Goal: Task Accomplishment & Management: Use online tool/utility

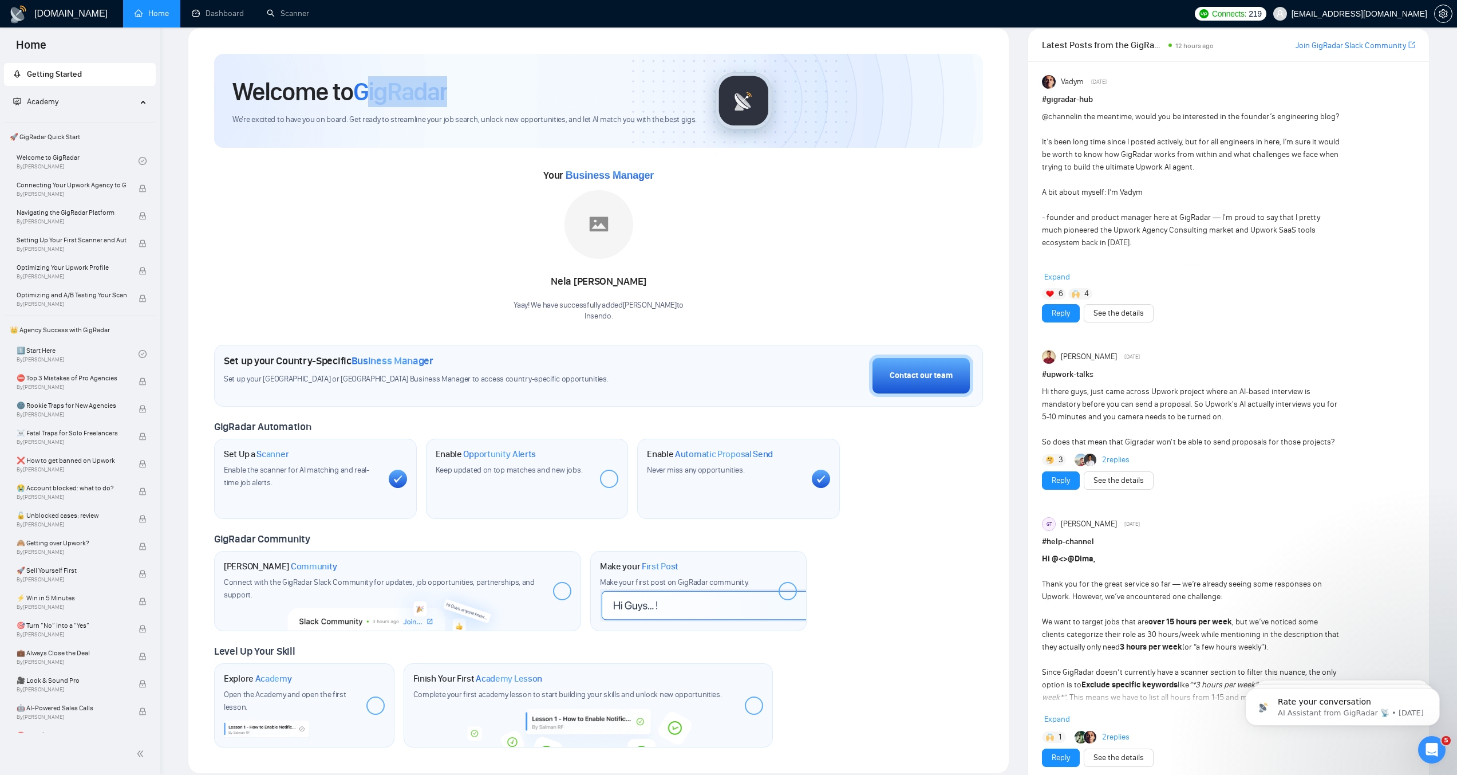
drag, startPoint x: 388, startPoint y: 118, endPoint x: 471, endPoint y: 115, distance: 83.6
click at [471, 107] on div "Welcome to GigRadar" at bounding box center [464, 91] width 464 height 31
click at [348, 70] on div "Welcome to GigRadar We're excited to have you on board. Get ready to streamline…" at bounding box center [598, 400] width 796 height 721
click at [303, 17] on link "Scanner" at bounding box center [288, 14] width 42 height 10
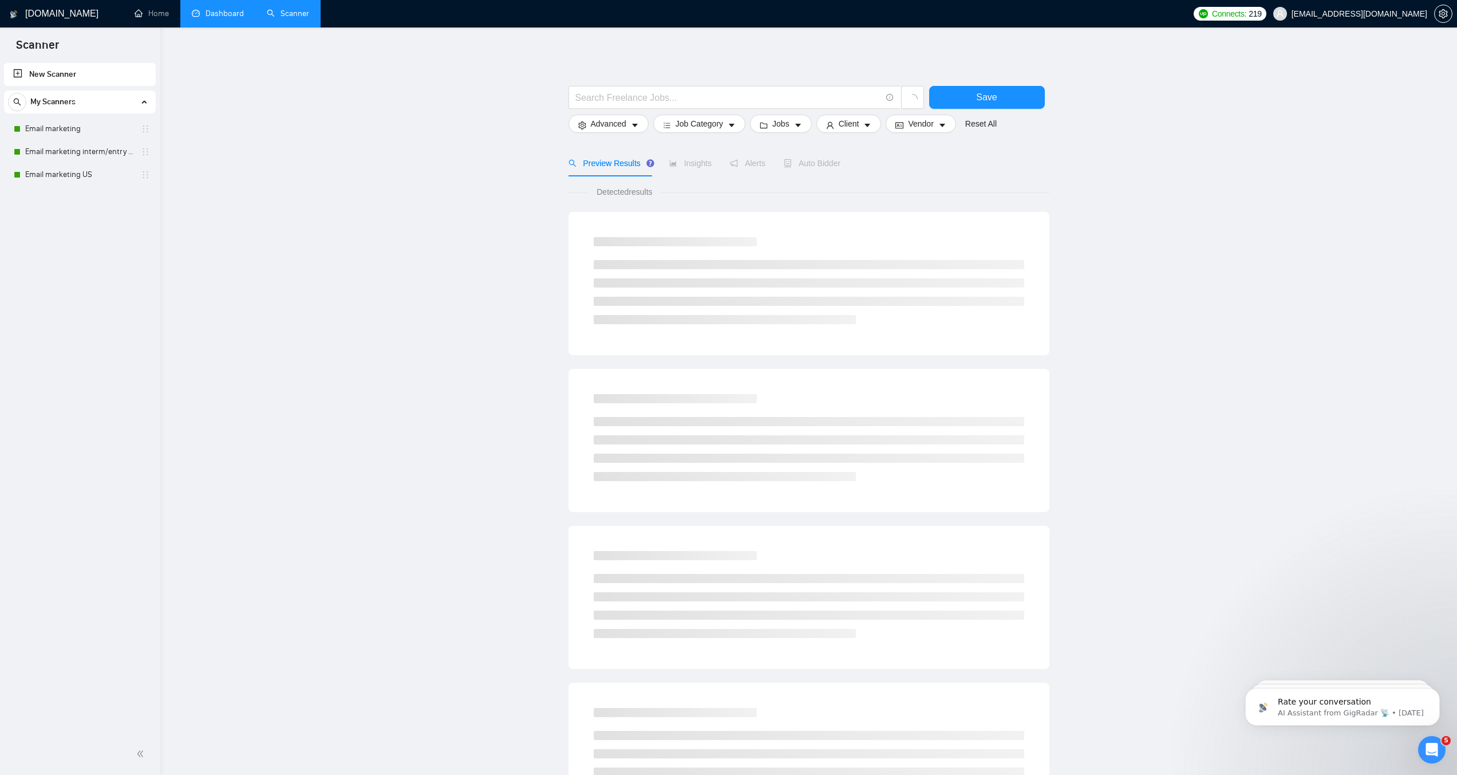
click at [208, 18] on link "Dashboard" at bounding box center [218, 14] width 52 height 10
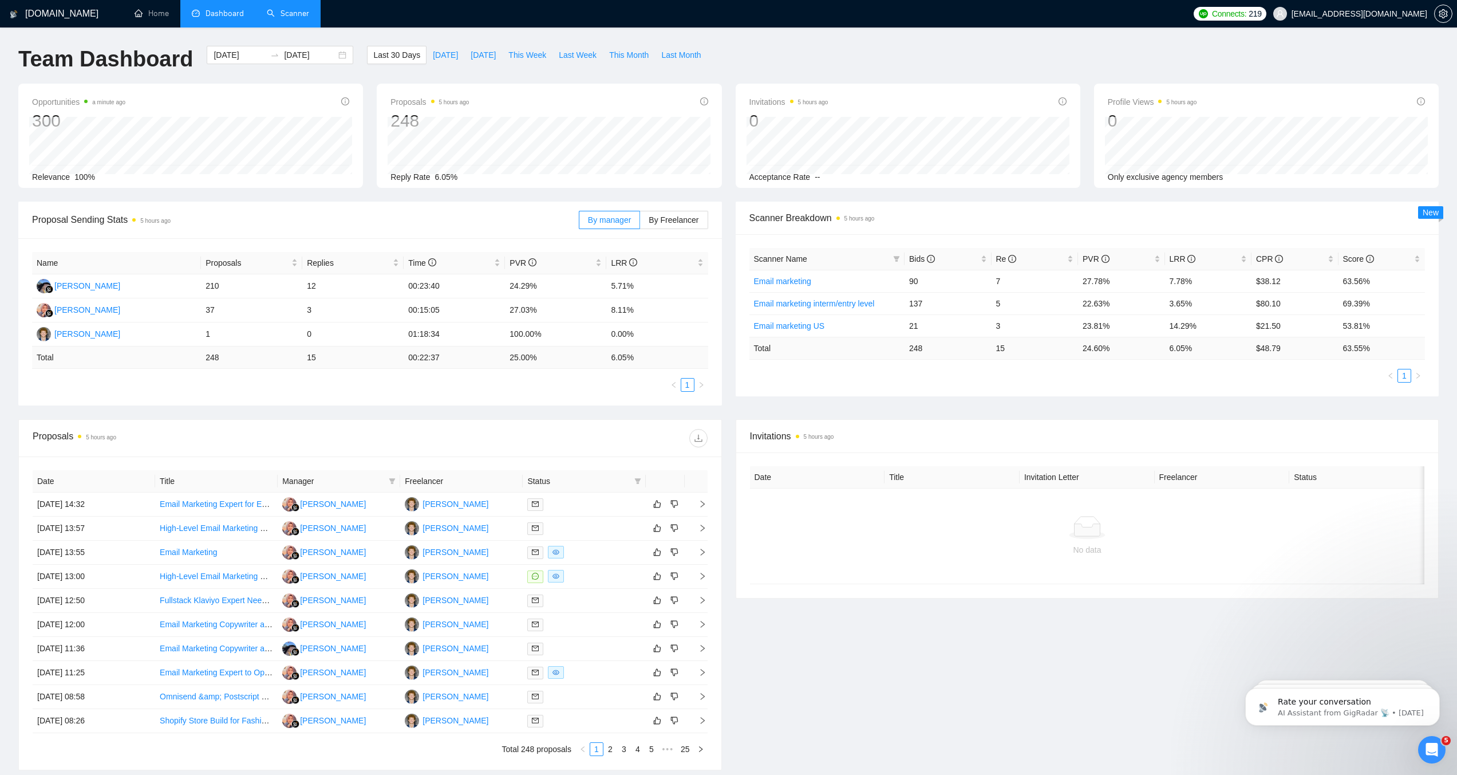
click at [307, 9] on link "Scanner" at bounding box center [288, 14] width 42 height 10
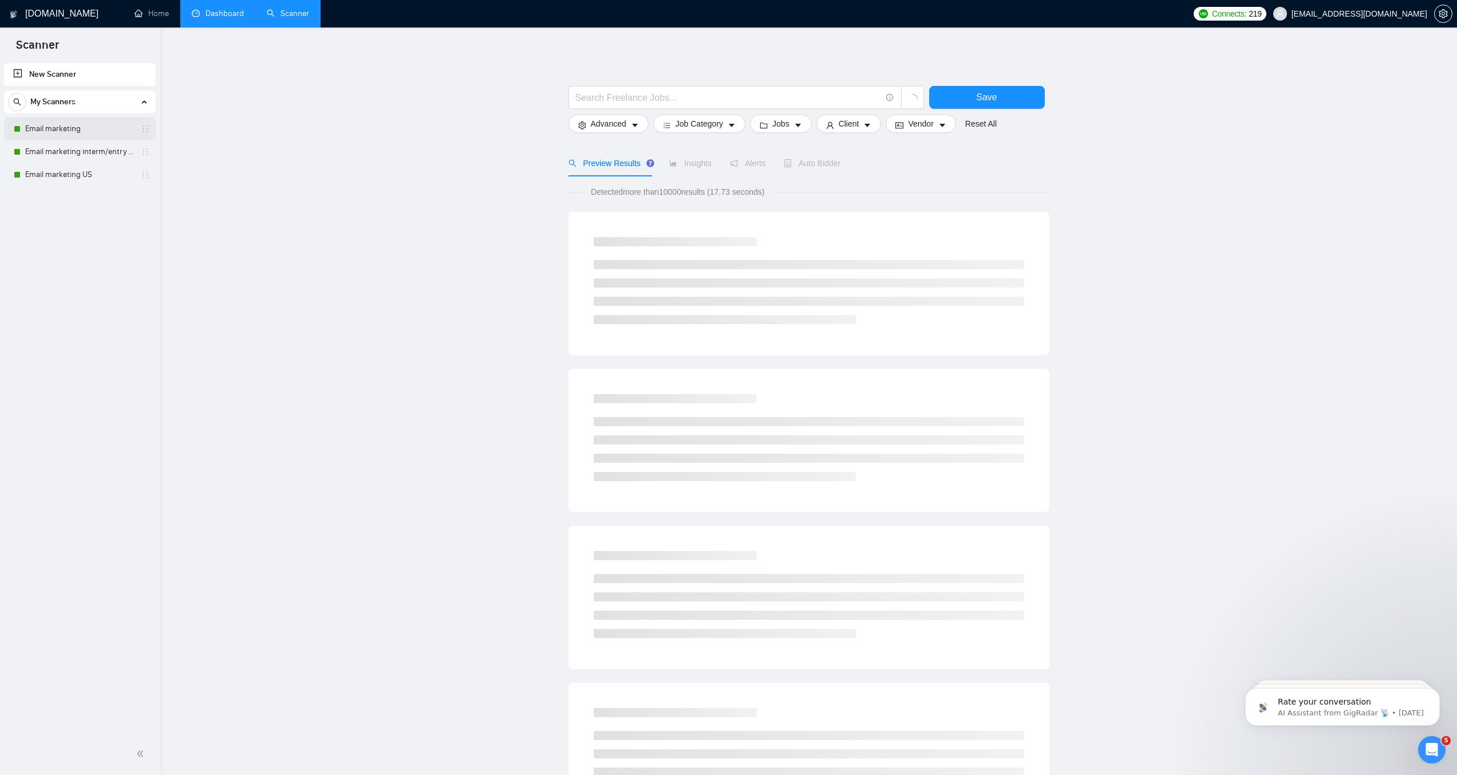
click at [98, 126] on link "Email marketing" at bounding box center [79, 128] width 109 height 23
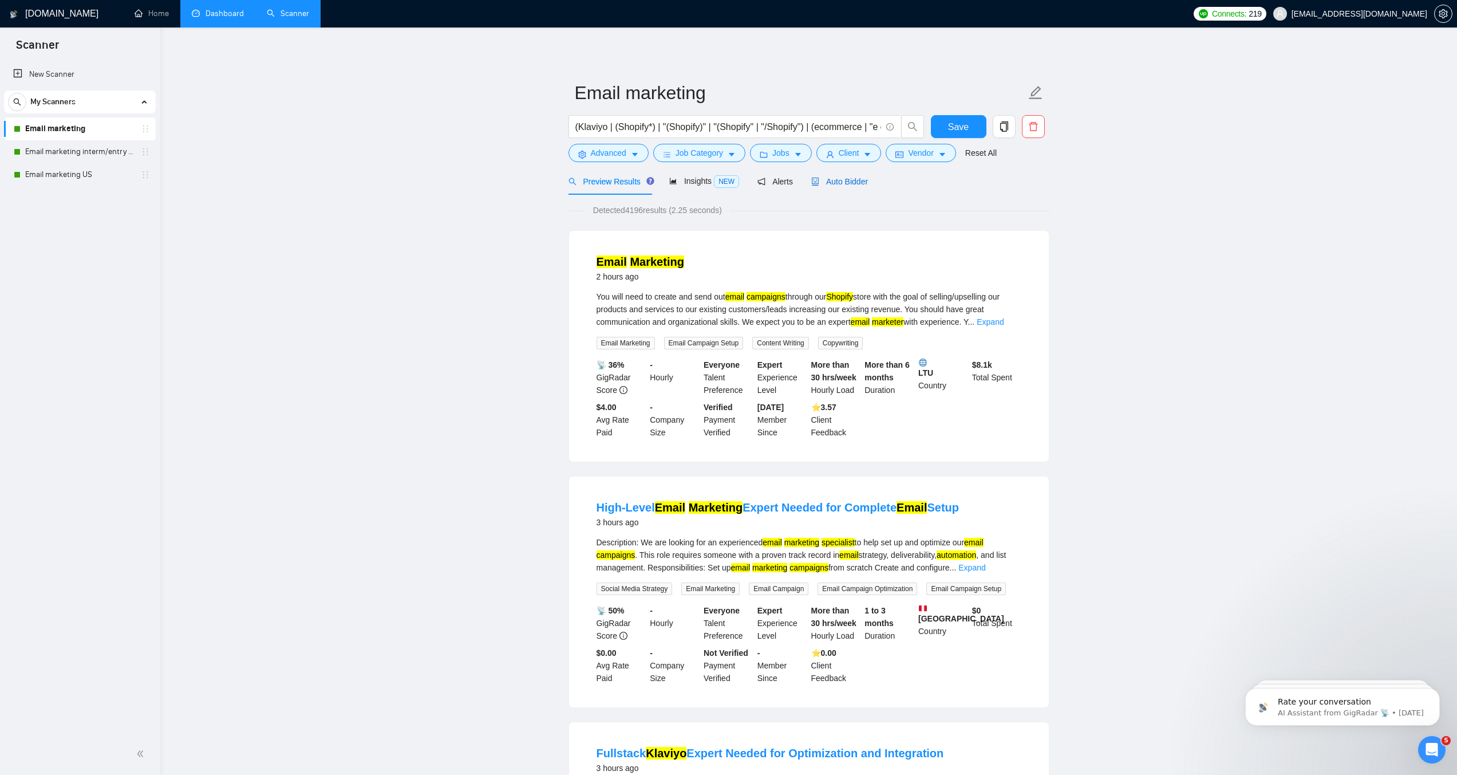
click at [860, 186] on span "Auto Bidder" at bounding box center [839, 181] width 57 height 9
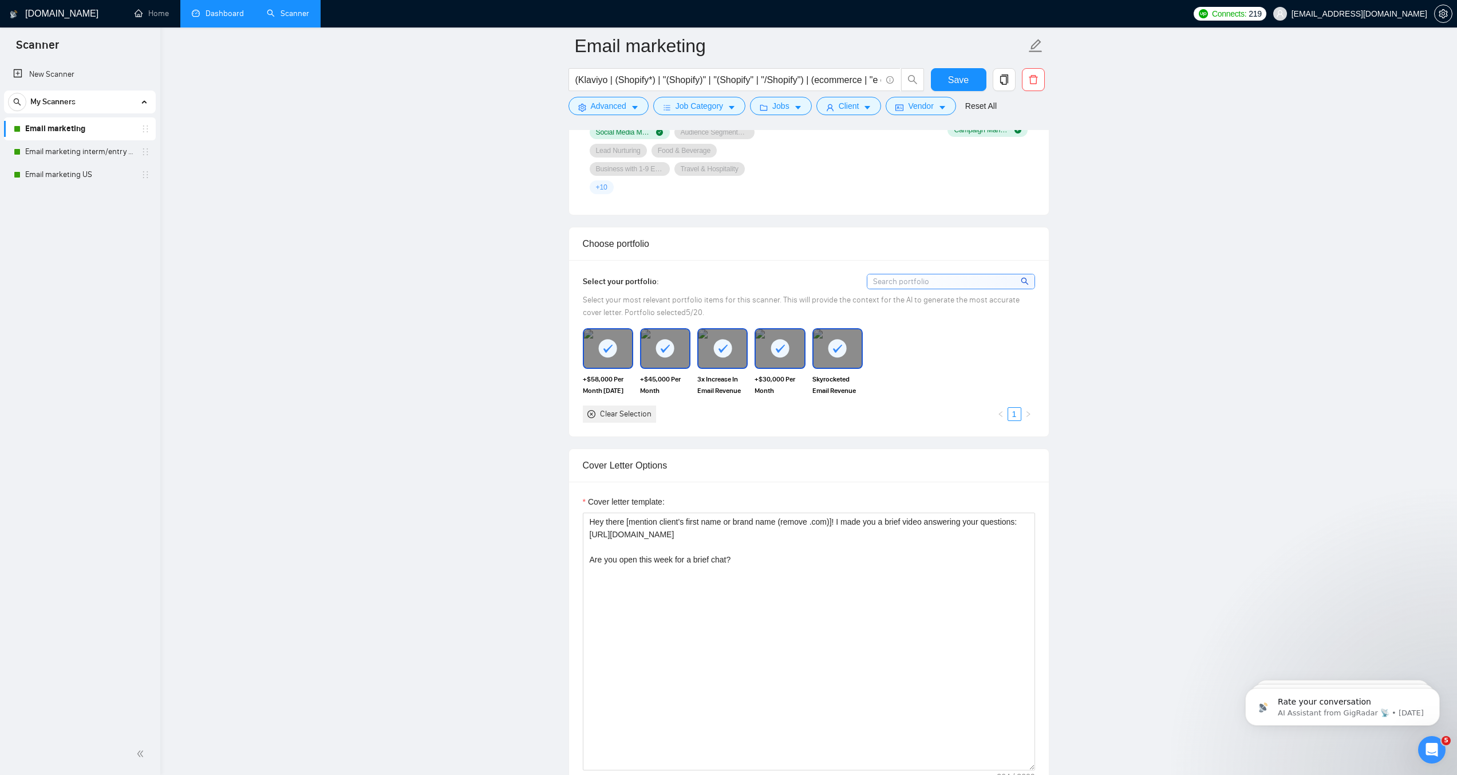
scroll to position [1172, 0]
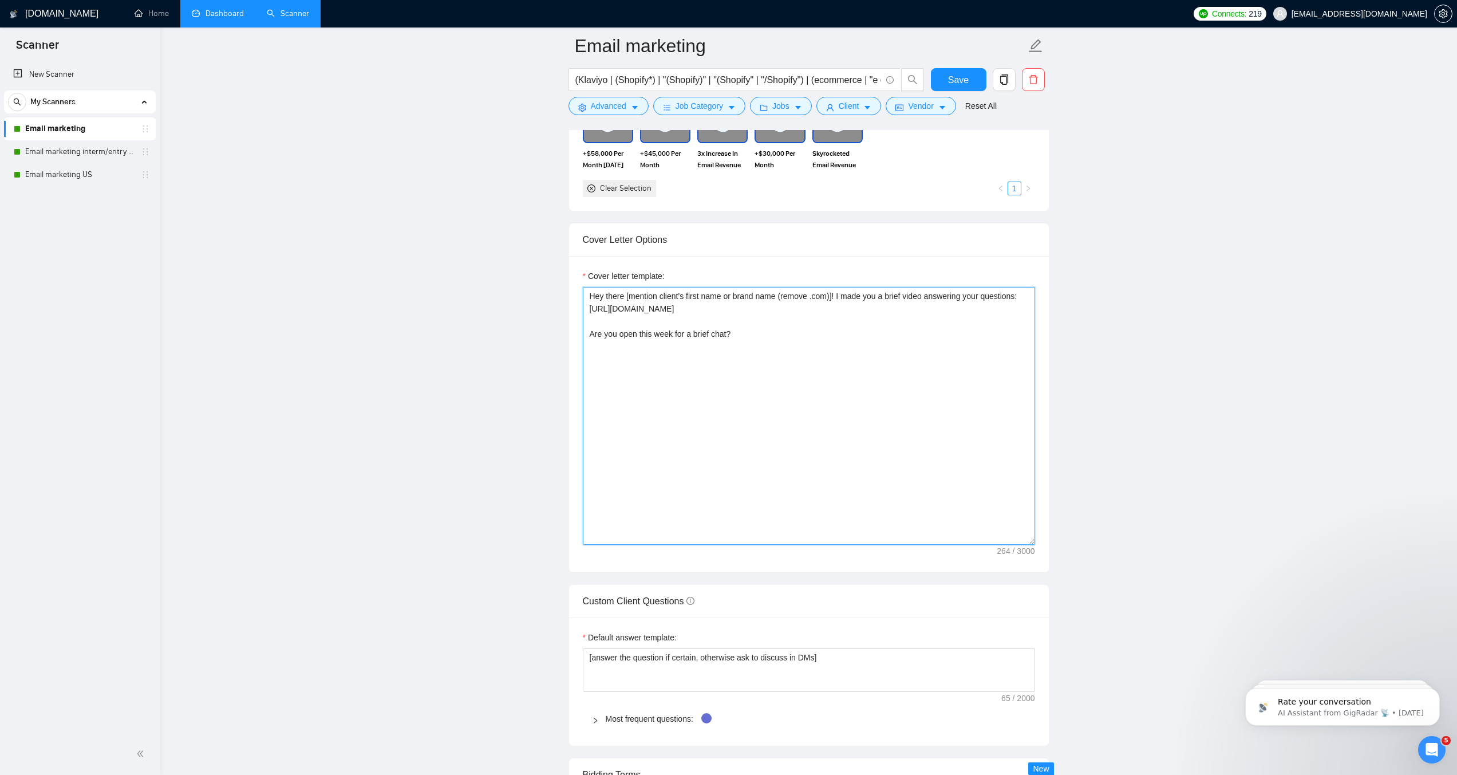
click at [769, 368] on textarea "Hey there [mention client’s first name or brand name (remove .com)]! I made you…" at bounding box center [809, 416] width 452 height 258
paste textarea "[Write the cover letter in a calm and direct, yet professional tone, making it …"
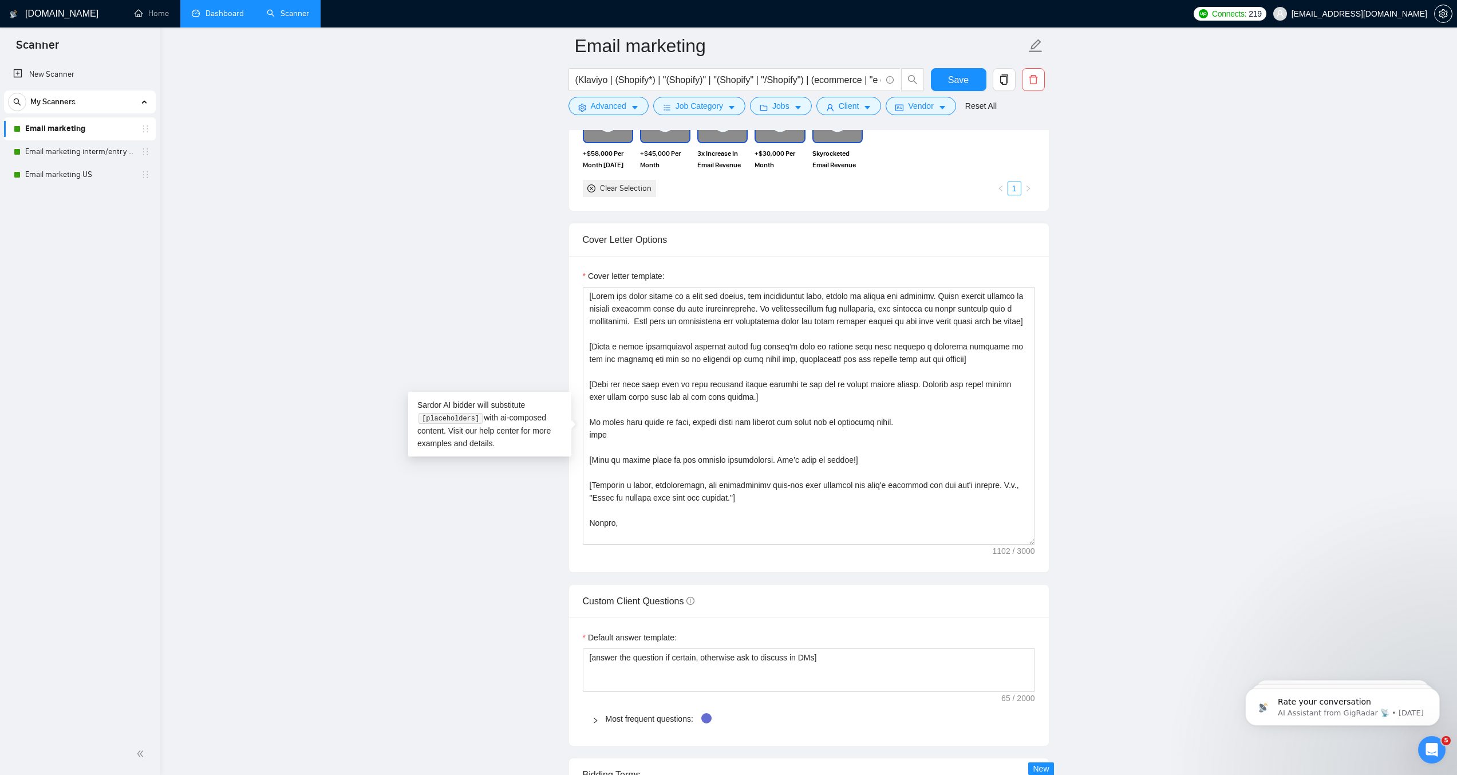
click at [1239, 408] on main "Email marketing (Klaviyo | (Shopify*) | "(Shopify)" | "(Shopify" | "/Shopify") …" at bounding box center [809, 583] width 1260 height 3420
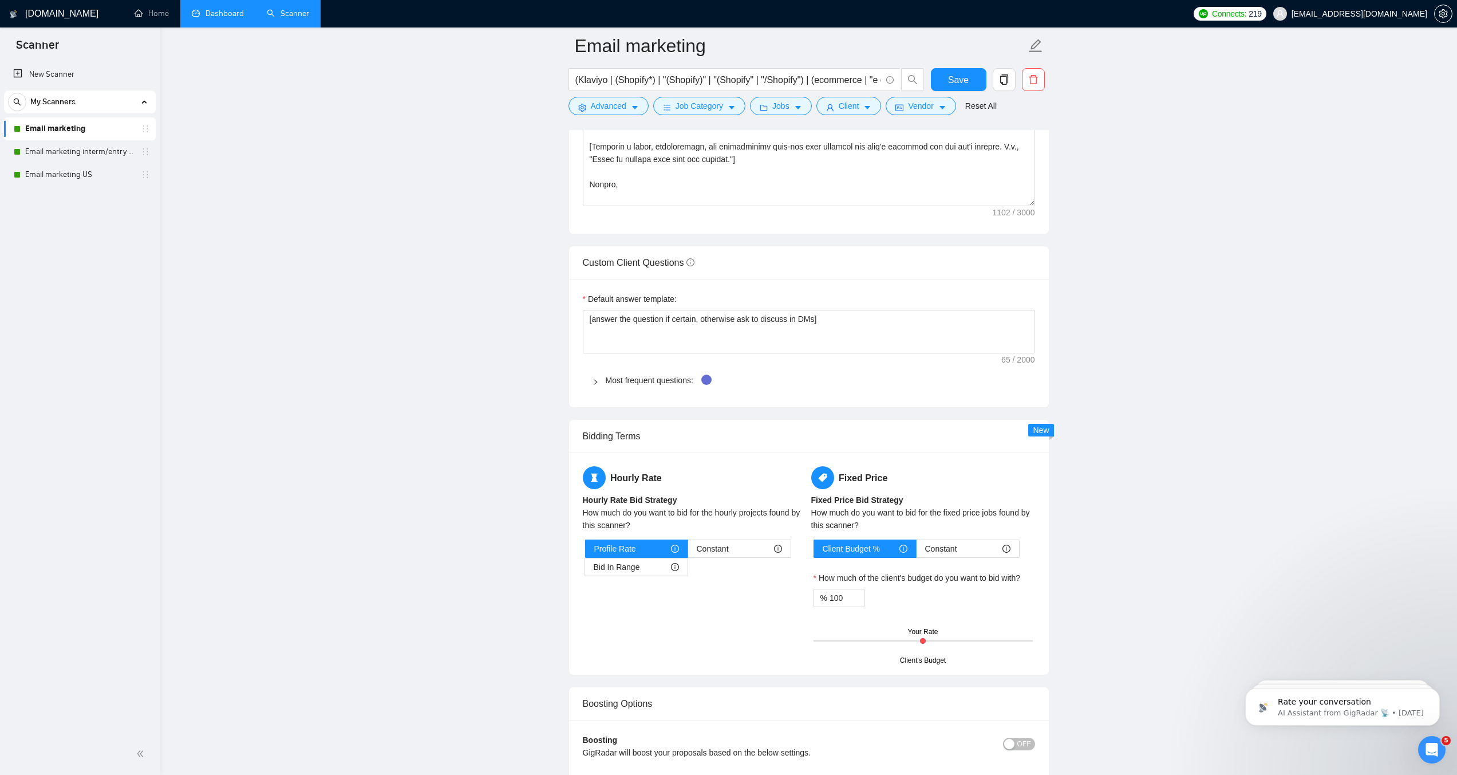
scroll to position [1514, 0]
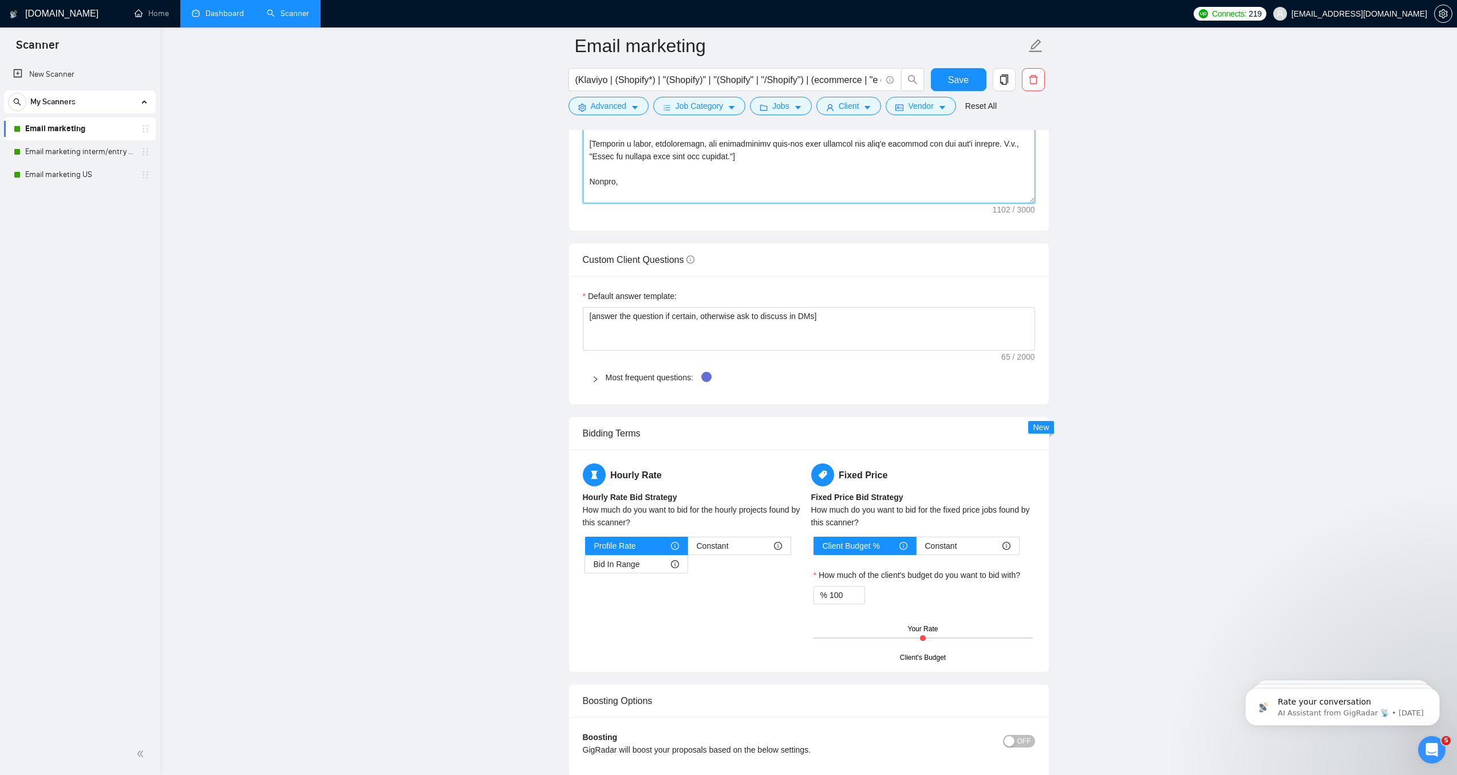
click at [704, 203] on textarea "Cover letter template:" at bounding box center [809, 75] width 452 height 258
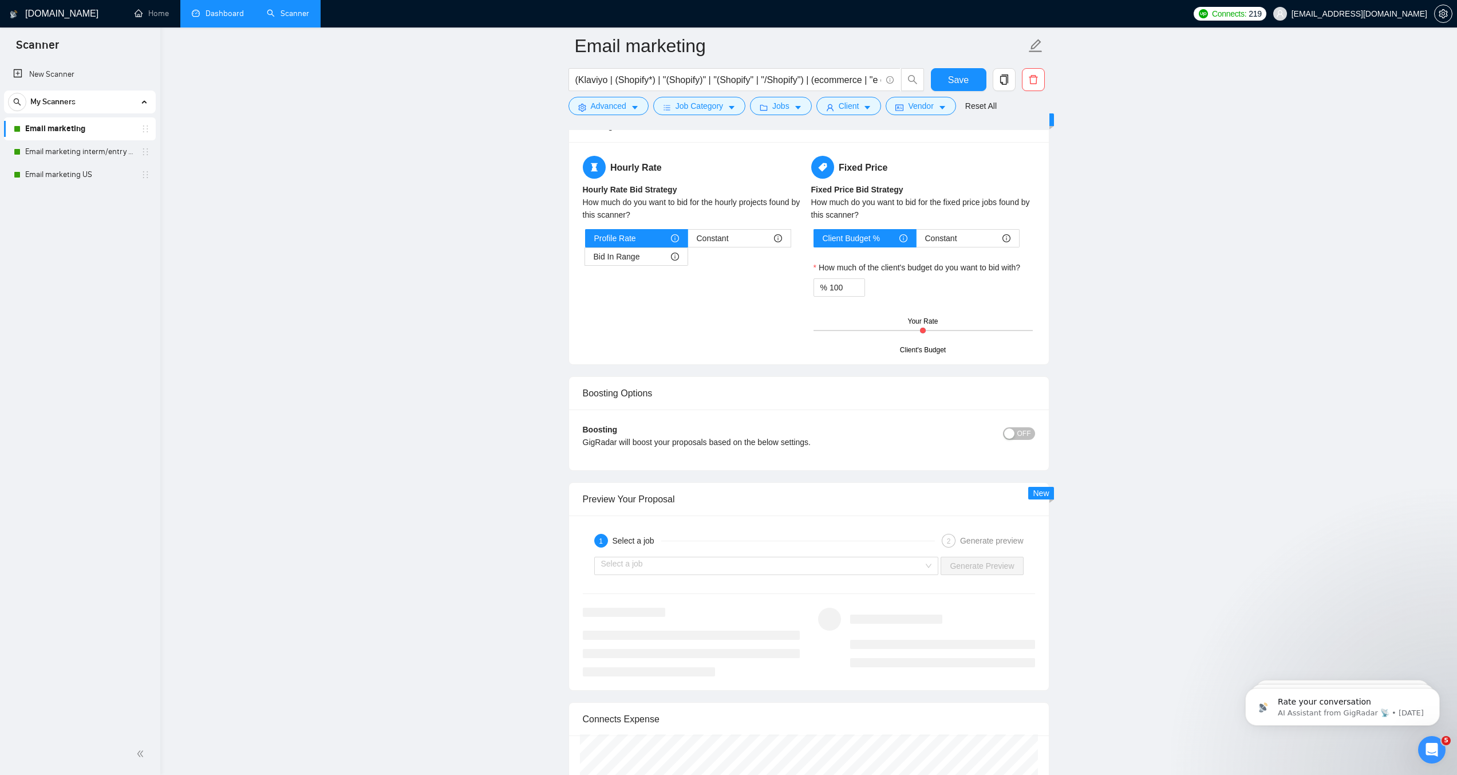
scroll to position [1819, 0]
type textarea "[Write the cover letter in a calm and direct, yet professional tone, making it …"
click at [902, 576] on input "search" at bounding box center [762, 567] width 323 height 17
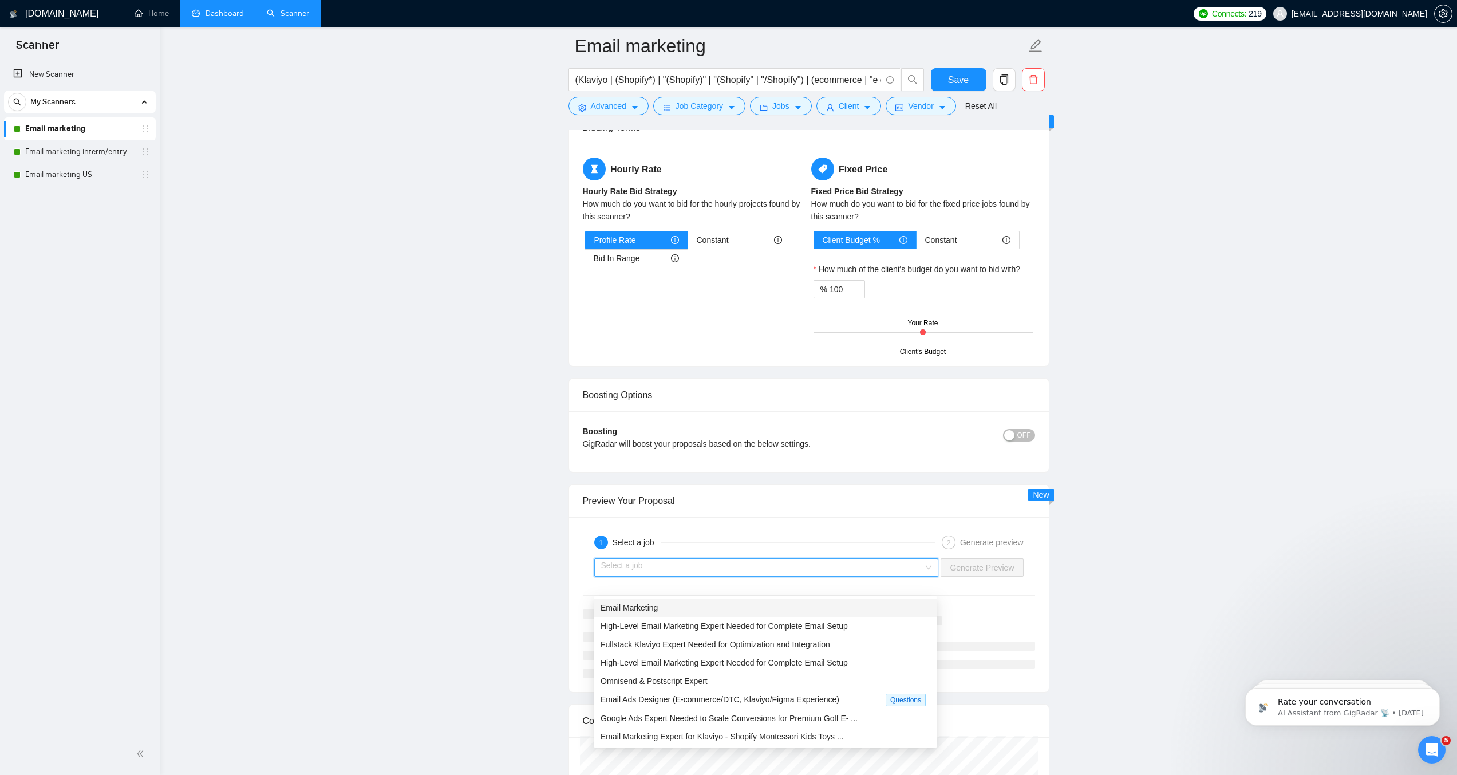
click at [696, 610] on div "Email Marketing" at bounding box center [766, 607] width 330 height 13
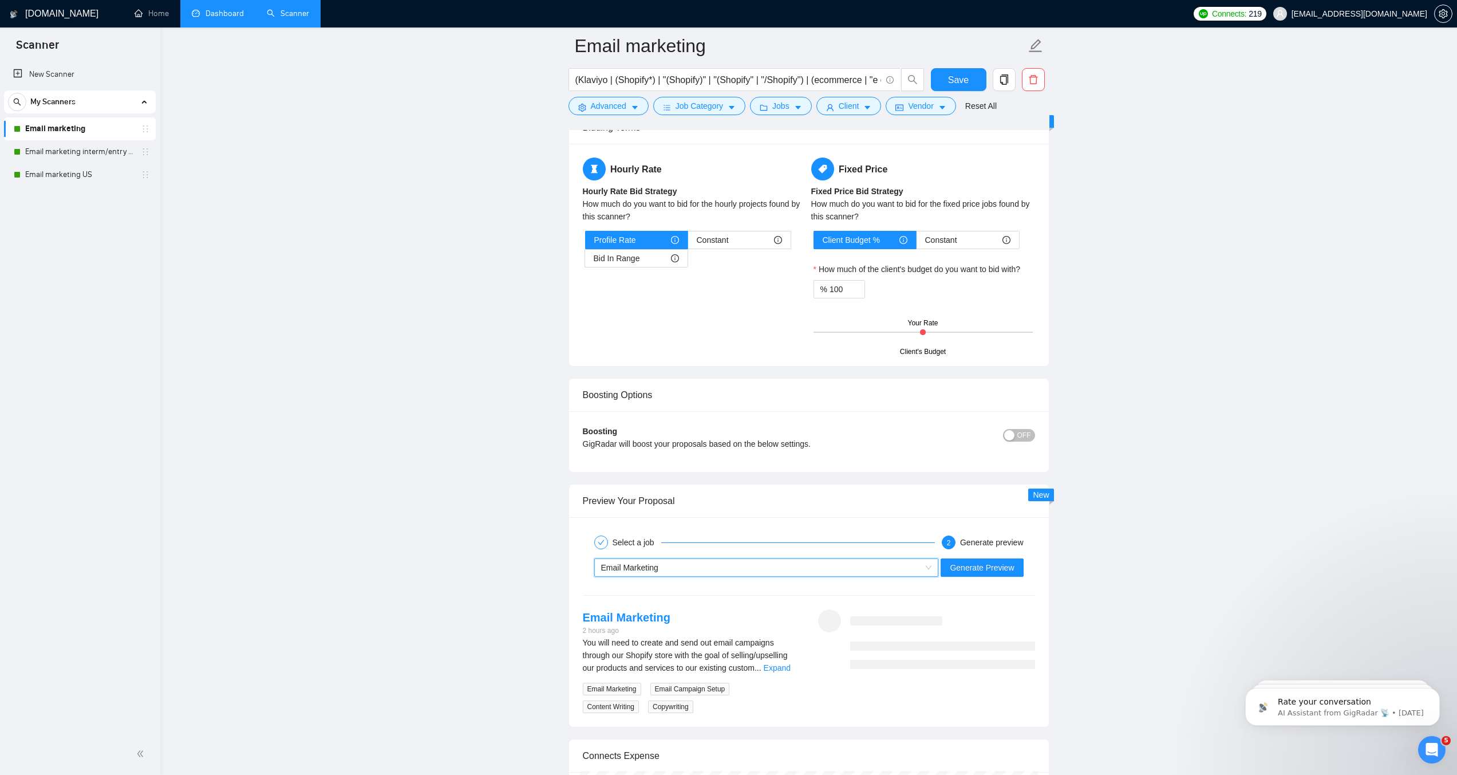
scroll to position [1967, 0]
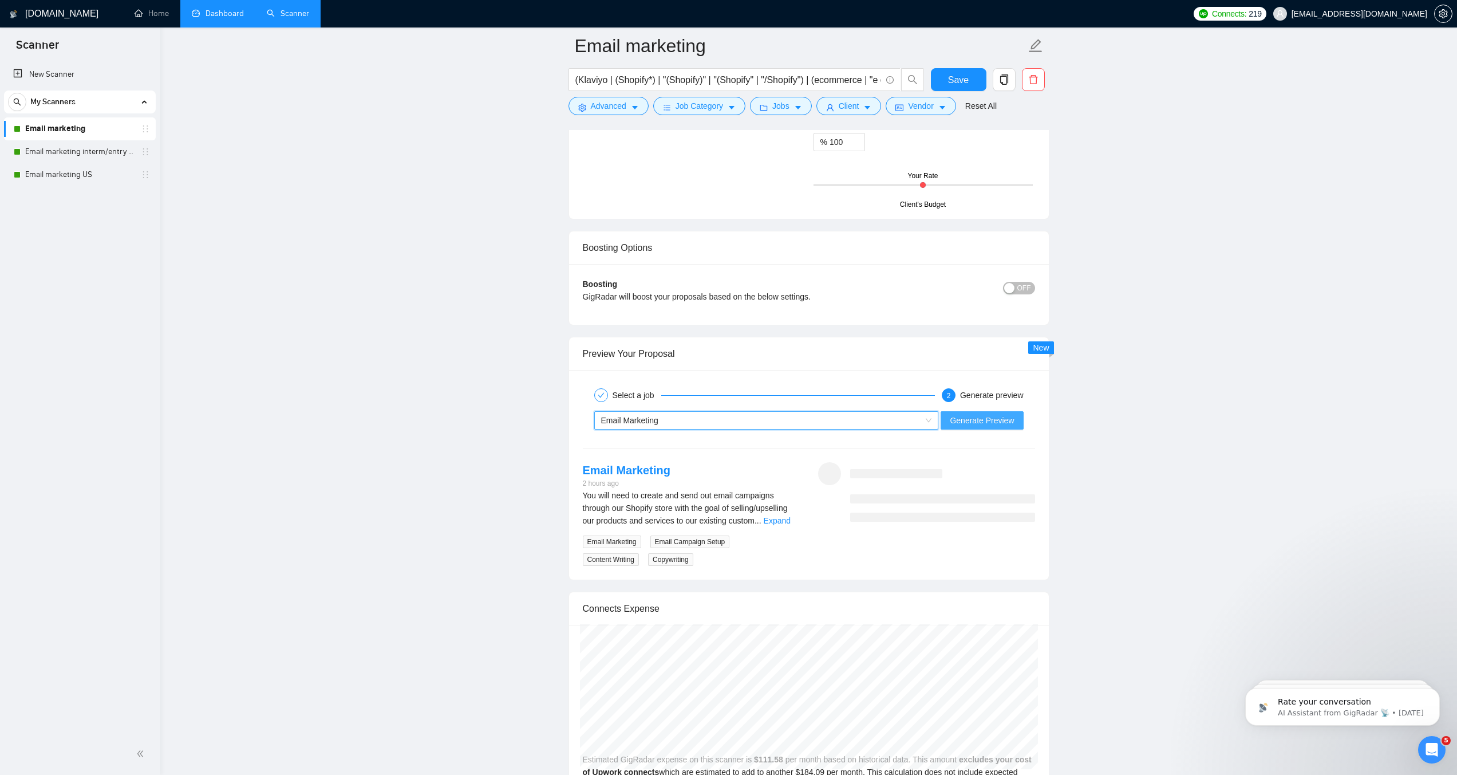
click at [1012, 427] on span "Generate Preview" at bounding box center [982, 420] width 64 height 13
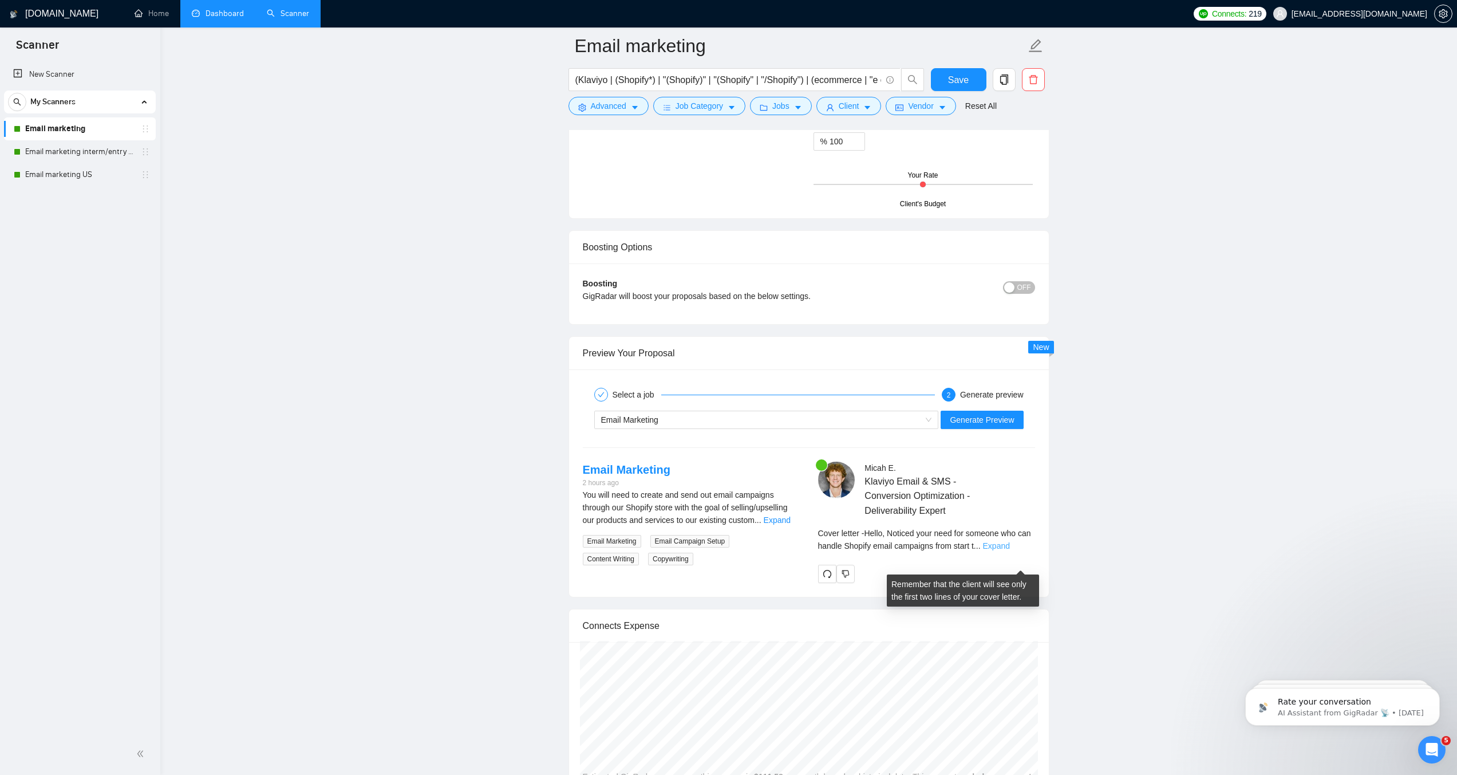
click at [1010, 550] on link "Expand" at bounding box center [996, 545] width 27 height 9
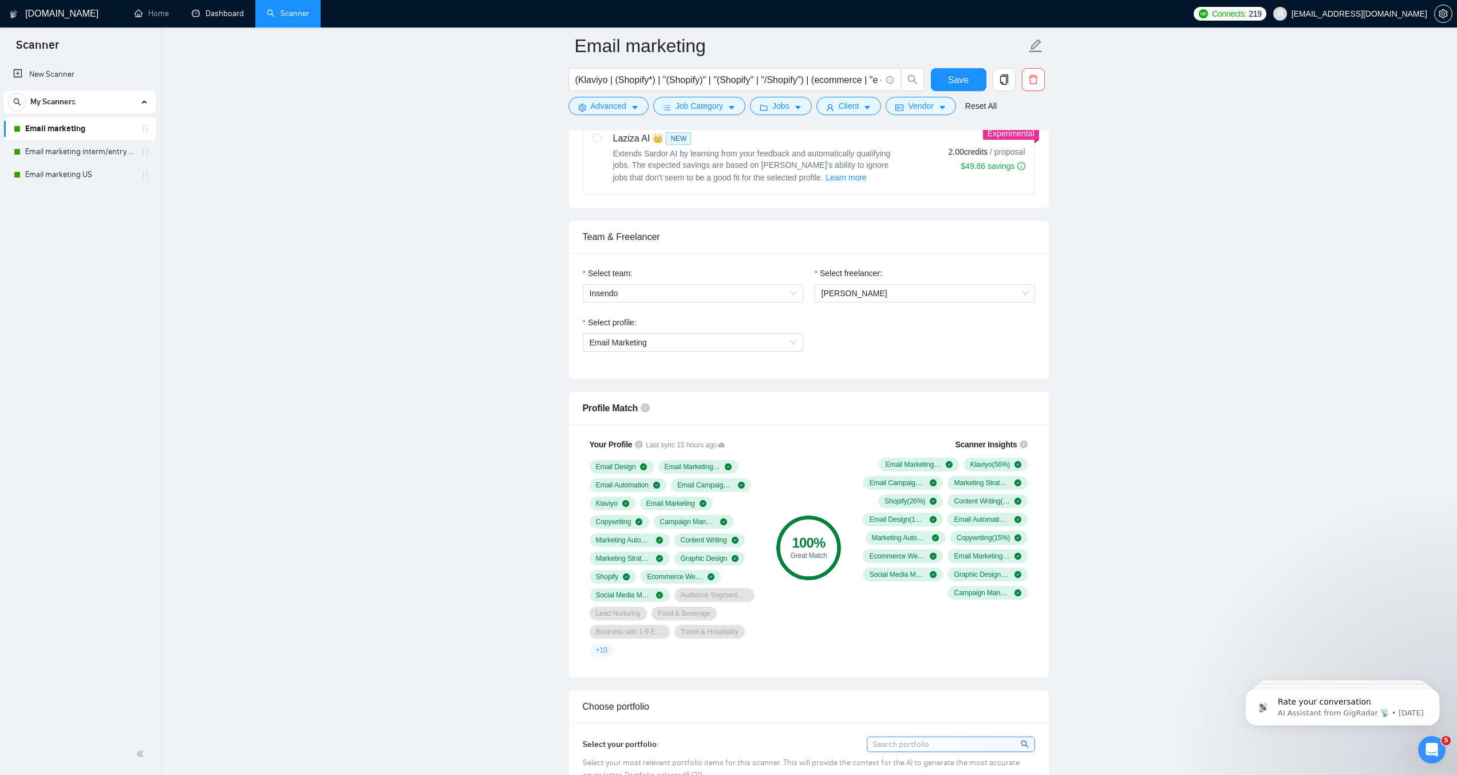
scroll to position [0, 0]
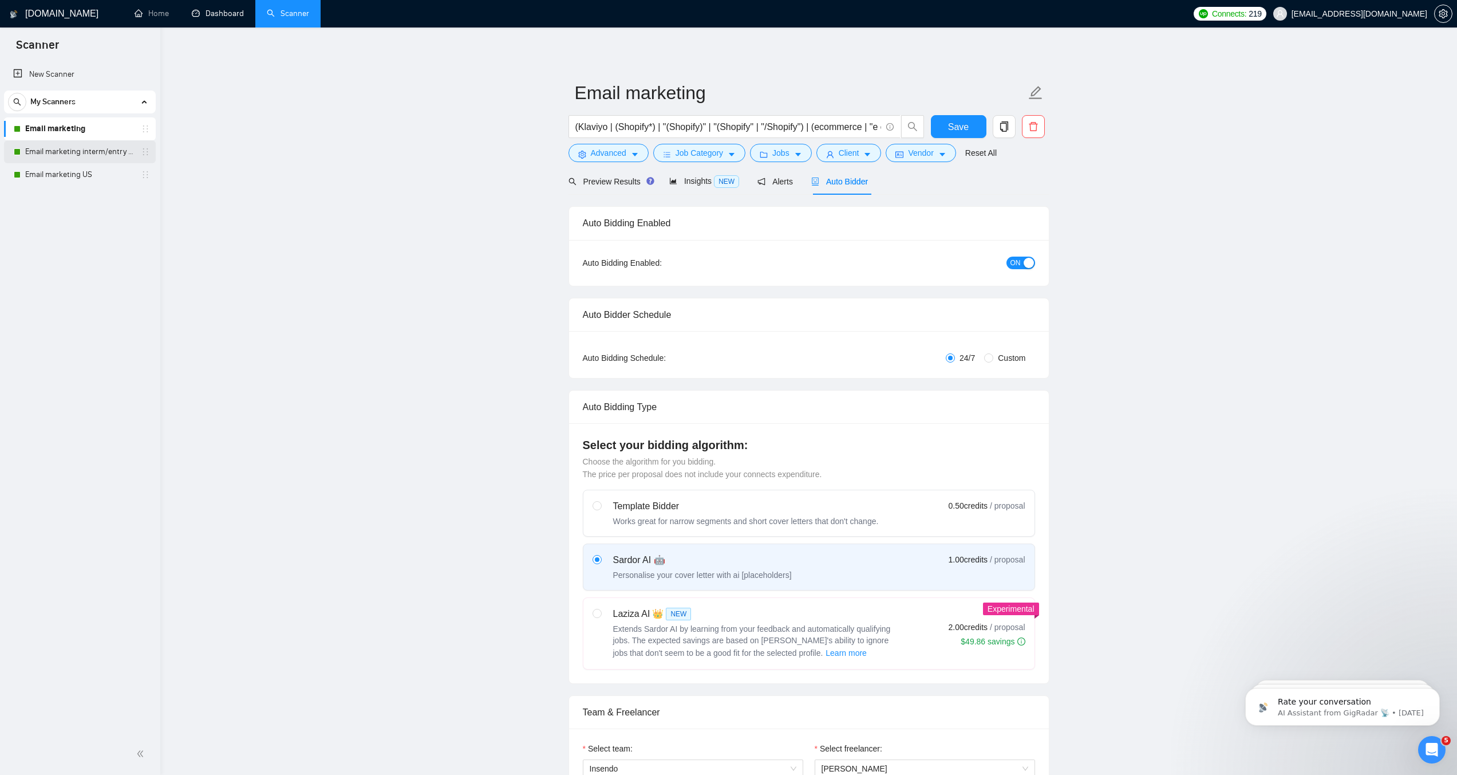
click at [92, 149] on link "Email marketing interm/entry level" at bounding box center [79, 151] width 109 height 23
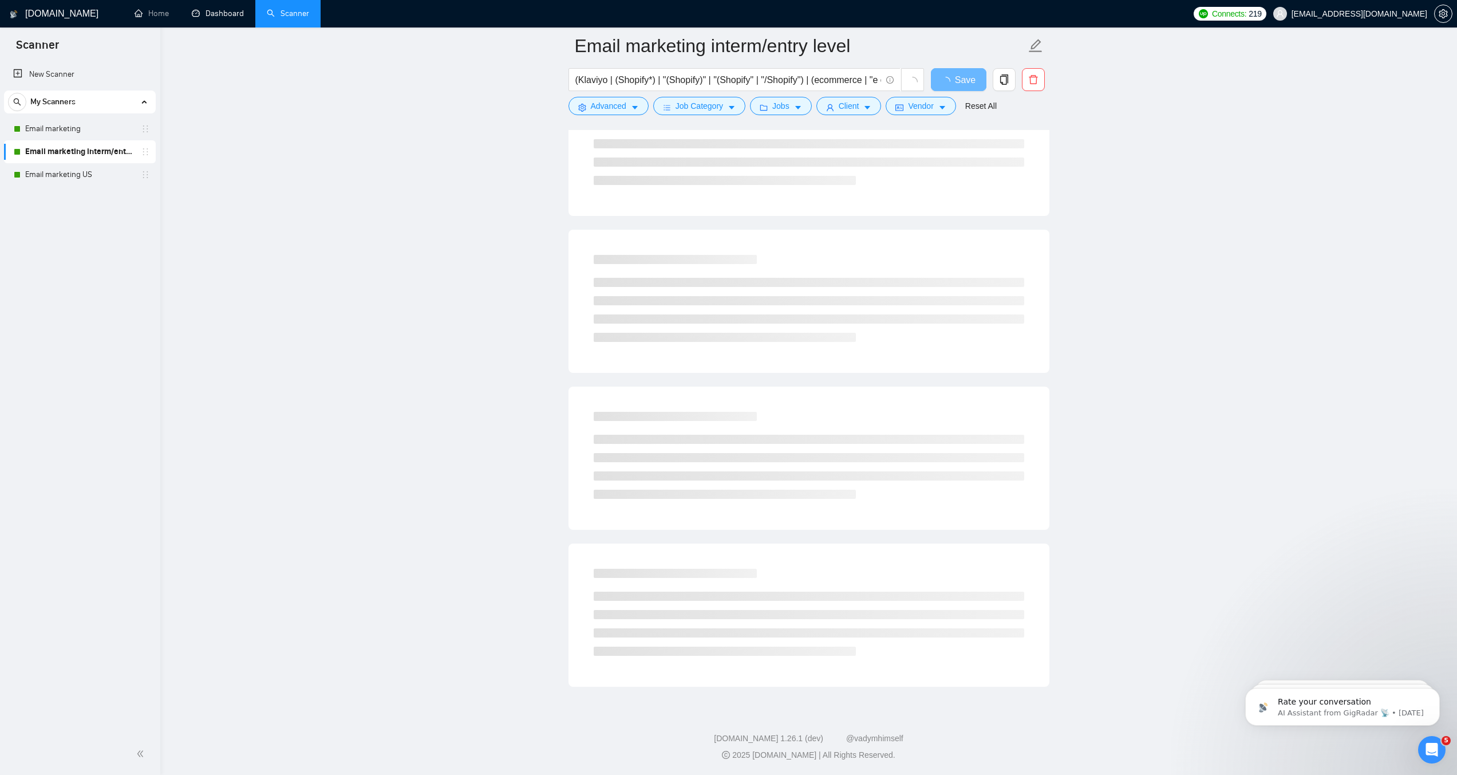
scroll to position [358, 0]
click at [66, 123] on link "Email marketing" at bounding box center [79, 128] width 109 height 23
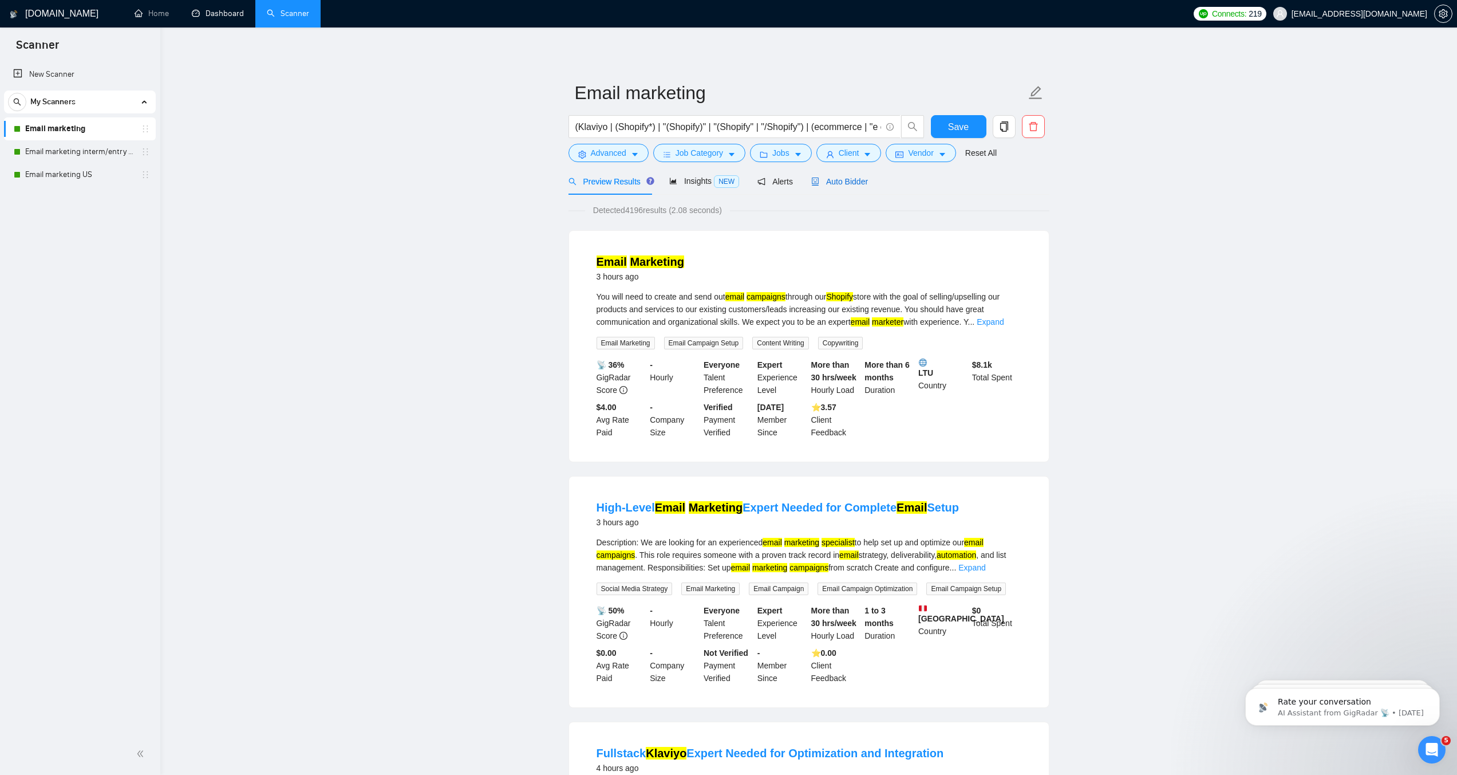
click at [816, 185] on icon "robot" at bounding box center [815, 181] width 8 height 8
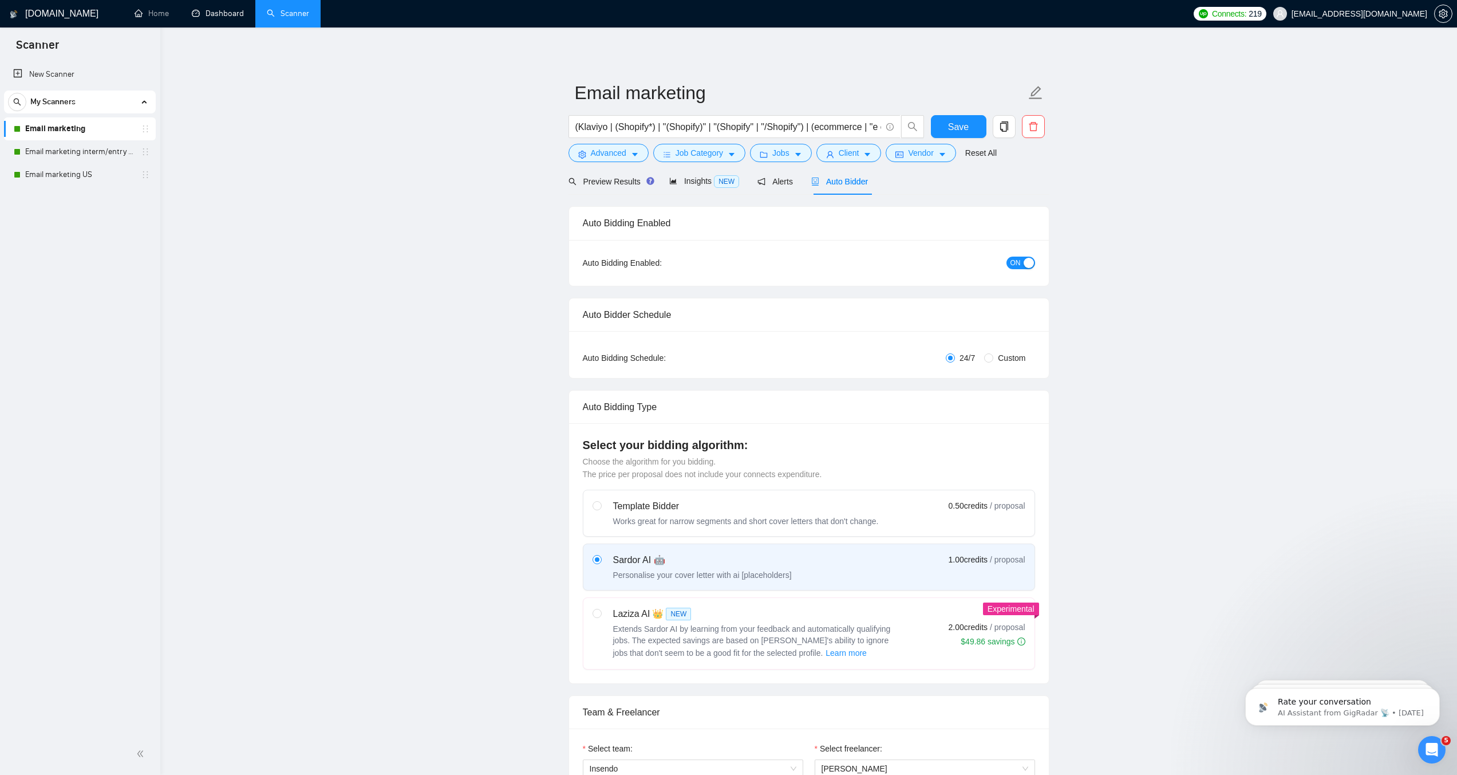
checkbox input "true"
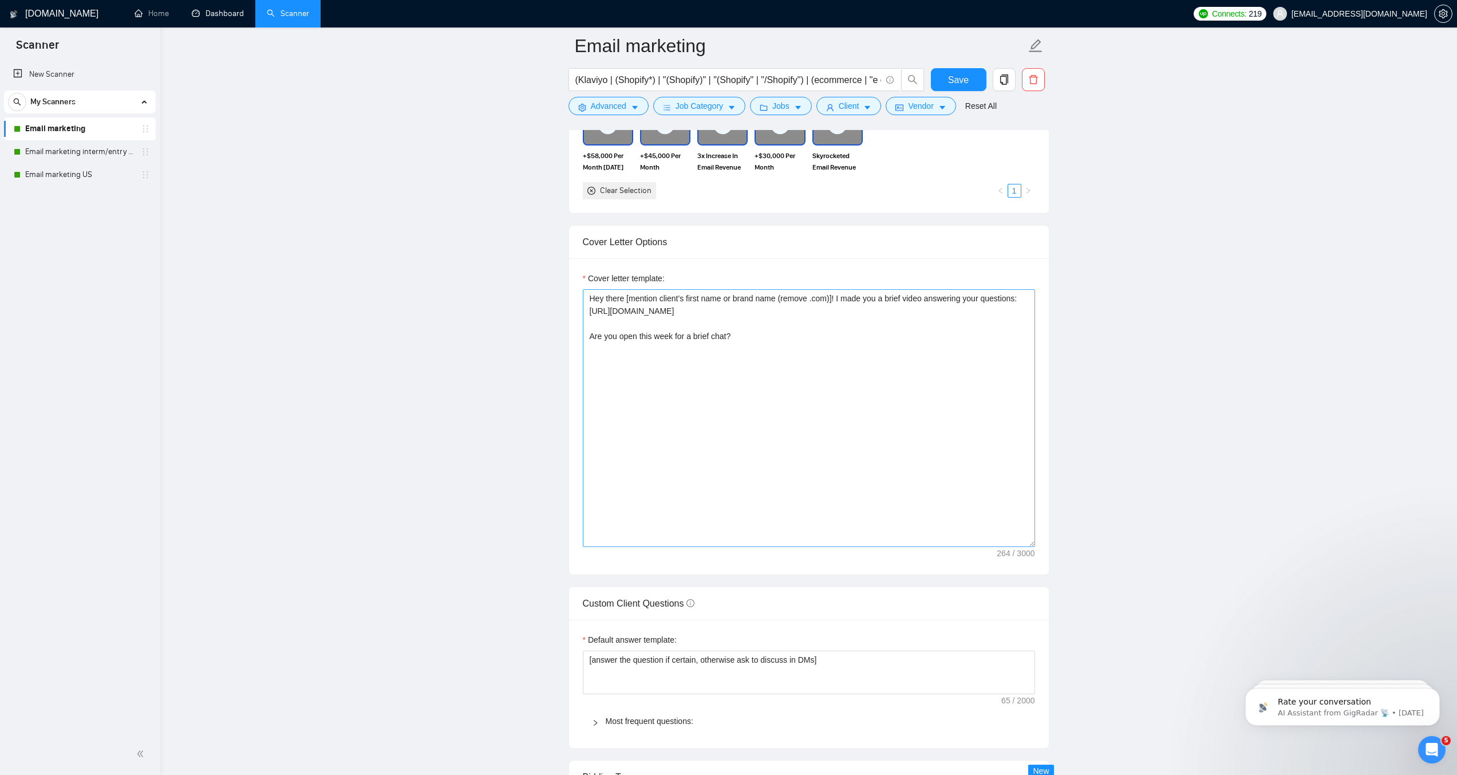
scroll to position [1167, 0]
drag, startPoint x: 768, startPoint y: 368, endPoint x: 579, endPoint y: 307, distance: 197.9
click at [579, 307] on div "Cover letter template: Hey there [mention client’s first name or brand name (re…" at bounding box center [809, 420] width 480 height 316
paste textarea "[Name]! I work with brands like New York Pilates, Beardbrand, and John Mulaney'…"
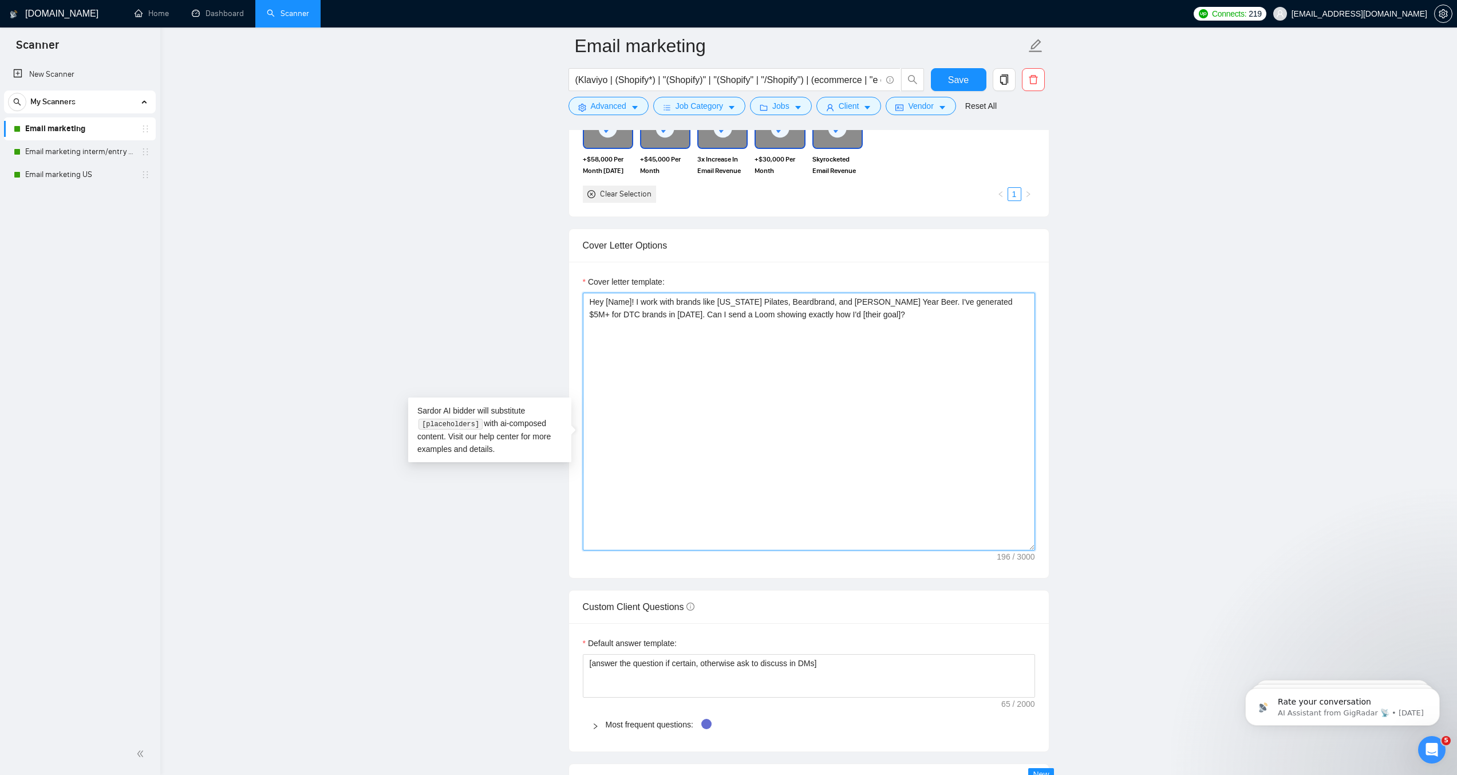
click at [674, 333] on textarea "Hey [Name]! I work with brands like New York Pilates, Beardbrand, and John Mula…" at bounding box center [809, 422] width 452 height 258
click at [925, 318] on textarea "Hey [Name]! I work with brands like New York Pilates, Beardbrand, and John Mula…" at bounding box center [809, 422] width 452 height 258
type textarea "Hey [Name]! I work with brands like New York Pilates, Beardbrand, and John Mula…"
click at [1103, 381] on main "Email marketing (Klaviyo | (Shopify*) | "(Shopify)" | "(Shopify" | "/Shopify") …" at bounding box center [809, 589] width 1260 height 3420
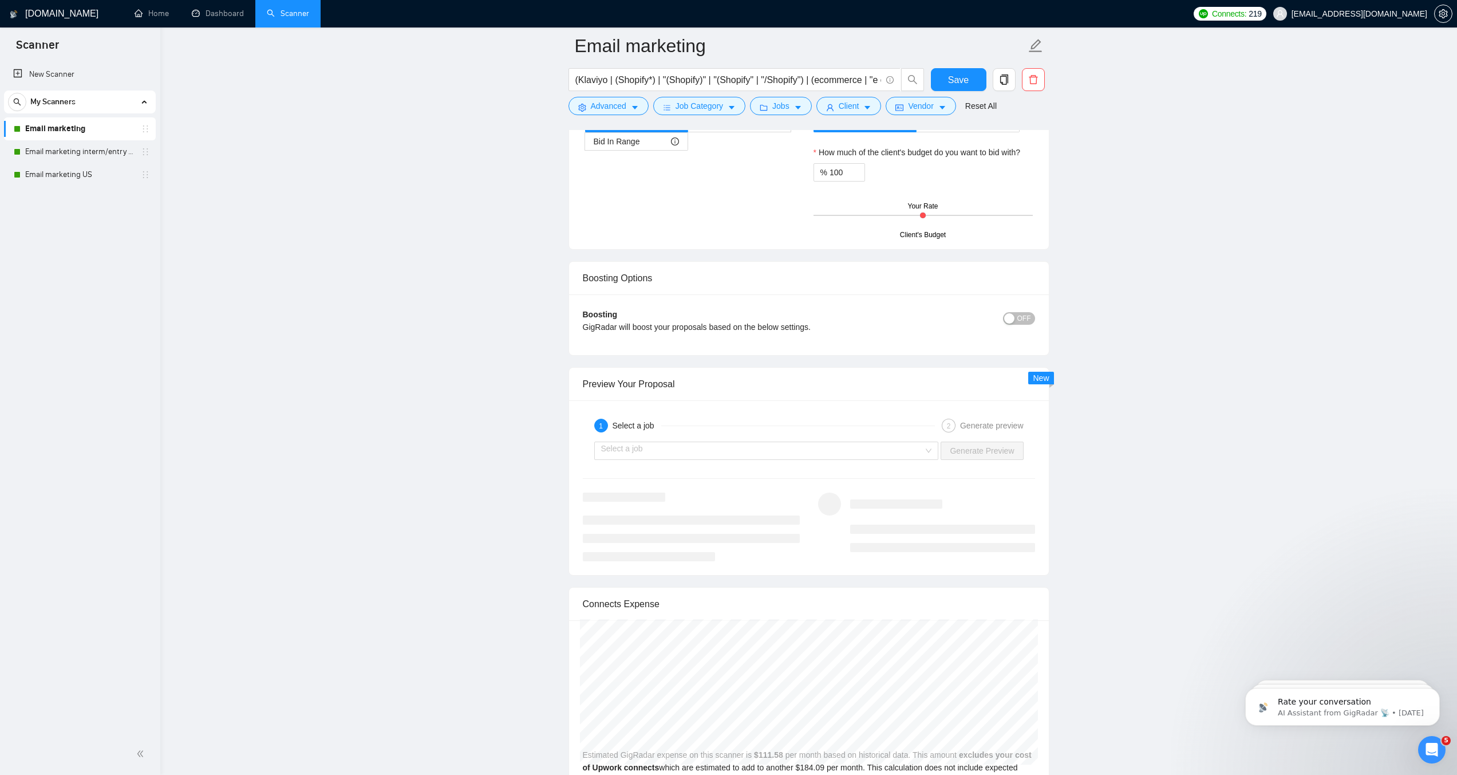
scroll to position [2069, 0]
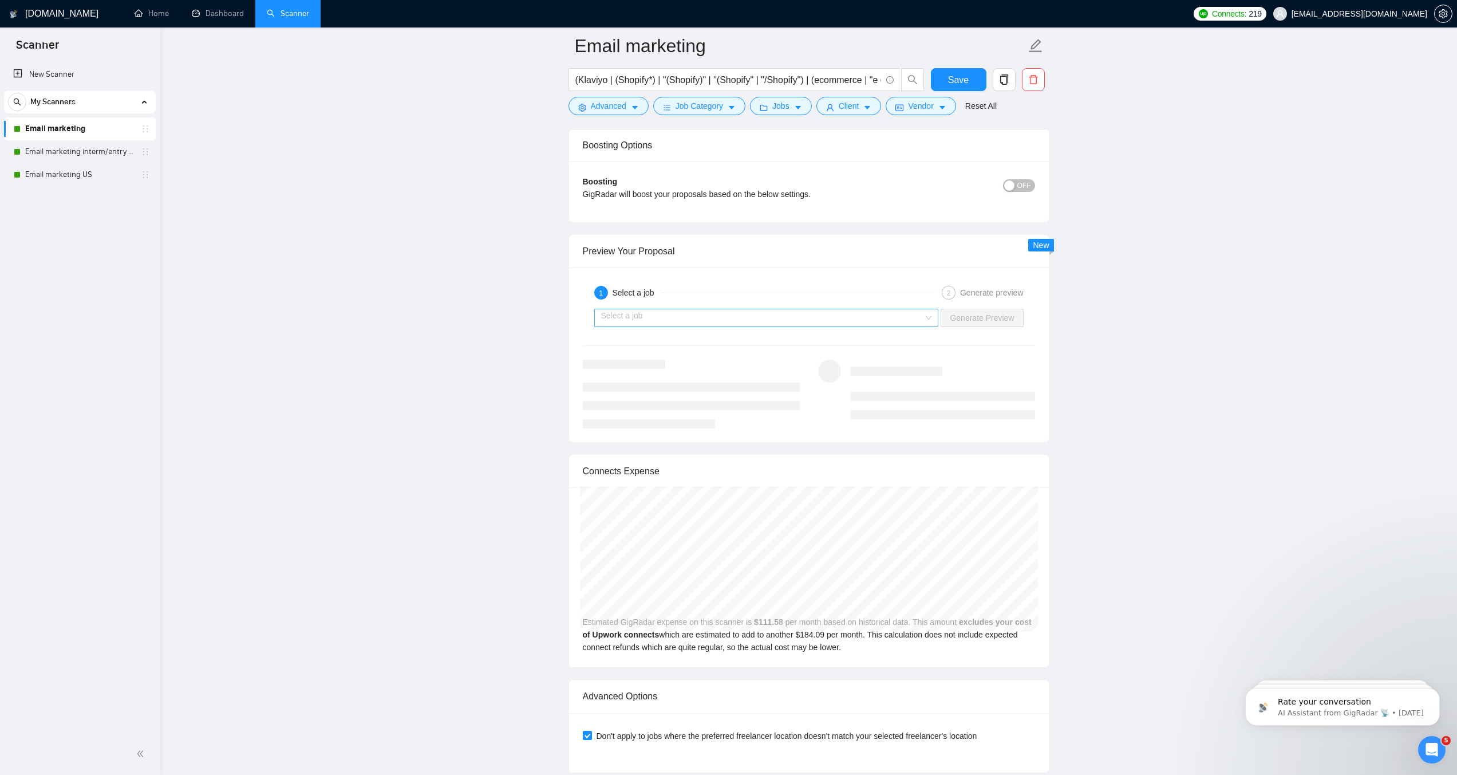
click at [903, 327] on div "Select a job" at bounding box center [766, 318] width 345 height 18
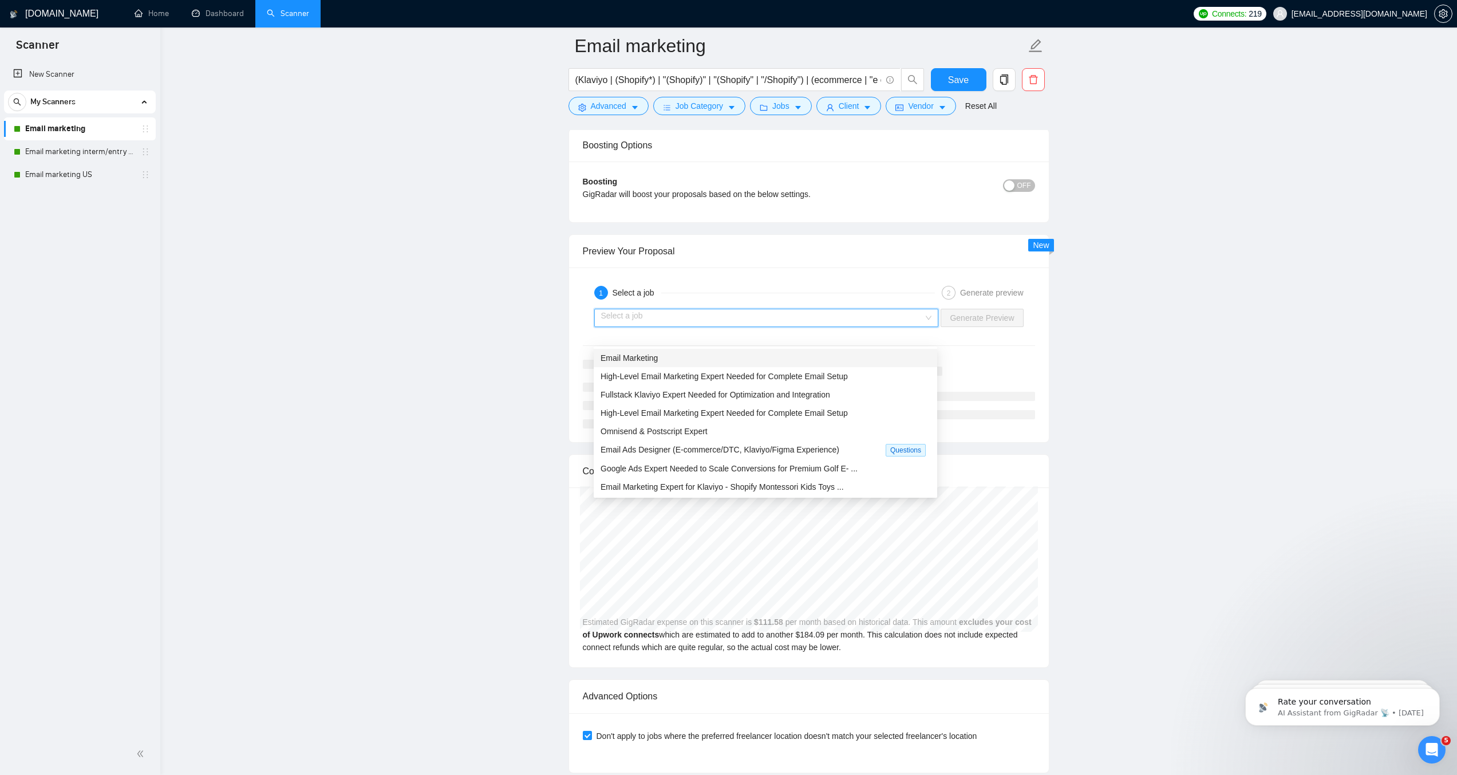
click at [765, 359] on div "Email Marketing" at bounding box center [766, 358] width 330 height 13
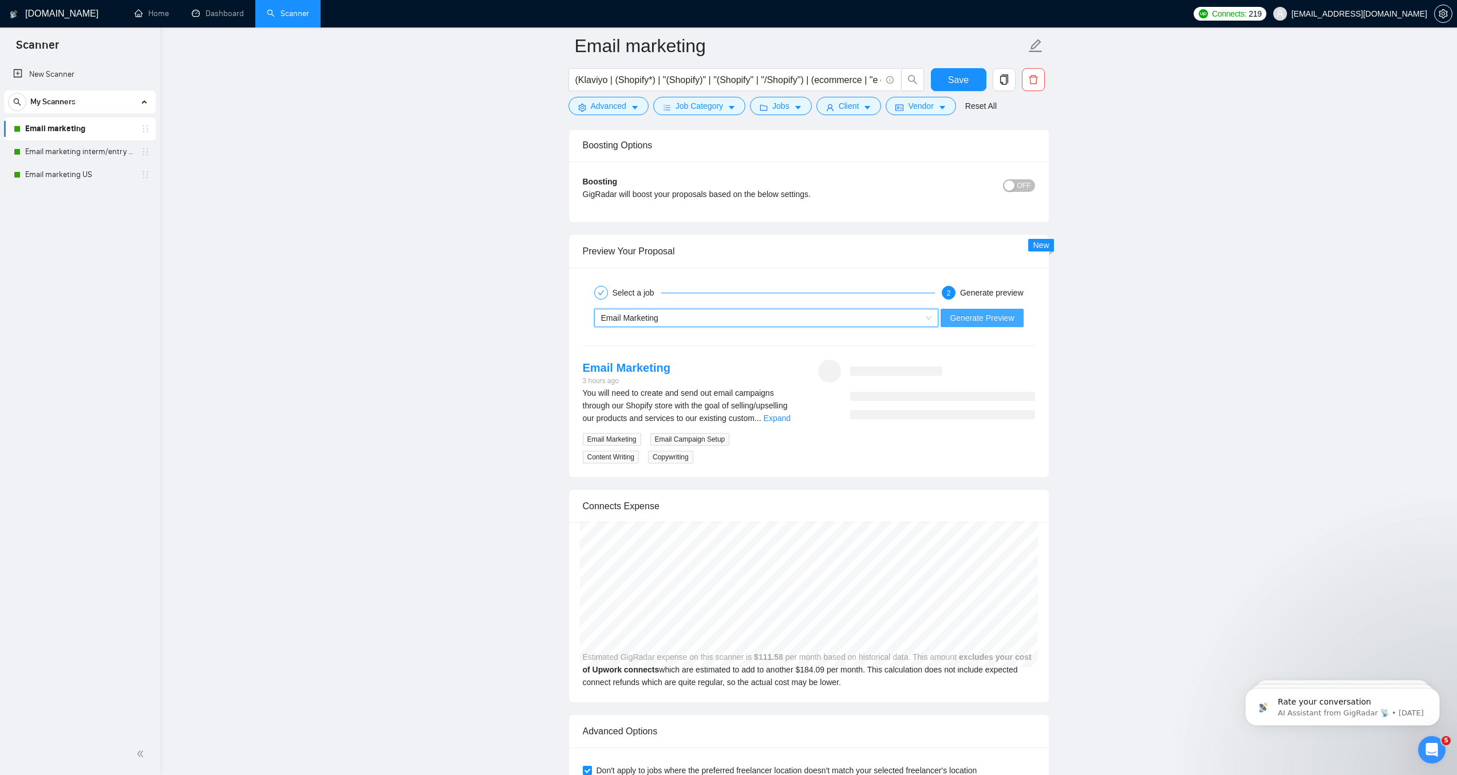
click at [975, 324] on span "Generate Preview" at bounding box center [982, 317] width 64 height 13
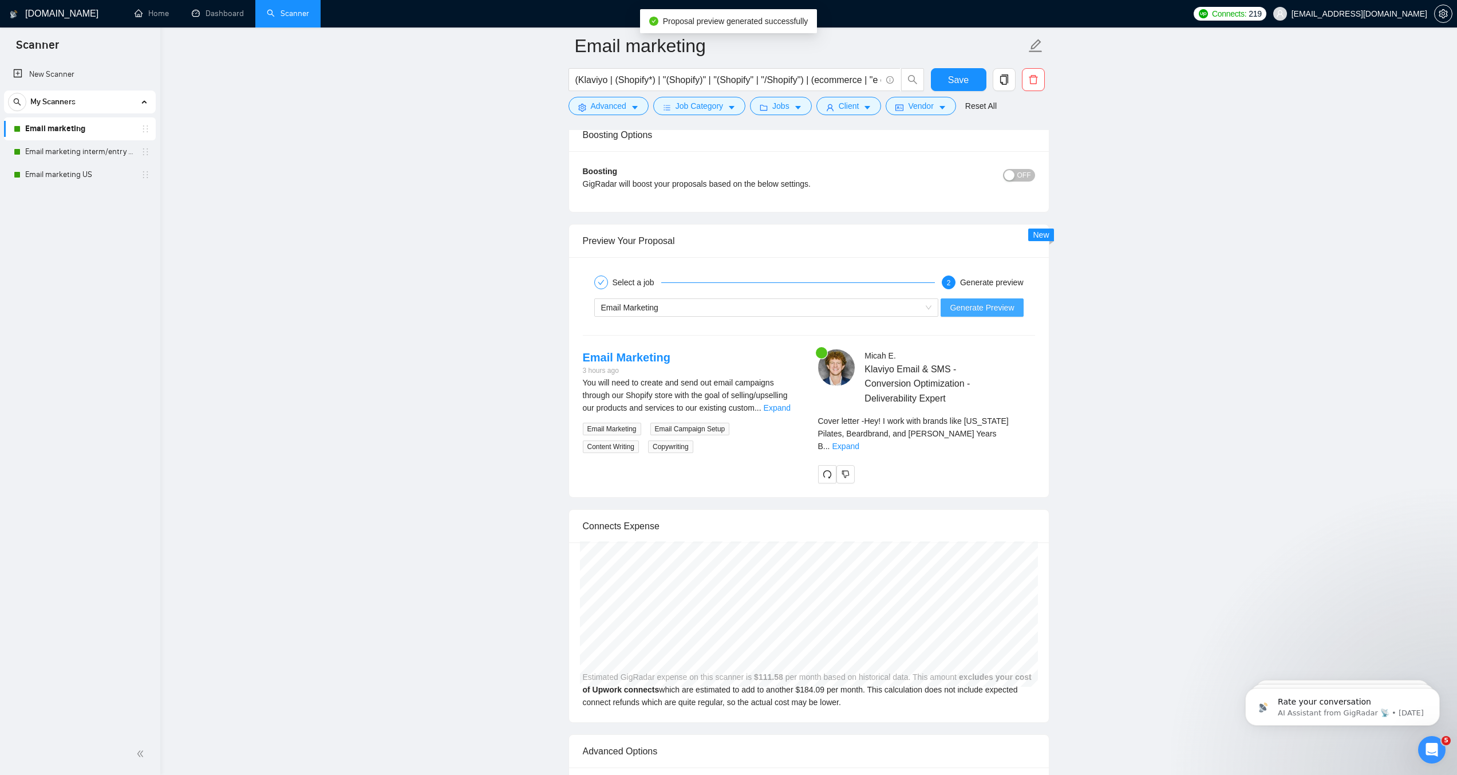
scroll to position [2127, 0]
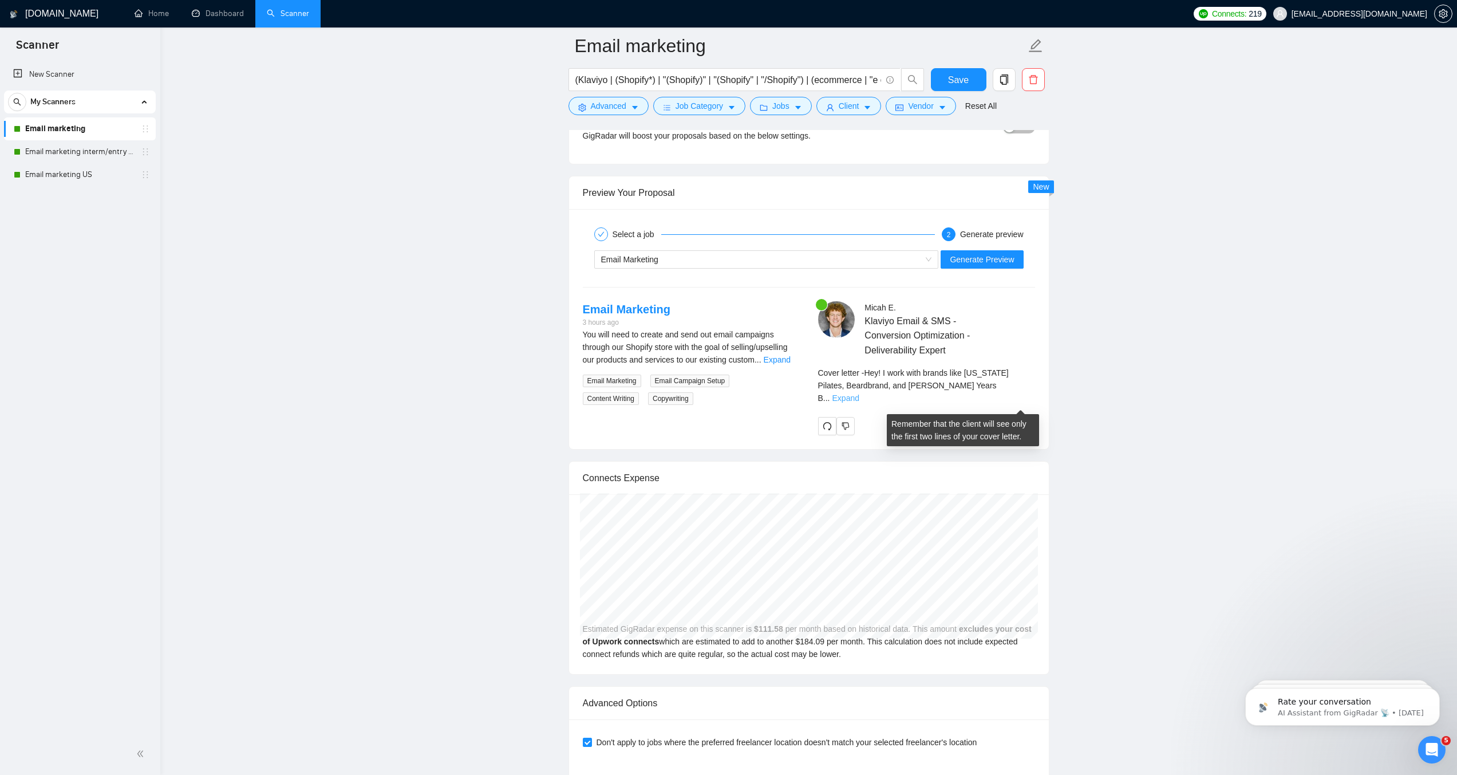
click at [859, 402] on link "Expand" at bounding box center [845, 397] width 27 height 9
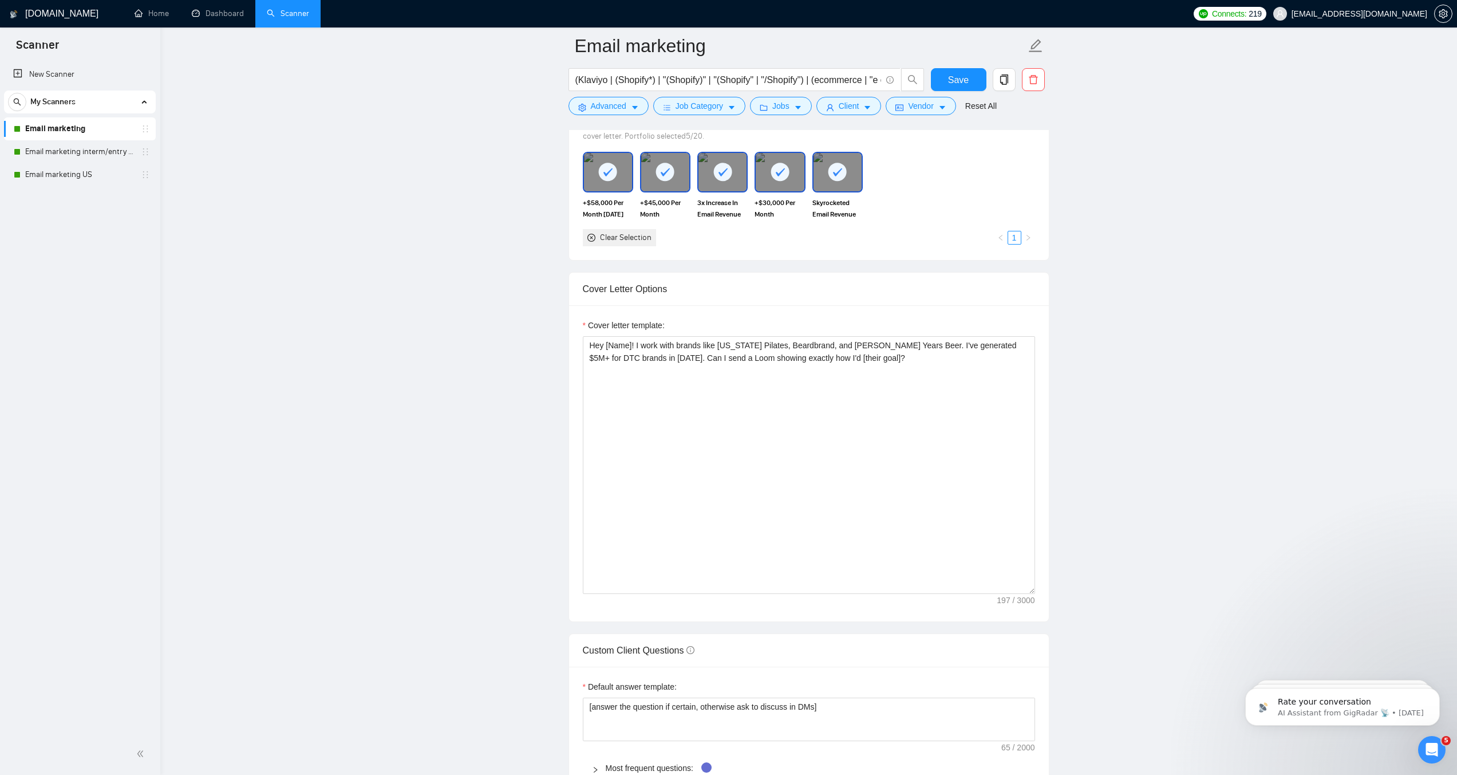
scroll to position [1084, 0]
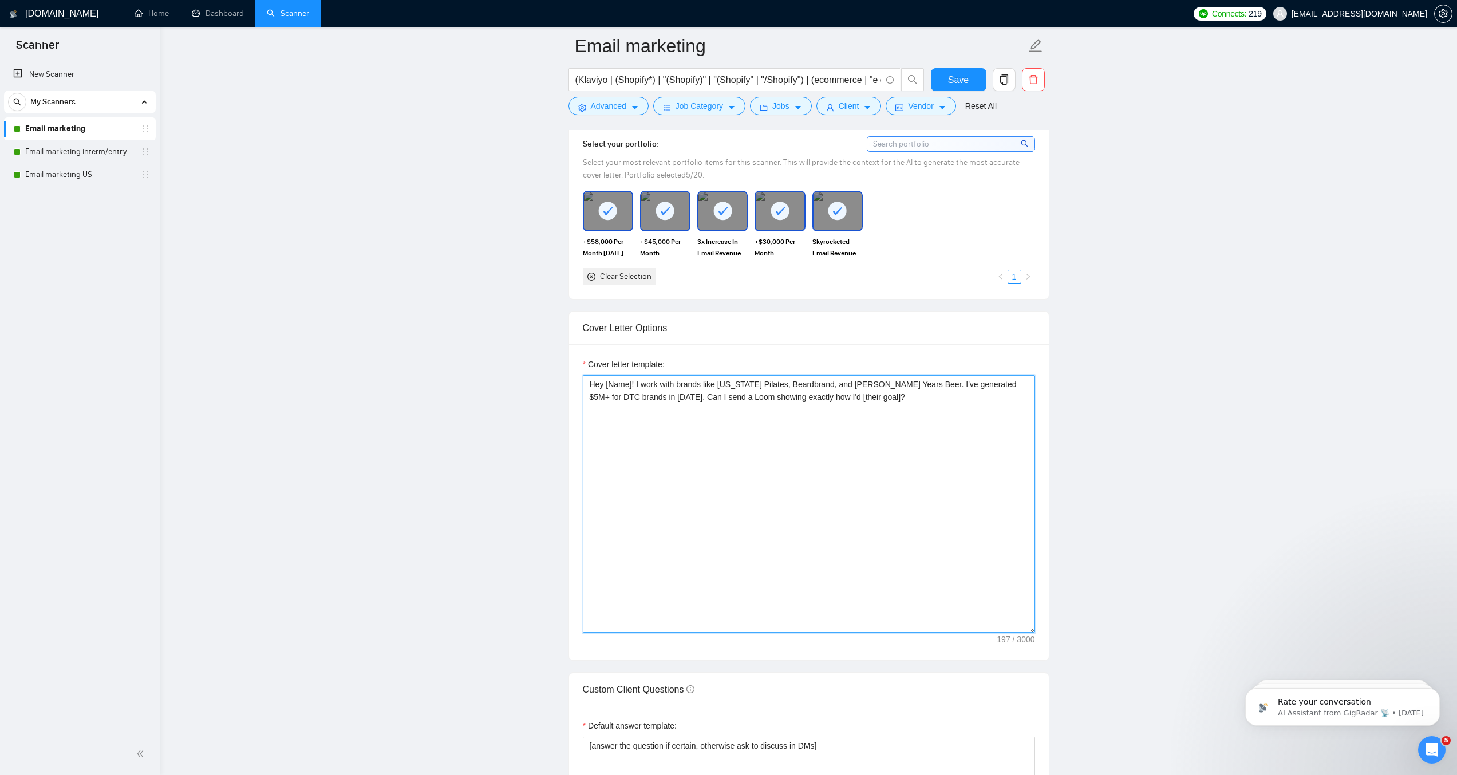
click at [739, 445] on textarea "Hey [Name]! I work with brands like New York Pilates, Beardbrand, and John Mula…" at bounding box center [809, 504] width 452 height 258
drag, startPoint x: 915, startPoint y: 414, endPoint x: 516, endPoint y: 362, distance: 402.4
click at [516, 362] on main "Email marketing (Klaviyo | (Shopify*) | "(Shopify)" | "(Shopify" | "/Shopify") …" at bounding box center [809, 727] width 1260 height 3532
click at [423, 383] on main "Email marketing (Klaviyo | (Shopify*) | "(Shopify)" | "(Shopify" | "/Shopify") …" at bounding box center [809, 727] width 1260 height 3532
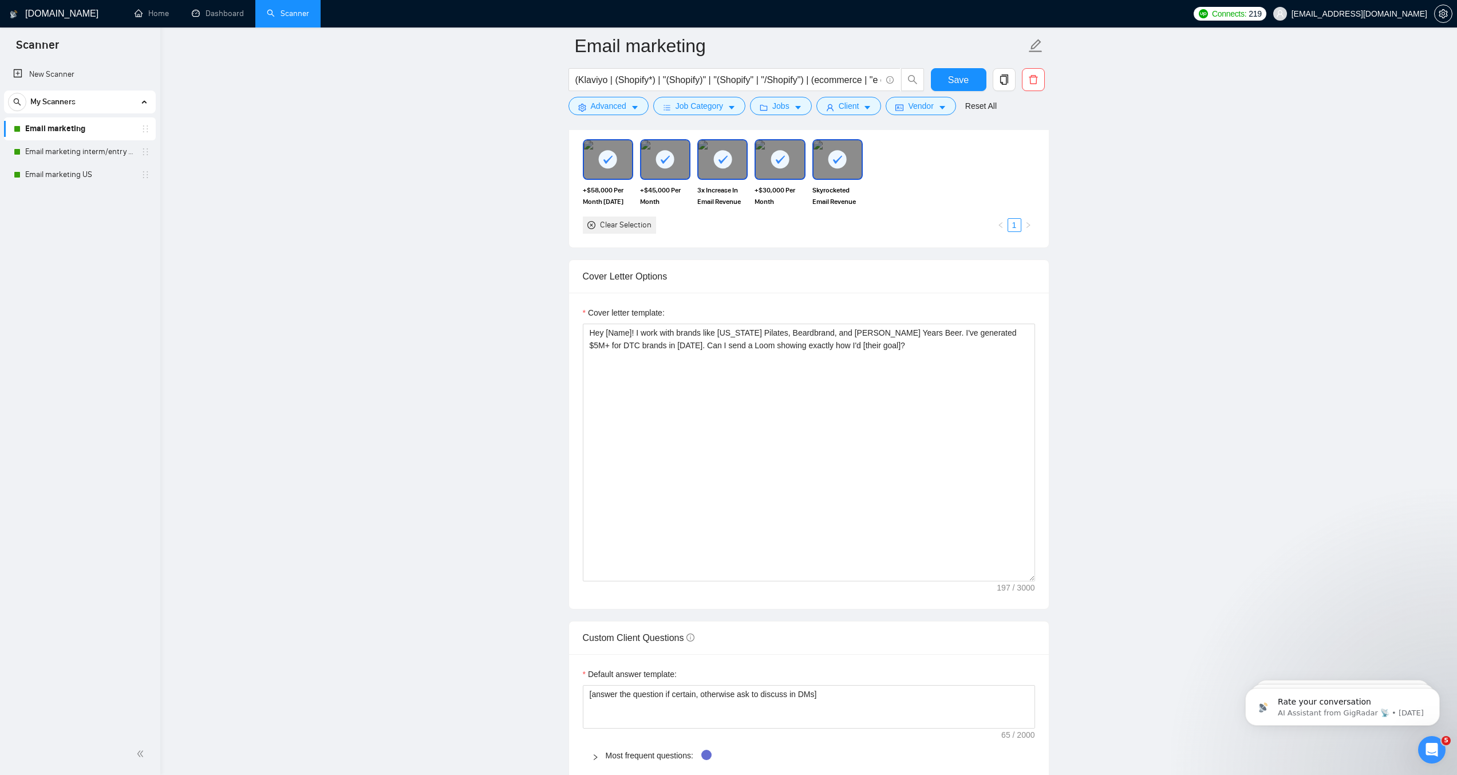
scroll to position [896, 0]
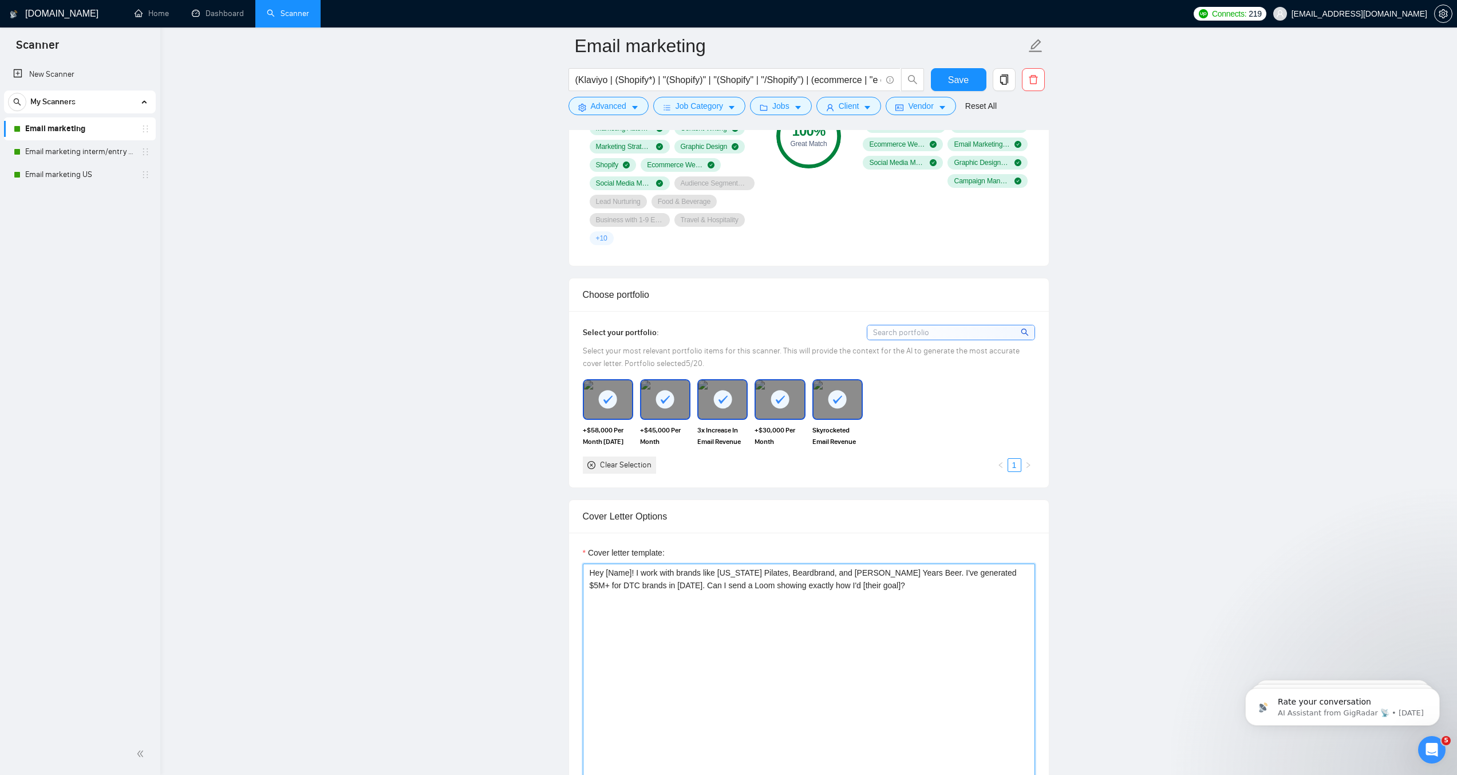
click at [907, 606] on textarea "Hey [Name]! I work with brands like New York Pilates, Beardbrand, and John Mula…" at bounding box center [809, 692] width 452 height 258
click at [946, 85] on button "Save" at bounding box center [959, 79] width 56 height 23
click at [92, 151] on link "Email marketing interm/entry level" at bounding box center [79, 151] width 109 height 23
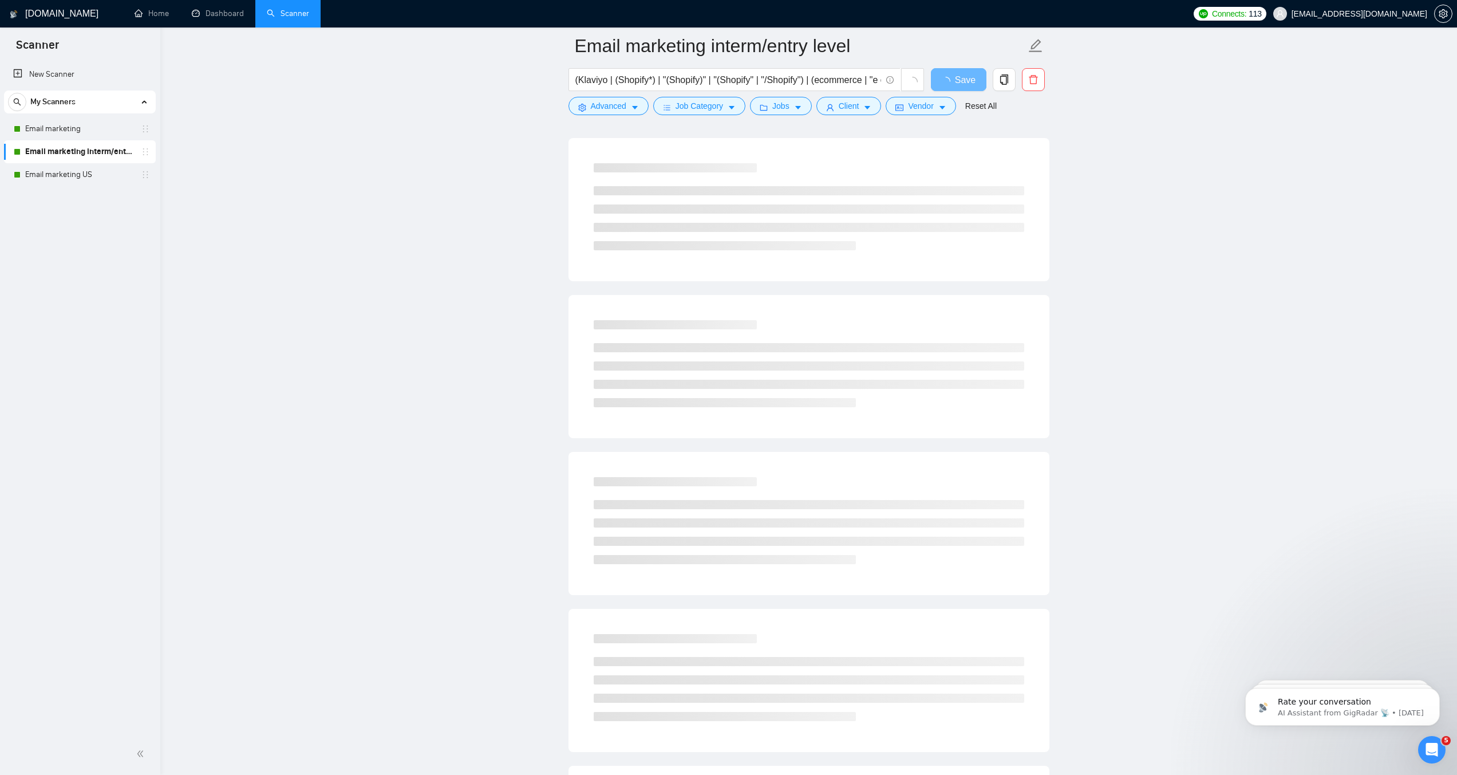
scroll to position [102, 0]
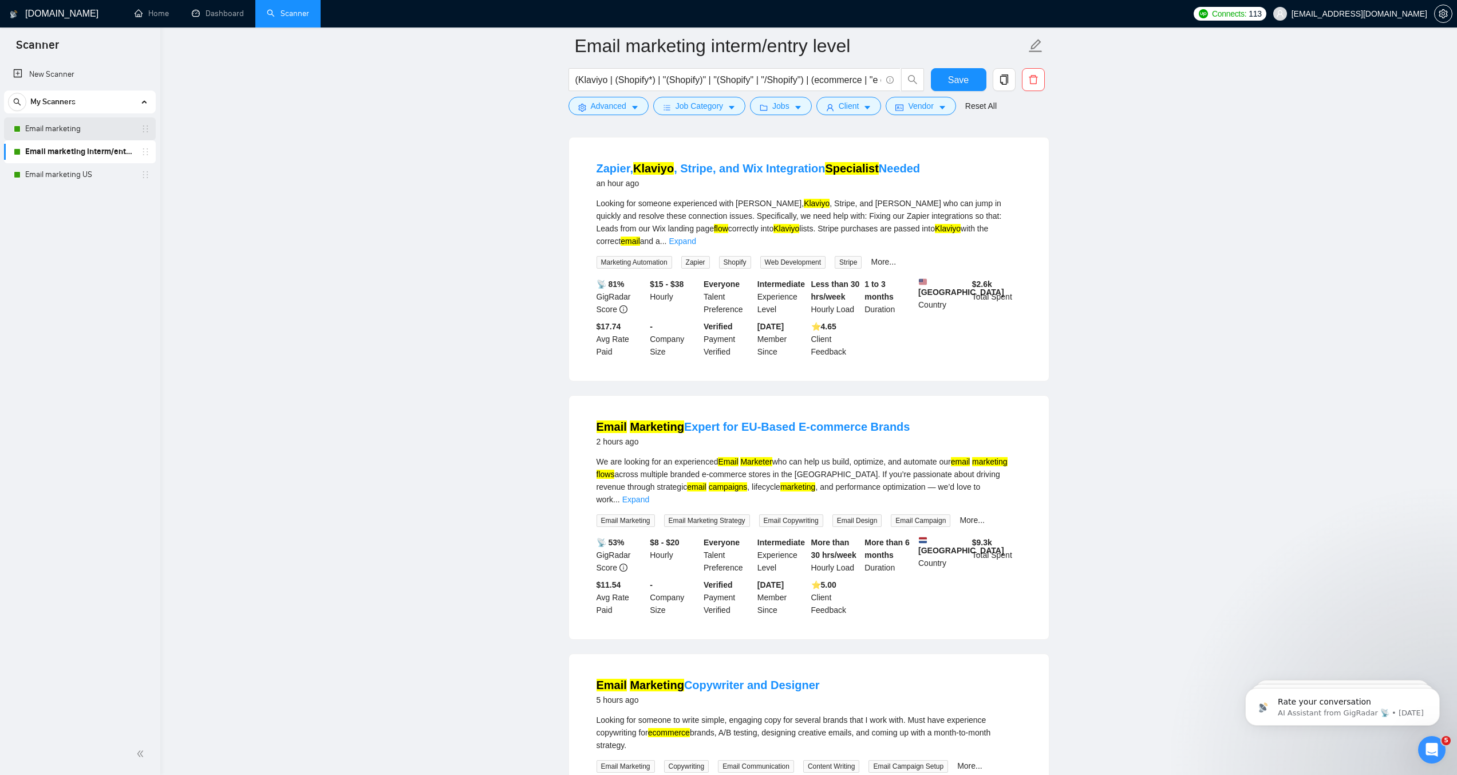
click at [85, 127] on link "Email marketing" at bounding box center [79, 128] width 109 height 23
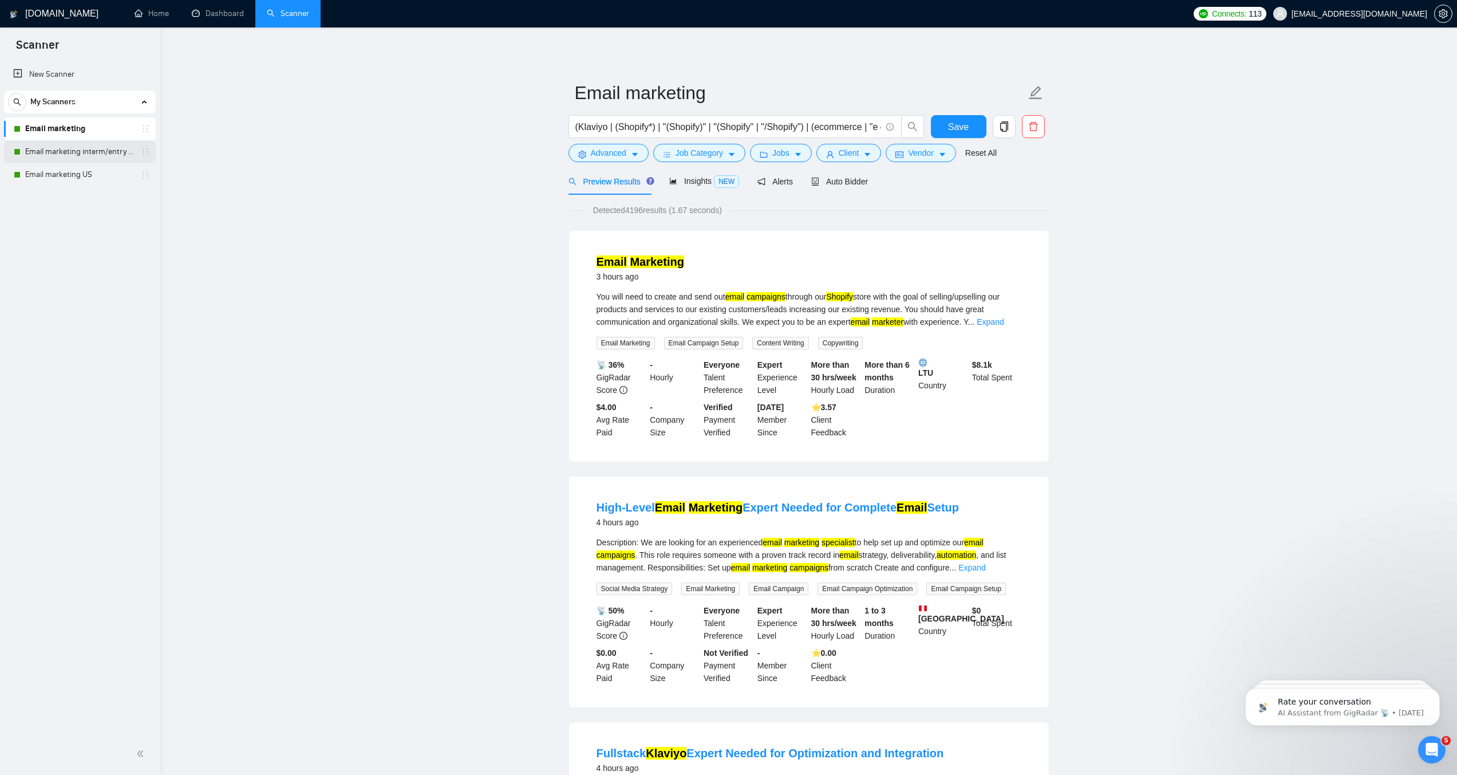
click at [119, 145] on link "Email marketing interm/entry level" at bounding box center [79, 151] width 109 height 23
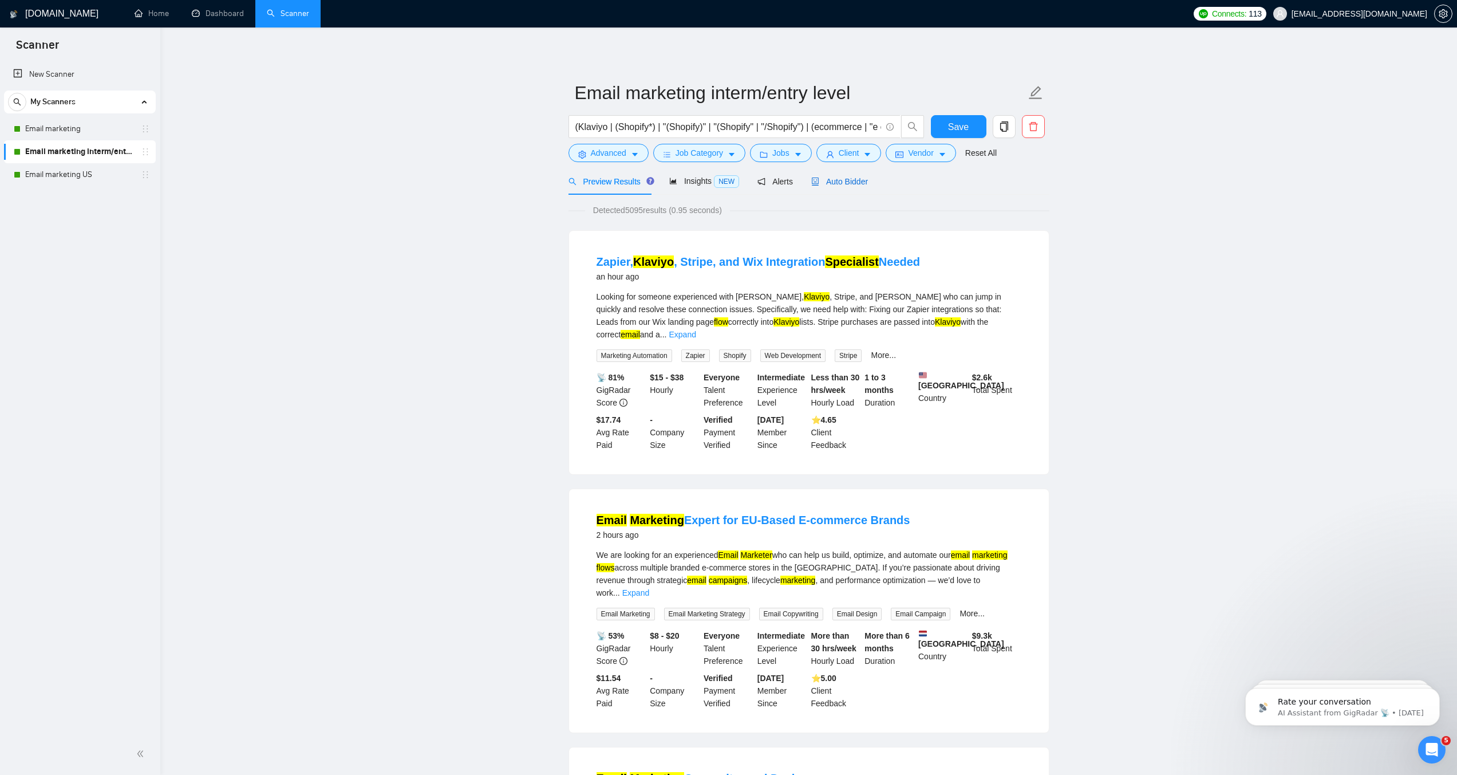
click at [834, 188] on div "Auto Bidder" at bounding box center [839, 181] width 57 height 13
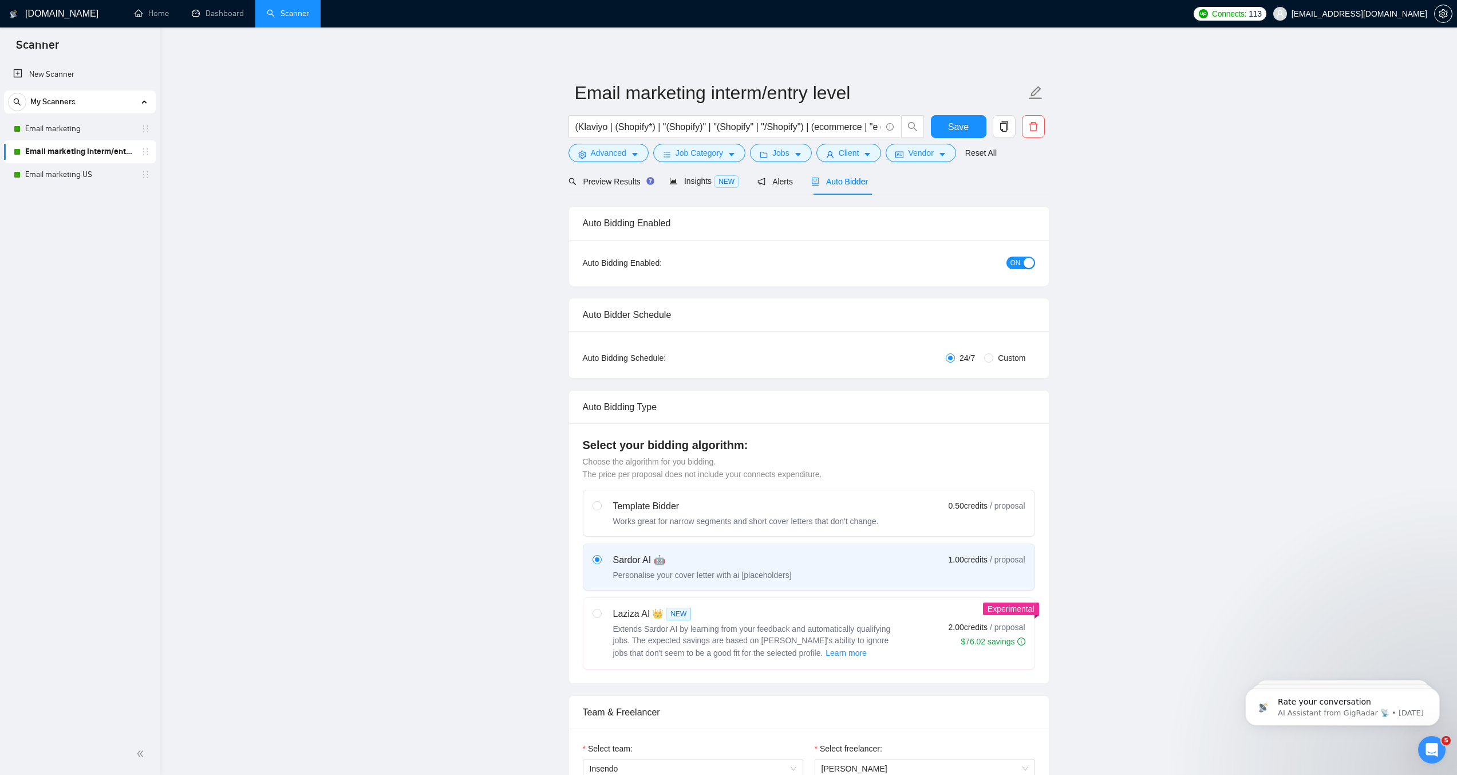
checkbox input "true"
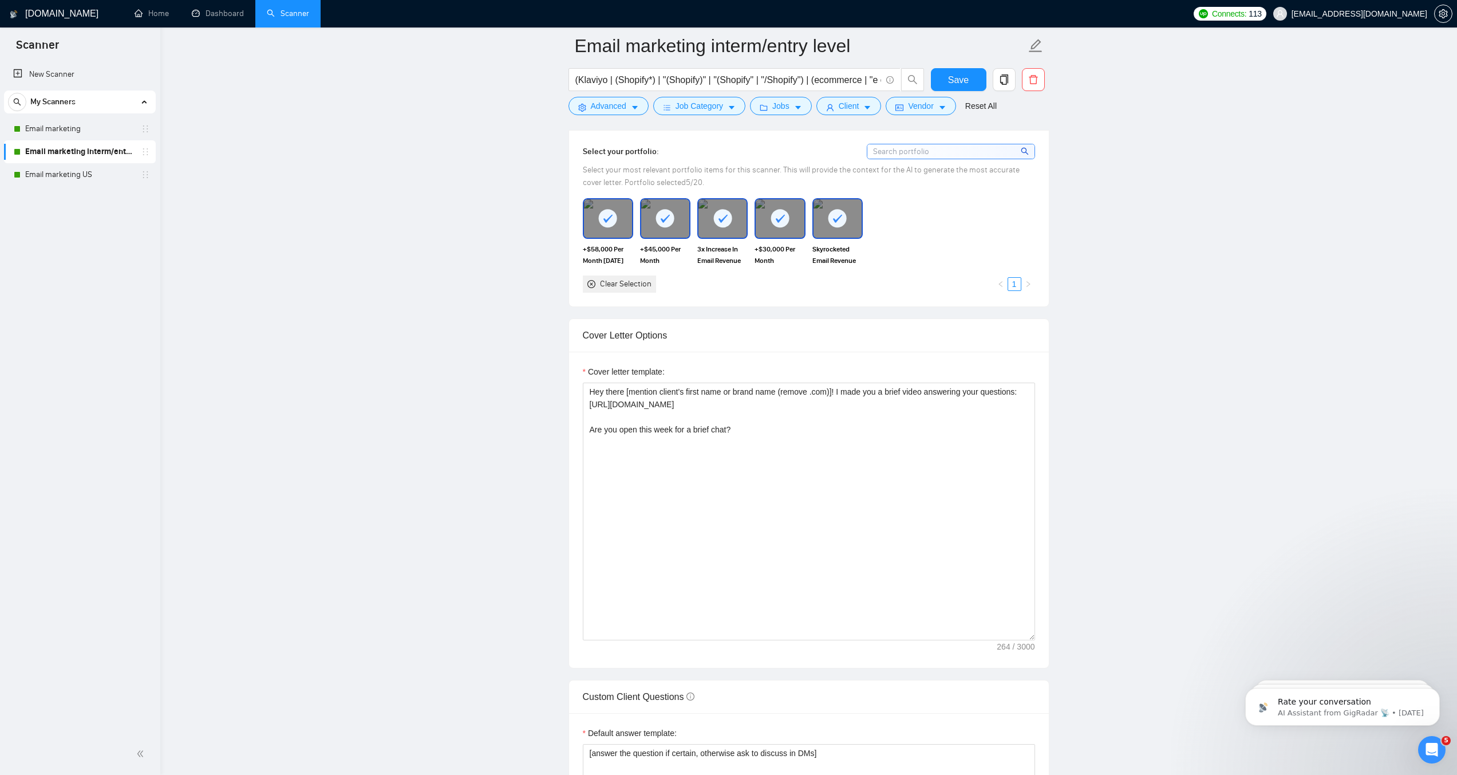
scroll to position [1085, 0]
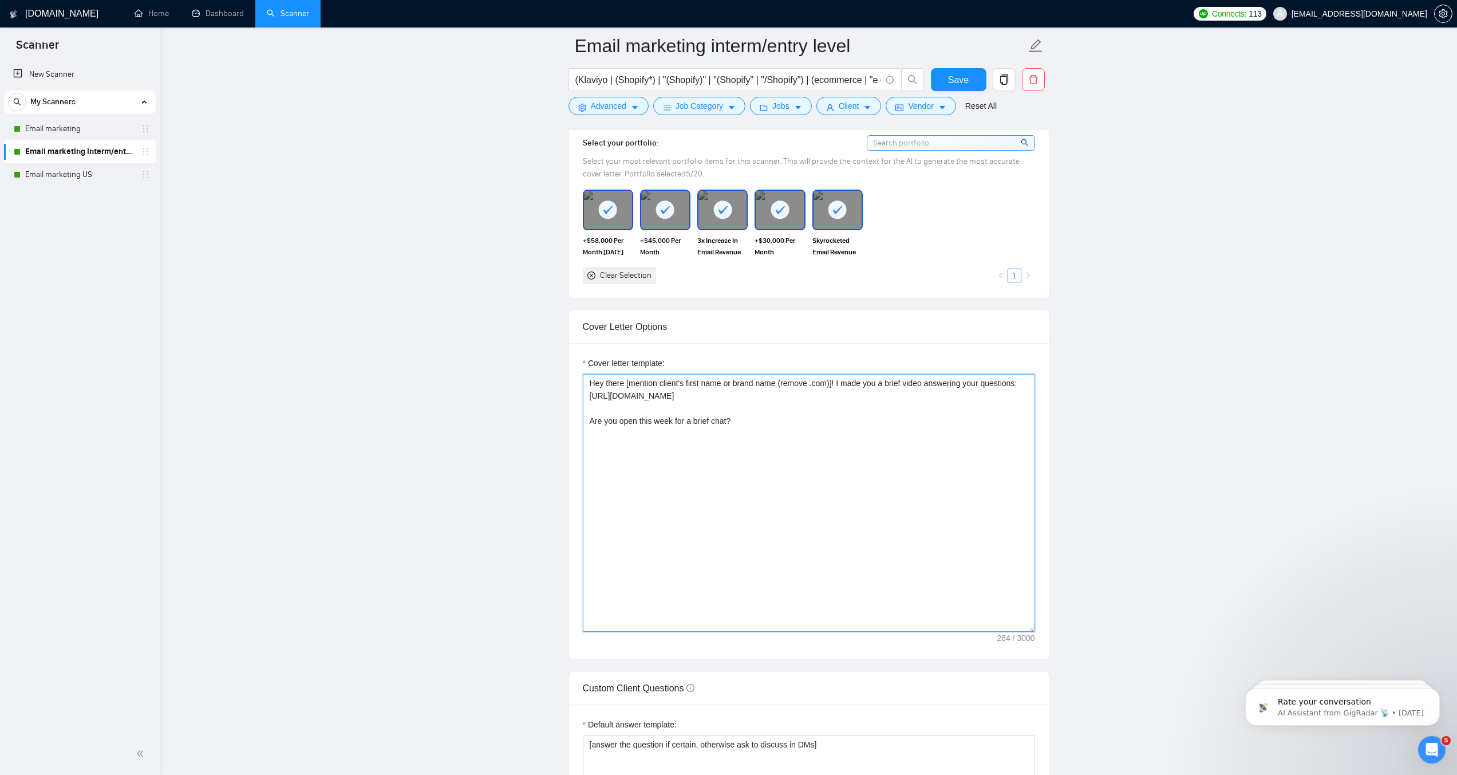
click at [755, 457] on textarea "Hey there [mention client’s first name or brand name (remove .com)]! I made you…" at bounding box center [809, 503] width 452 height 258
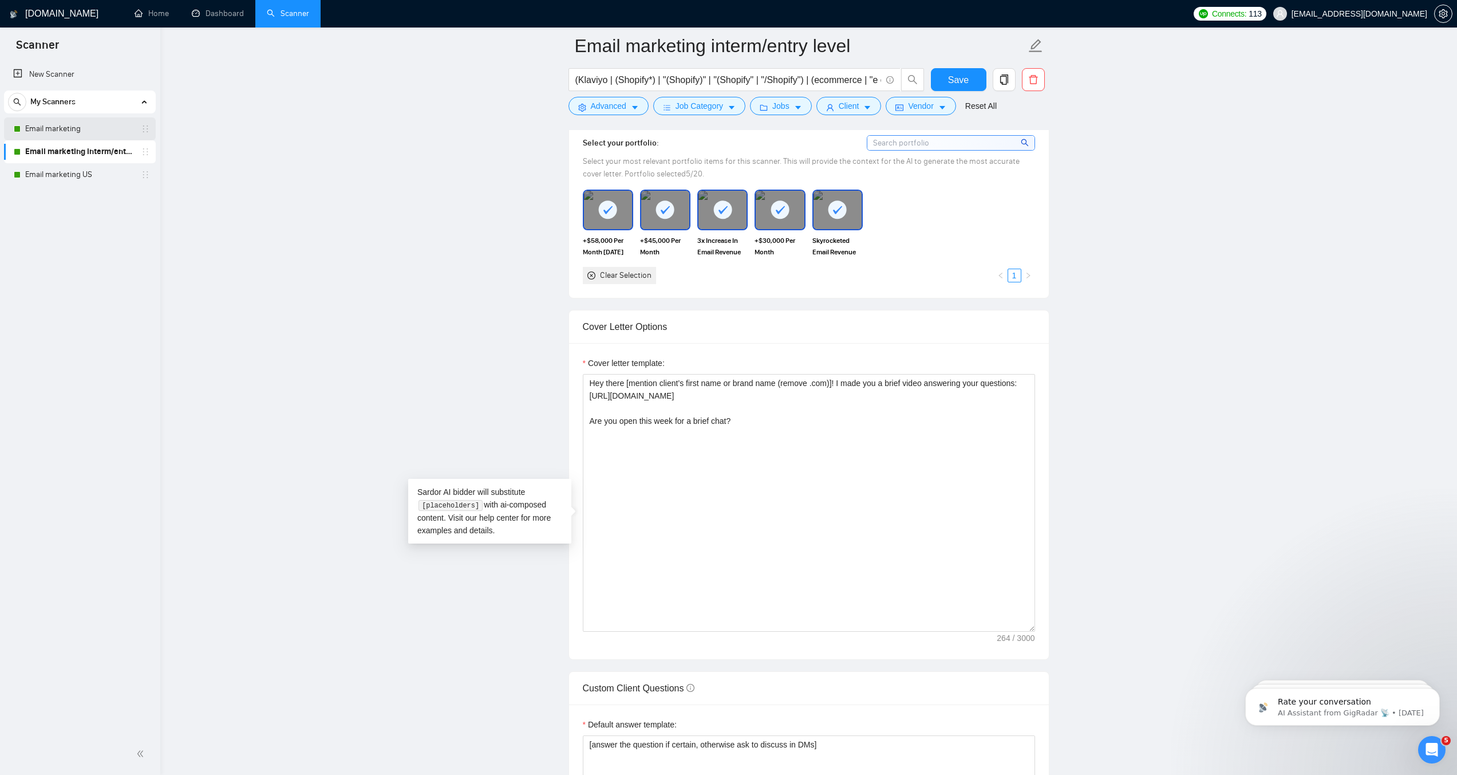
click at [120, 127] on link "Email marketing" at bounding box center [79, 128] width 109 height 23
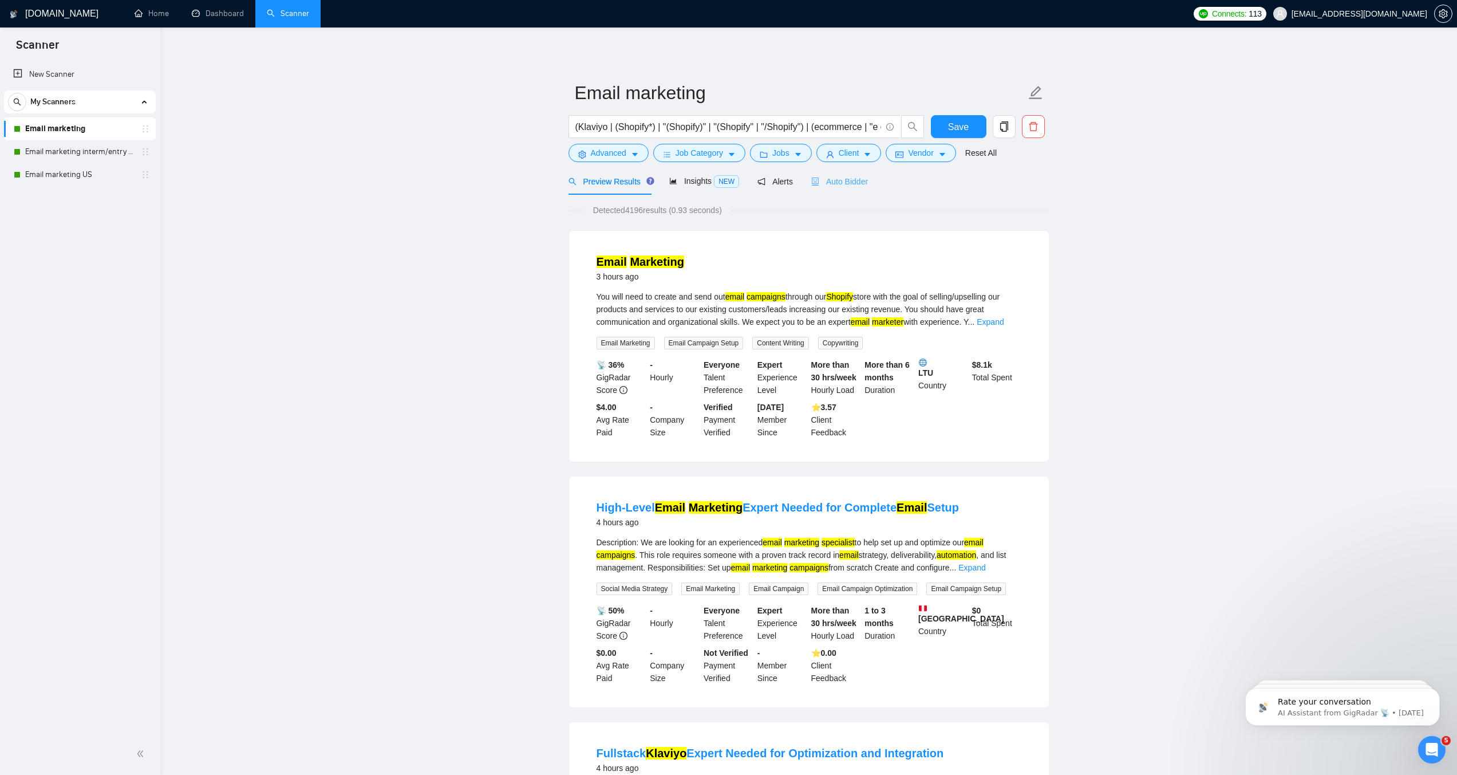
drag, startPoint x: 859, startPoint y: 190, endPoint x: 856, endPoint y: 200, distance: 10.9
click at [859, 190] on div "Auto Bidder" at bounding box center [839, 181] width 57 height 27
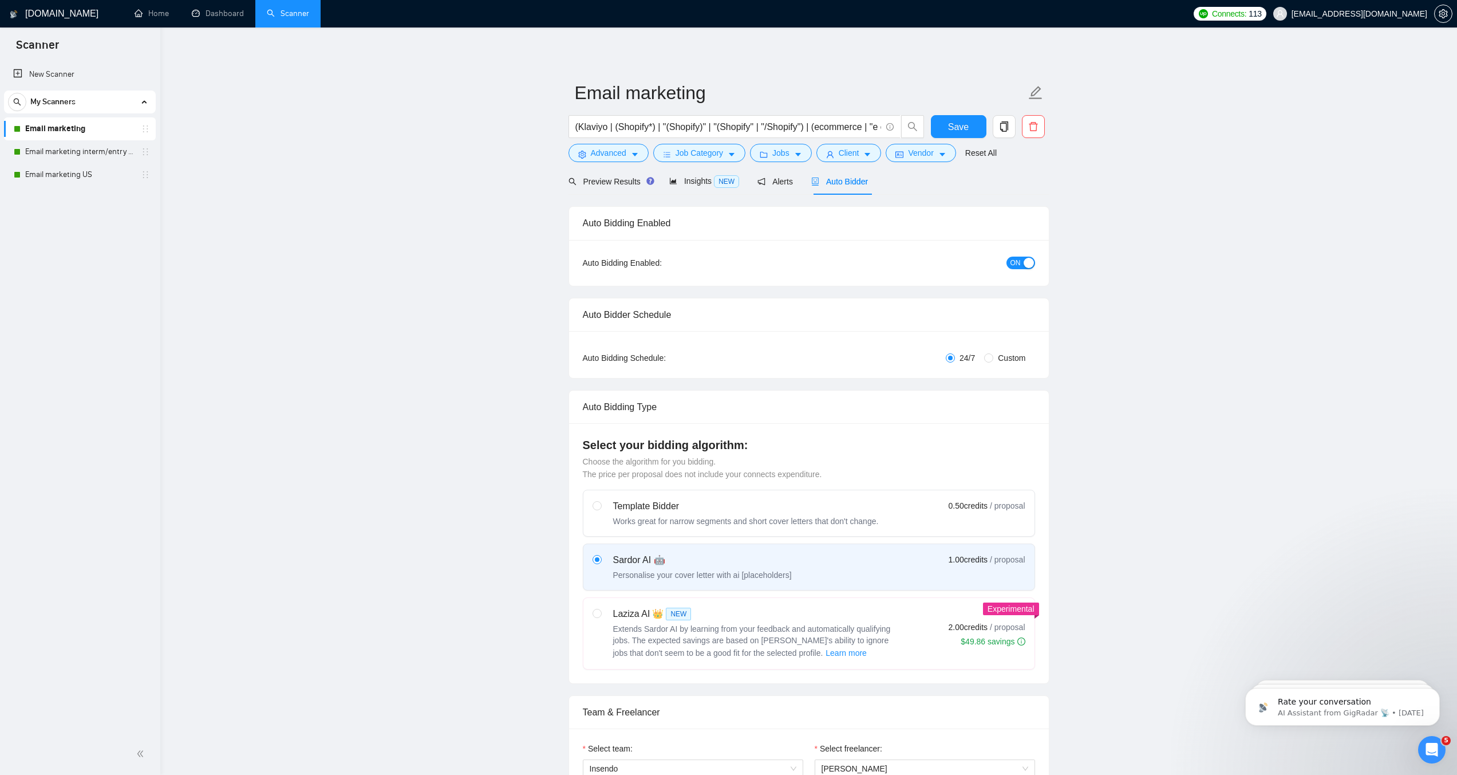
checkbox input "true"
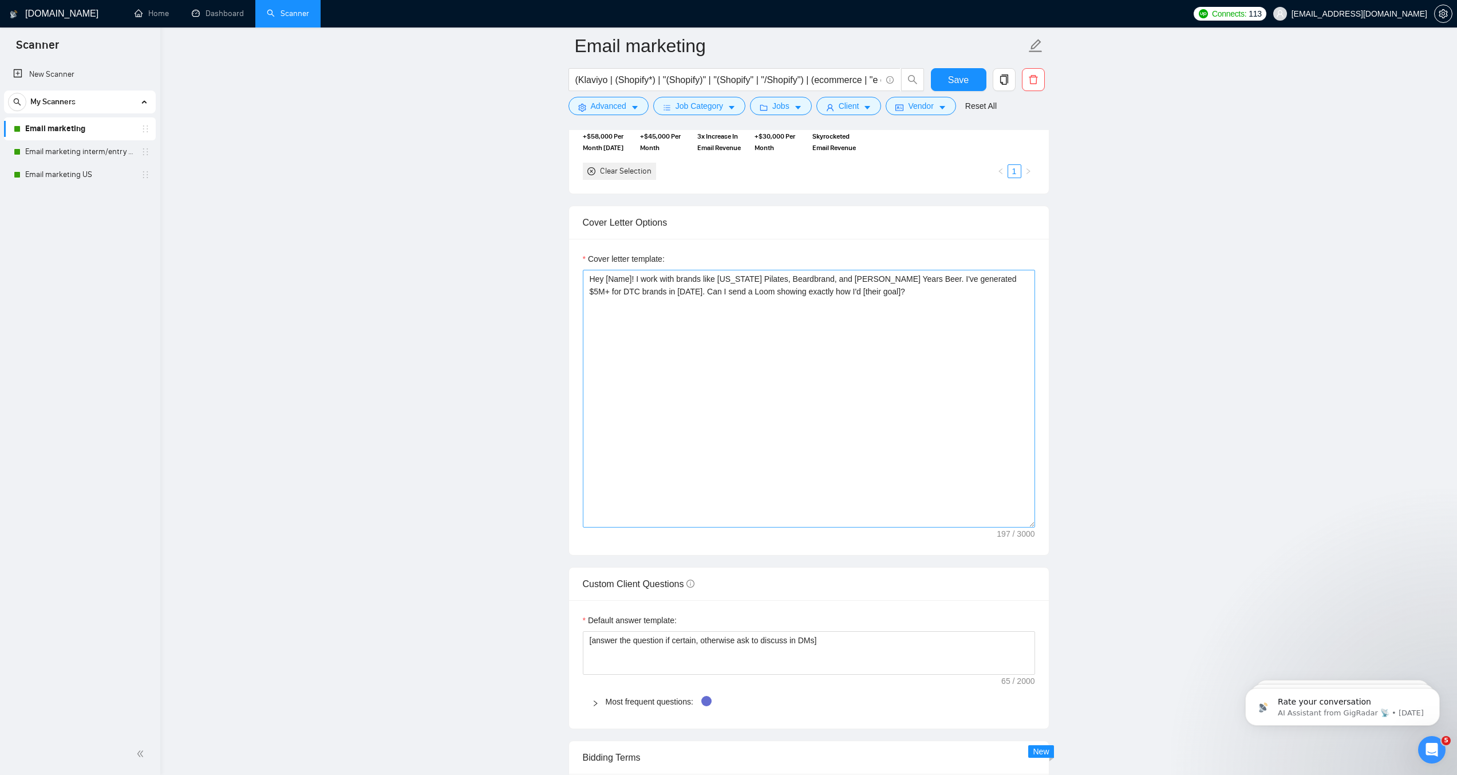
scroll to position [1207, 0]
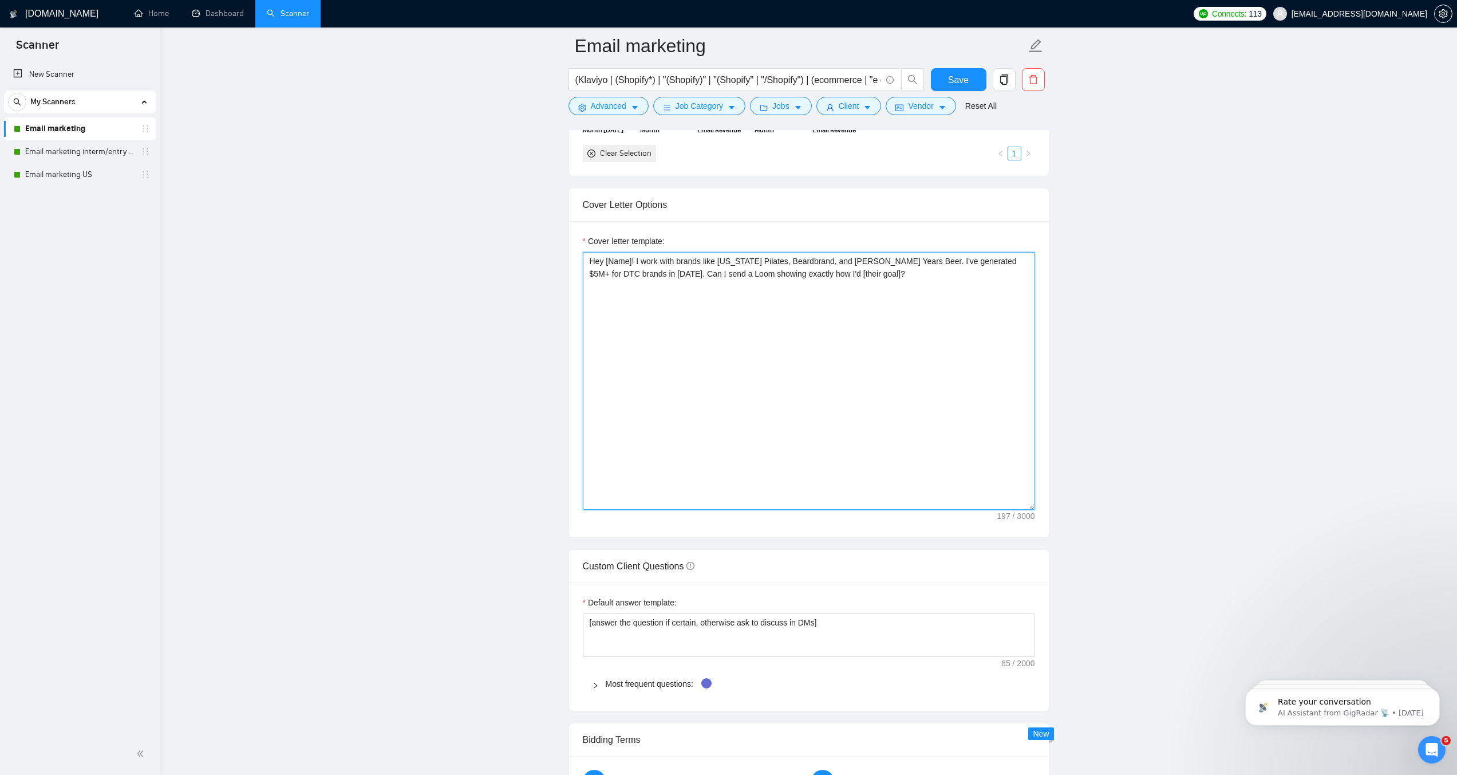
click at [763, 313] on textarea "Hey [Name]! I work with brands like New York Pilates, Beardbrand, and John Mula…" at bounding box center [809, 381] width 452 height 258
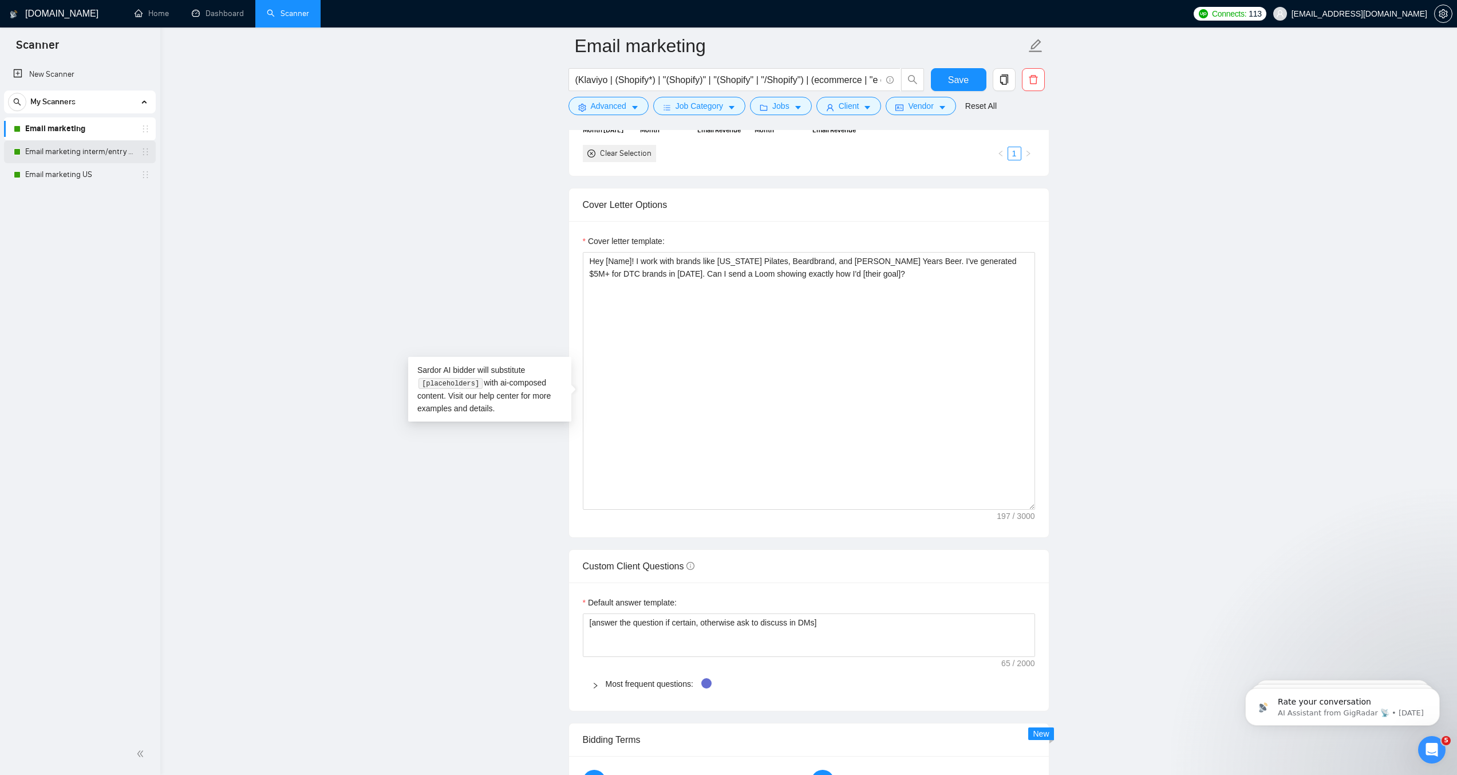
click at [75, 153] on link "Email marketing interm/entry level" at bounding box center [79, 151] width 109 height 23
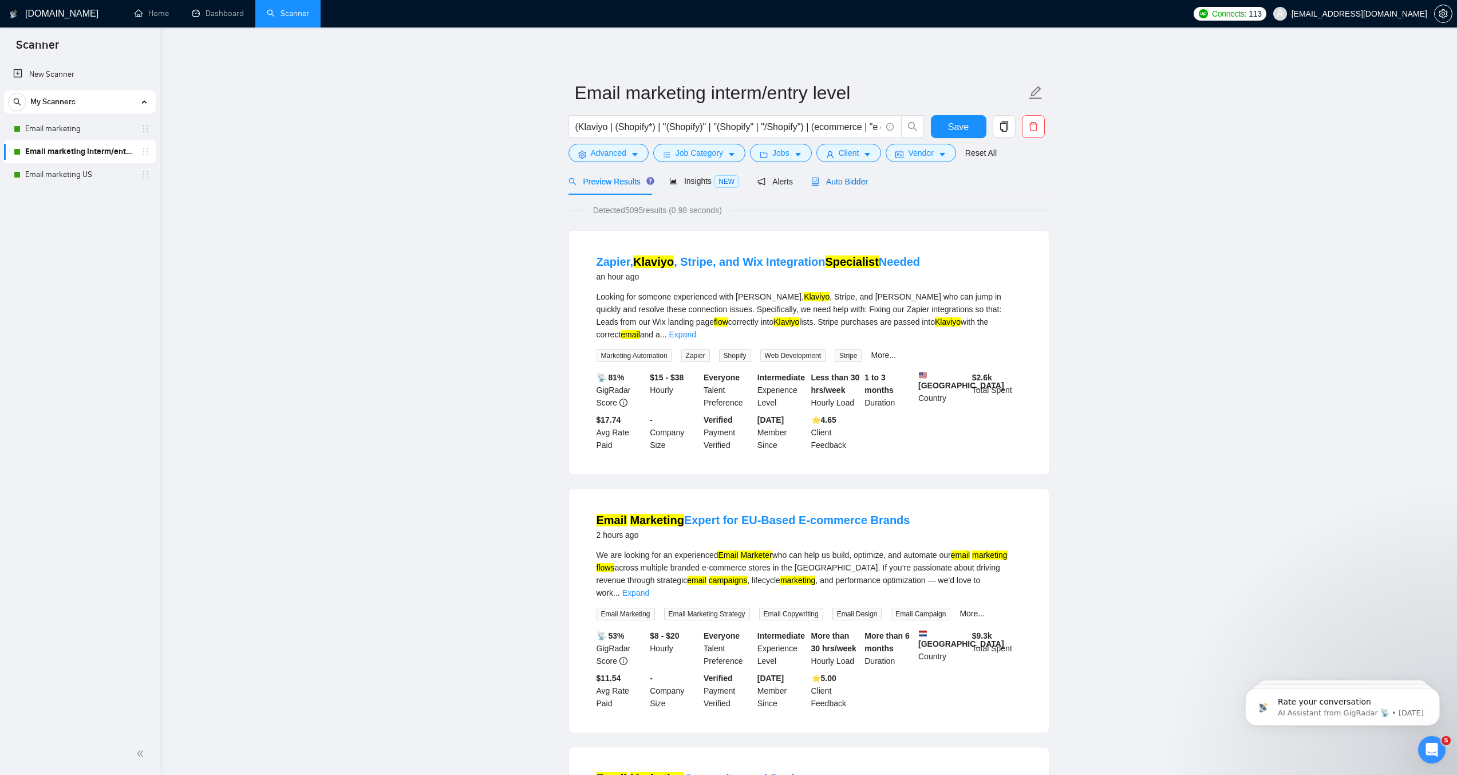
click at [852, 186] on span "Auto Bidder" at bounding box center [839, 181] width 57 height 9
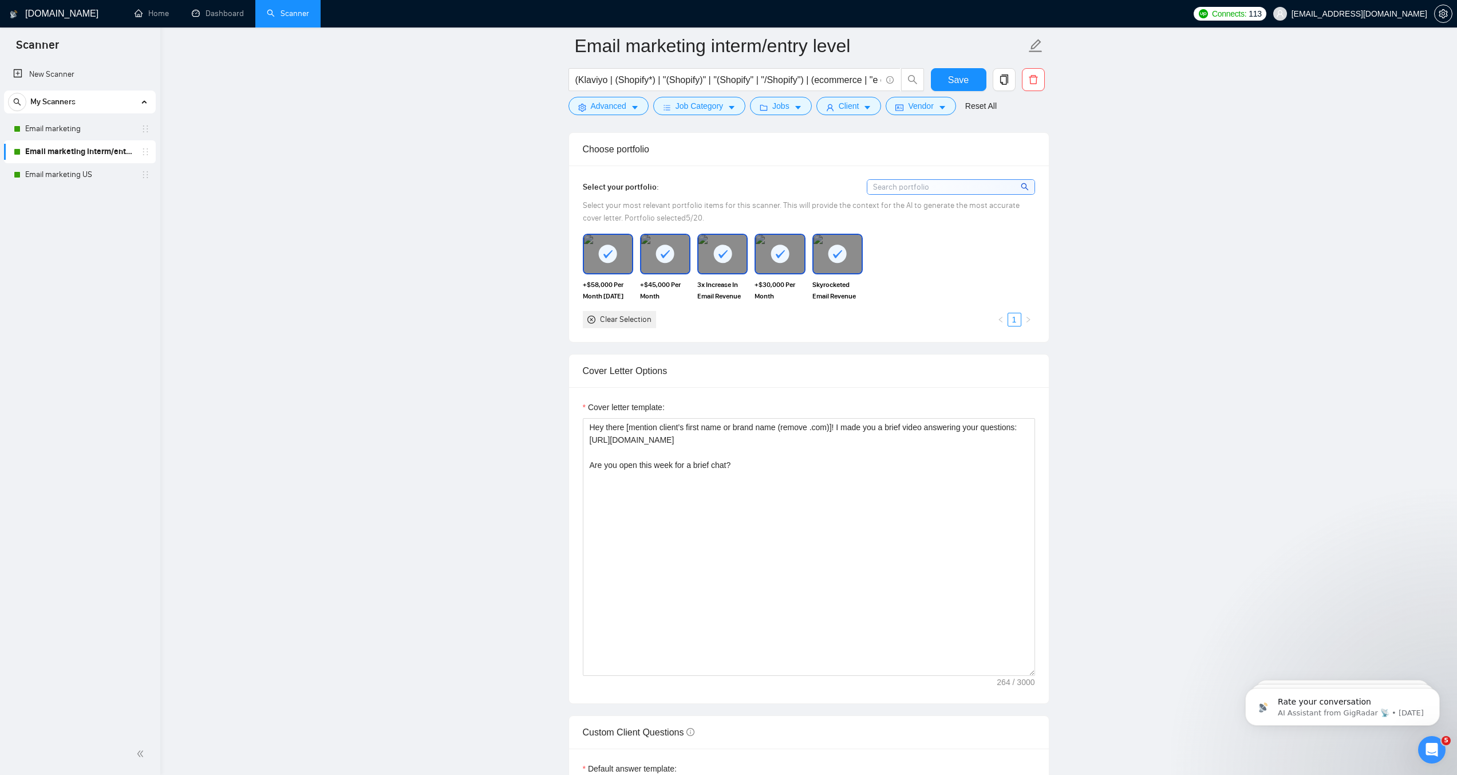
scroll to position [1059, 0]
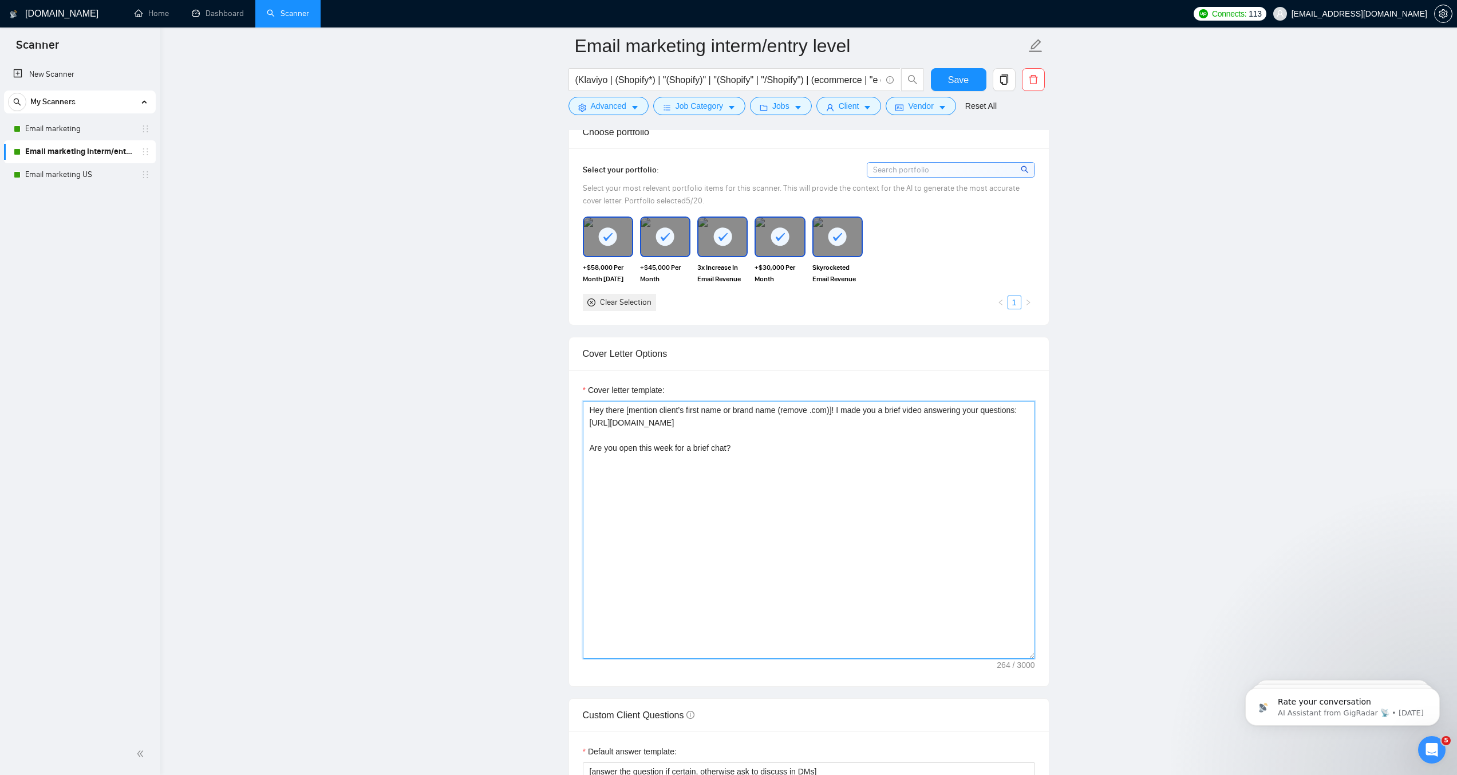
click at [794, 469] on textarea "Hey there [mention client’s first name or brand name (remove .com)]! I made you…" at bounding box center [809, 530] width 452 height 258
paste textarea "[Name]! I work with brands like New York Pilates, Beardbrand, and John Mulaney'…"
type textarea "Hey [Name]! I work with brands like New York Pilates, Beardbrand, and John Mula…"
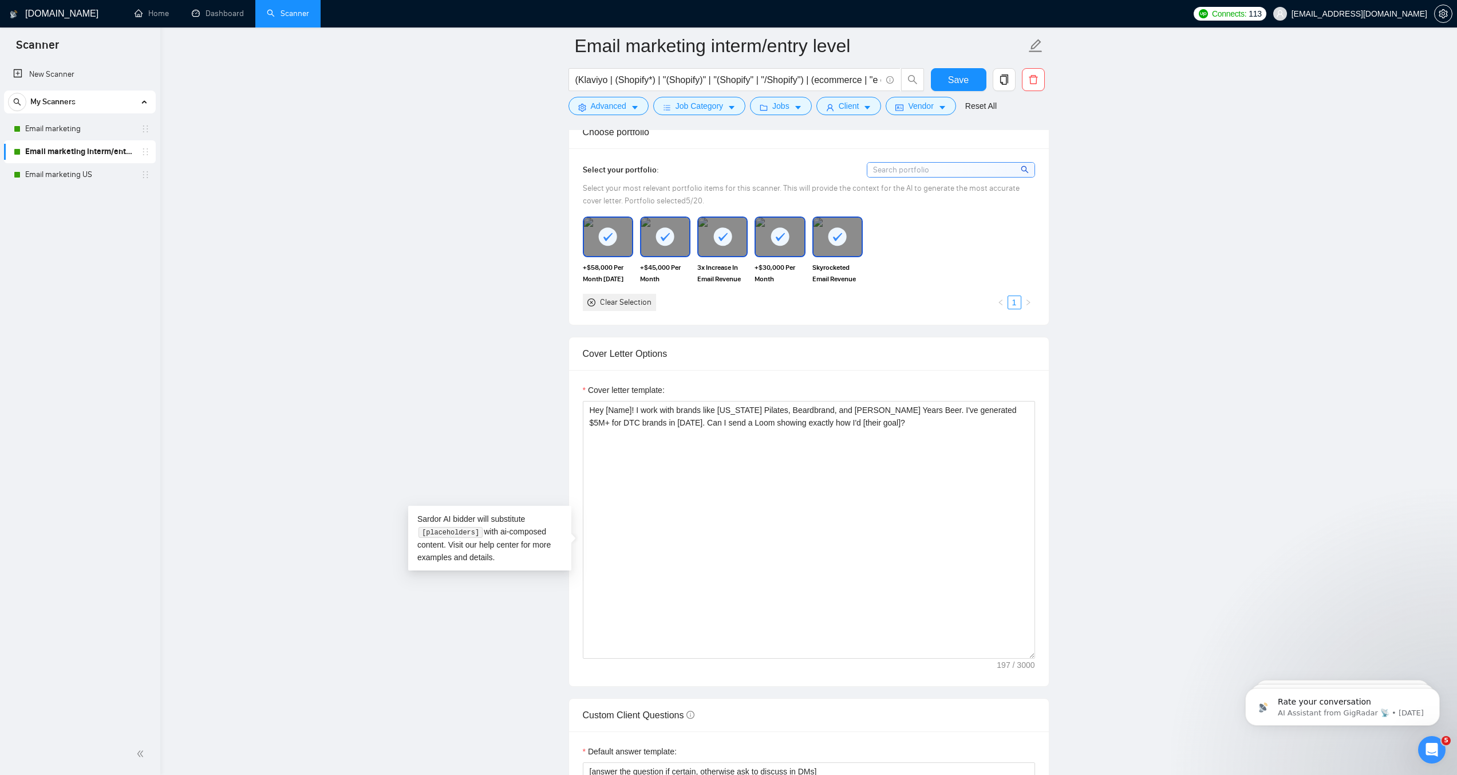
click at [1164, 402] on main "Email marketing interm/entry level (Klaviyo | (Shopify*) | "(Shopify)" | "(Shop…" at bounding box center [809, 697] width 1260 height 3420
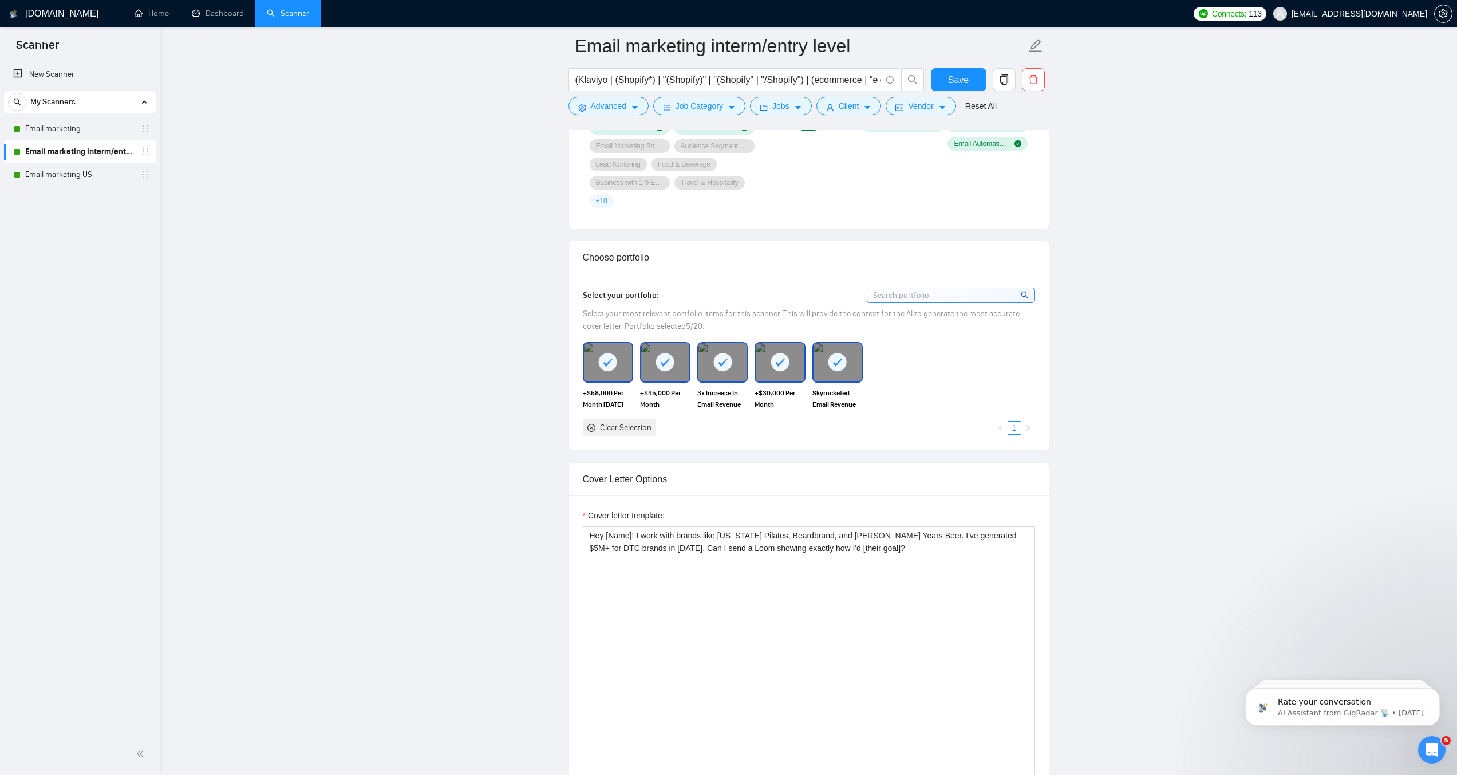
scroll to position [898, 0]
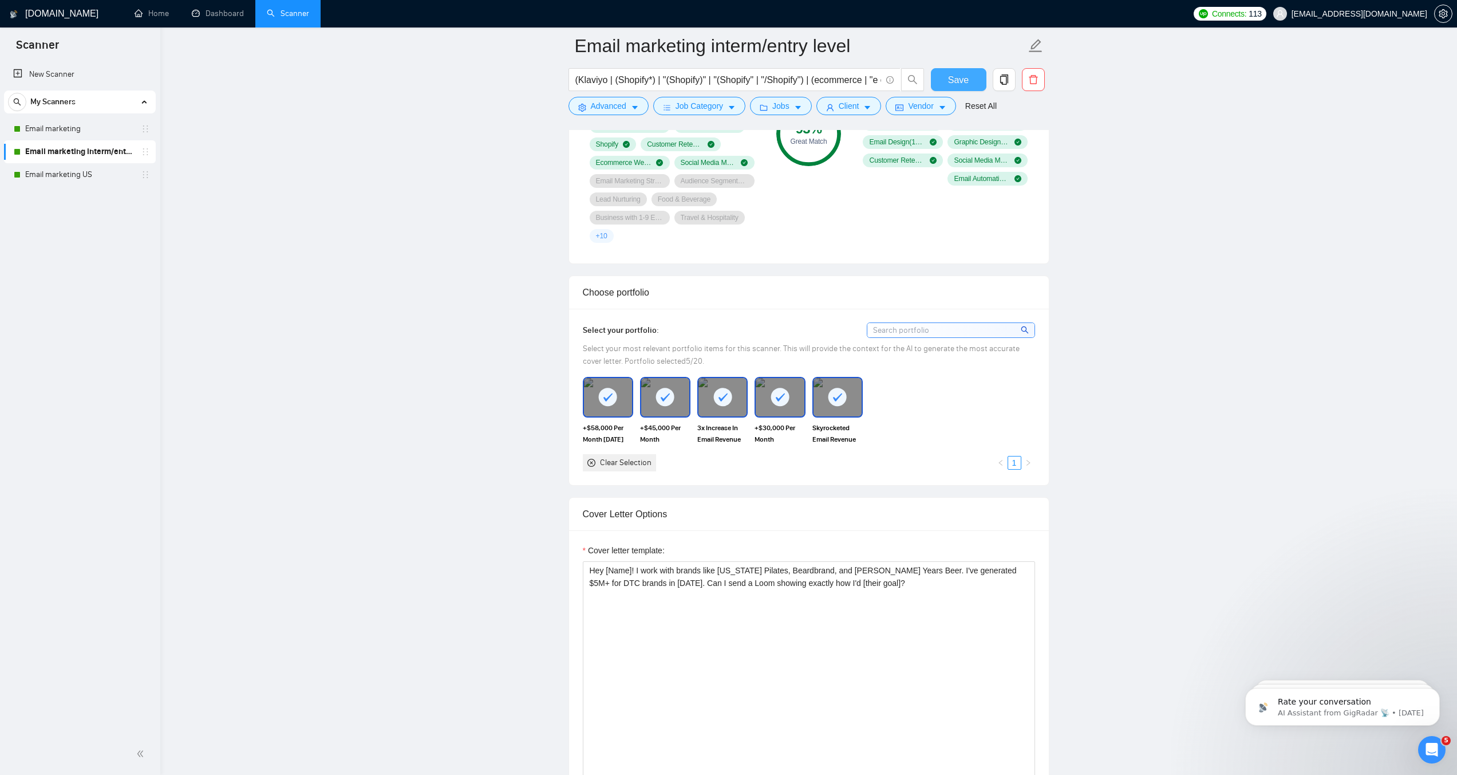
click at [957, 75] on span "Save" at bounding box center [958, 80] width 21 height 14
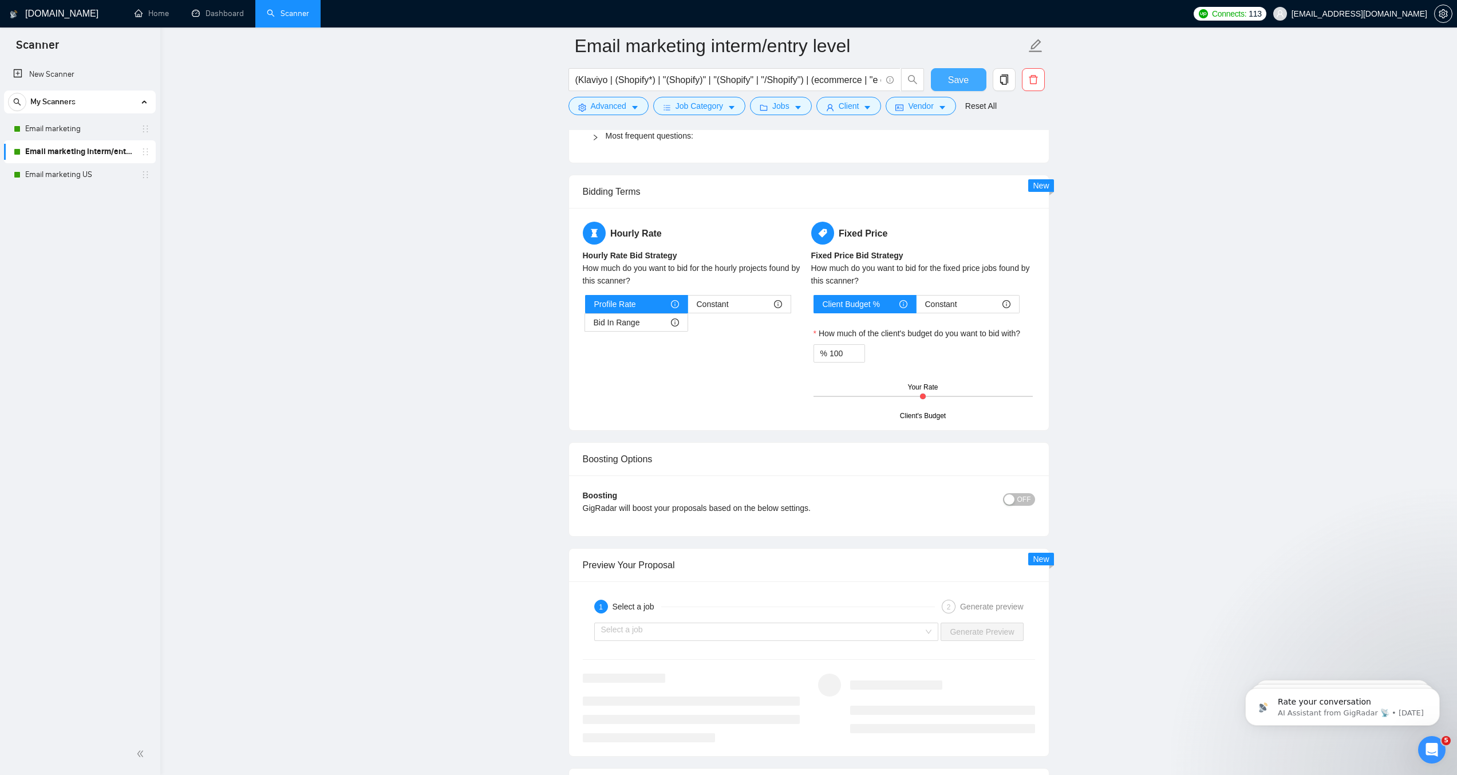
scroll to position [1807, 0]
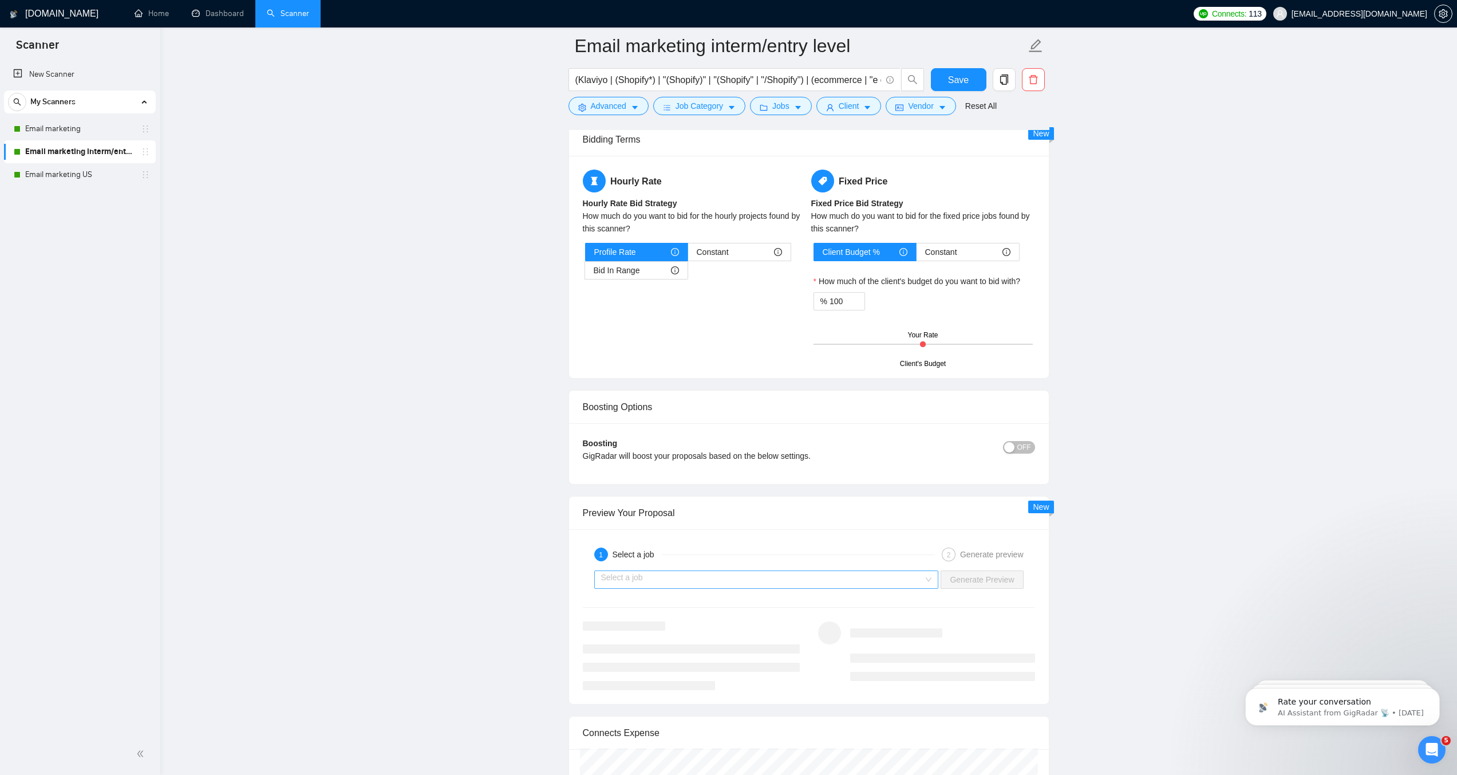
click at [800, 588] on input "search" at bounding box center [762, 579] width 323 height 17
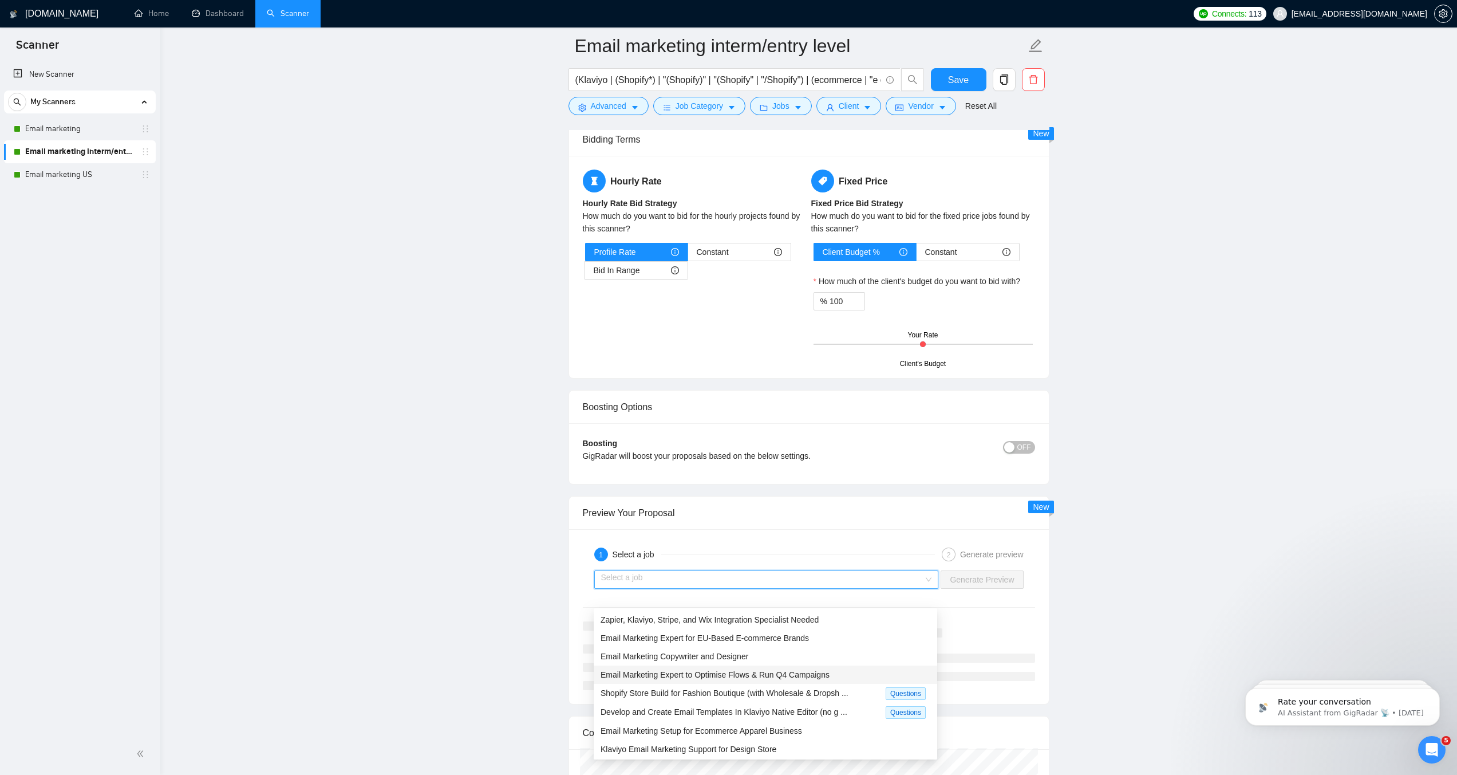
click at [764, 680] on div "Email Marketing Expert to Optimise Flows & Run Q4 Campaigns" at bounding box center [766, 674] width 330 height 13
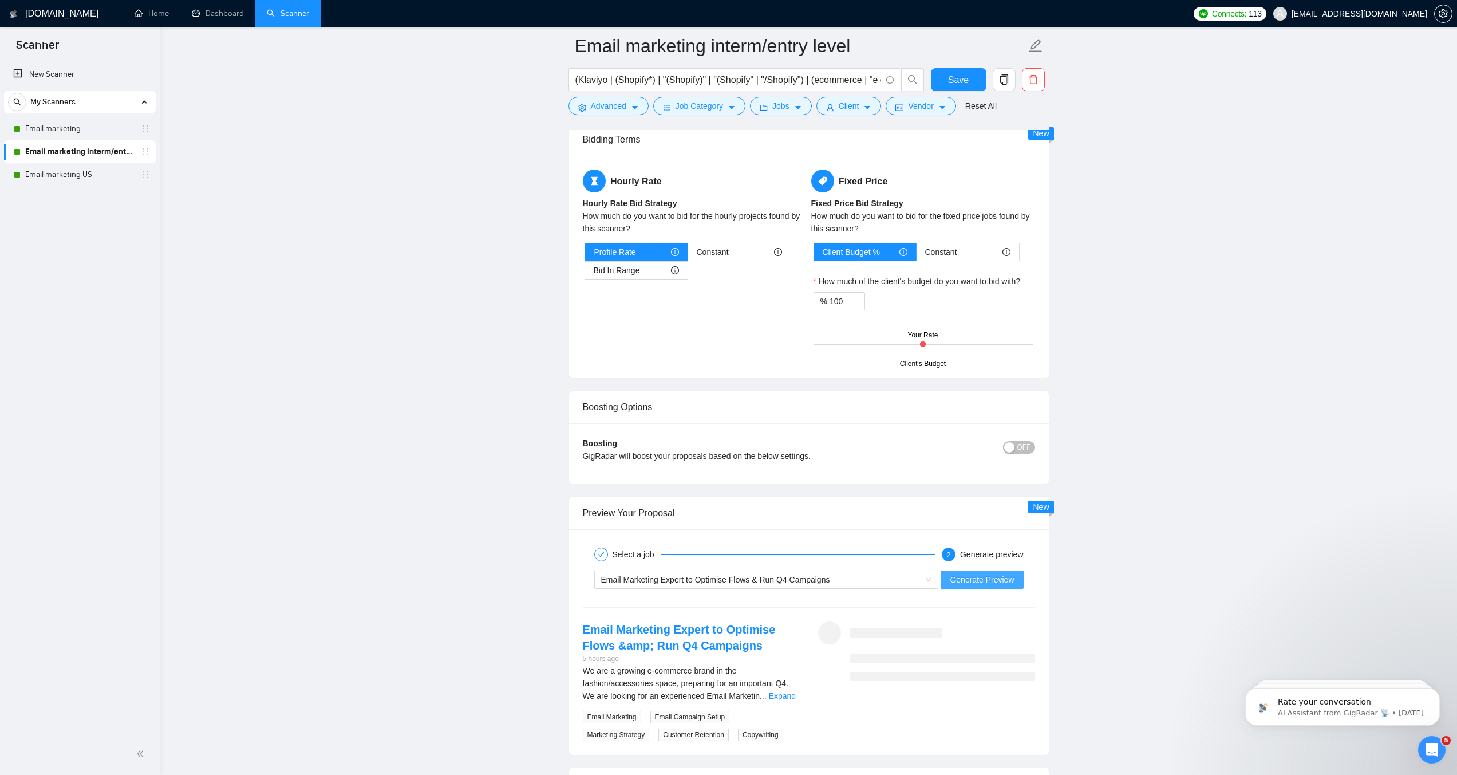
click at [972, 586] on span "Generate Preview" at bounding box center [982, 579] width 64 height 13
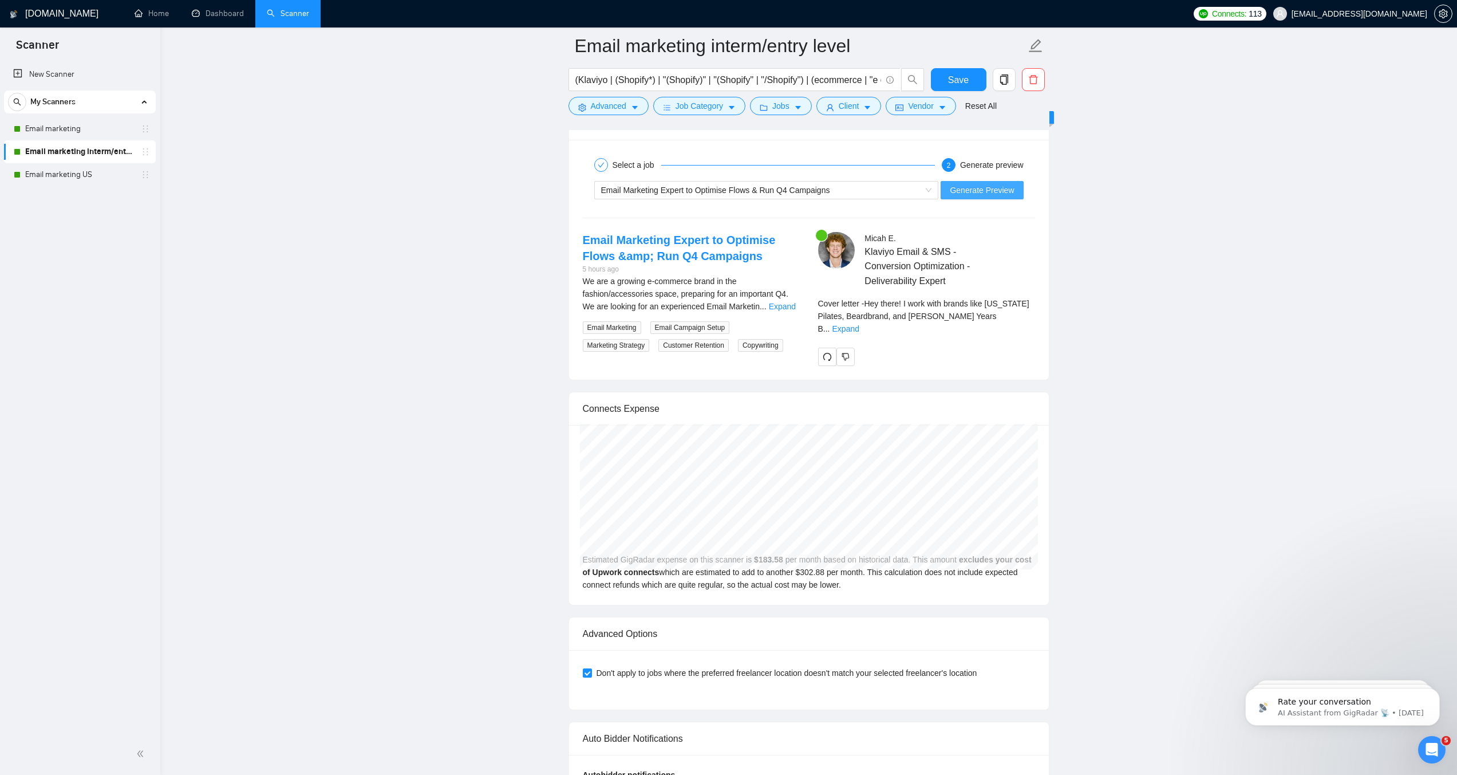
scroll to position [2301, 0]
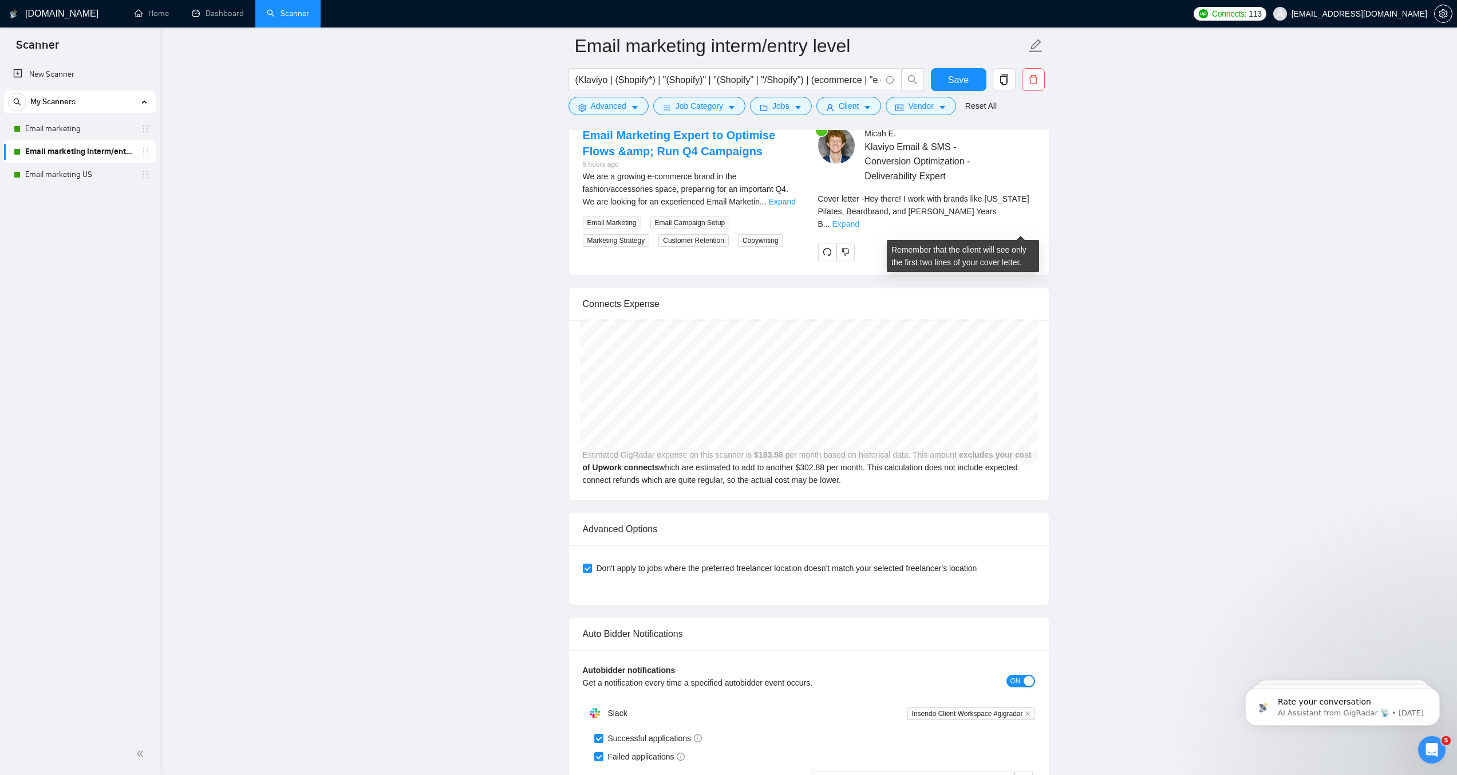
click at [859, 228] on link "Expand" at bounding box center [845, 223] width 27 height 9
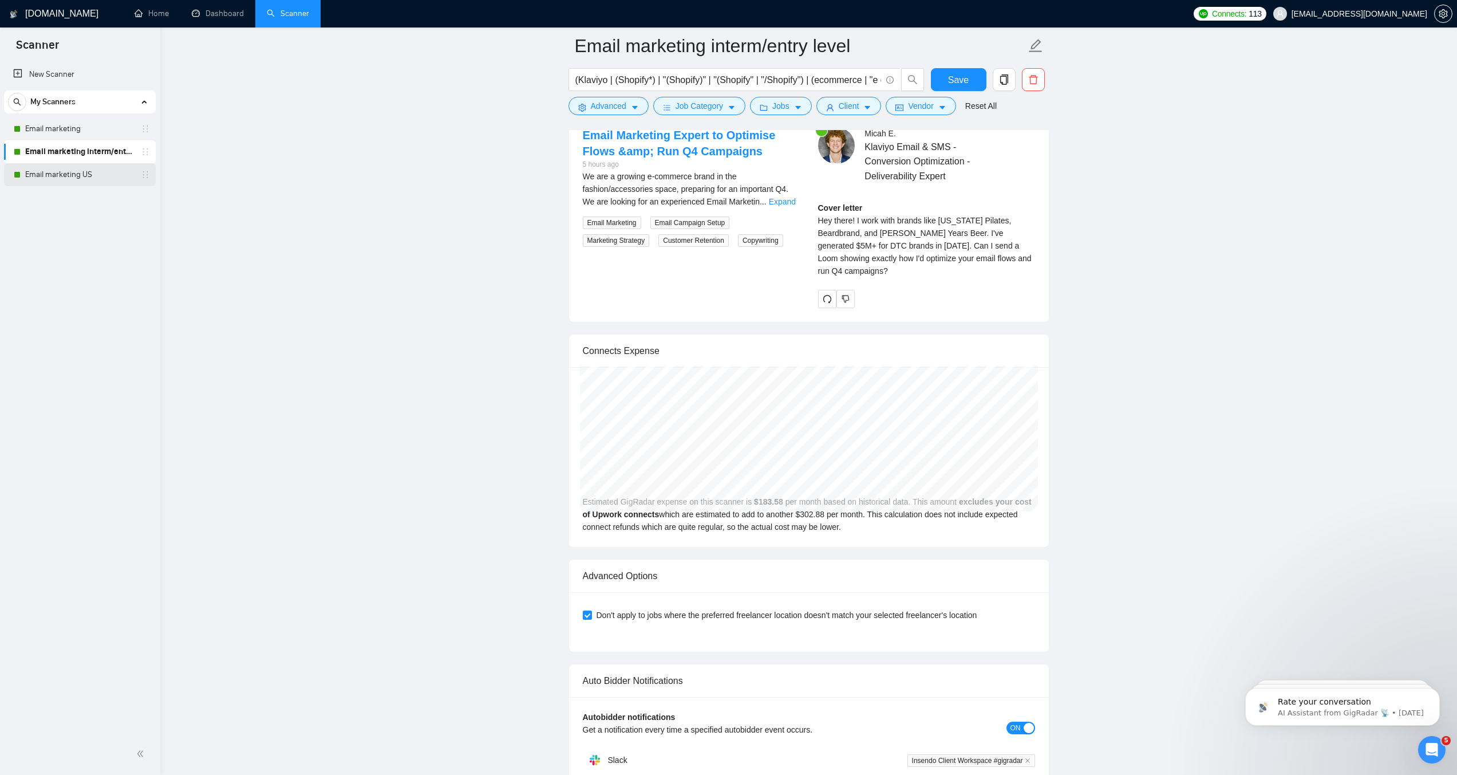
click at [51, 169] on link "Email marketing US" at bounding box center [79, 174] width 109 height 23
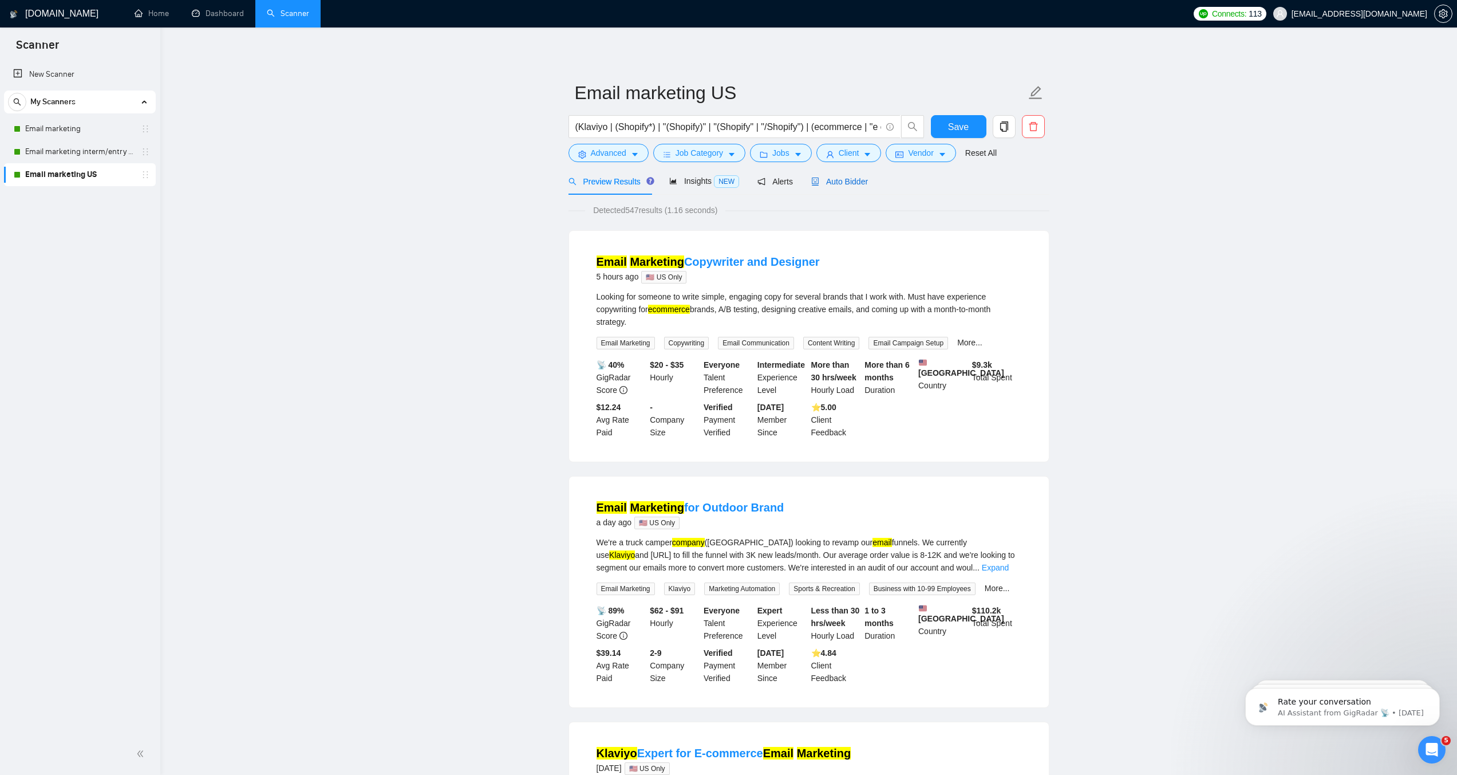
click at [831, 186] on span "Auto Bidder" at bounding box center [839, 181] width 57 height 9
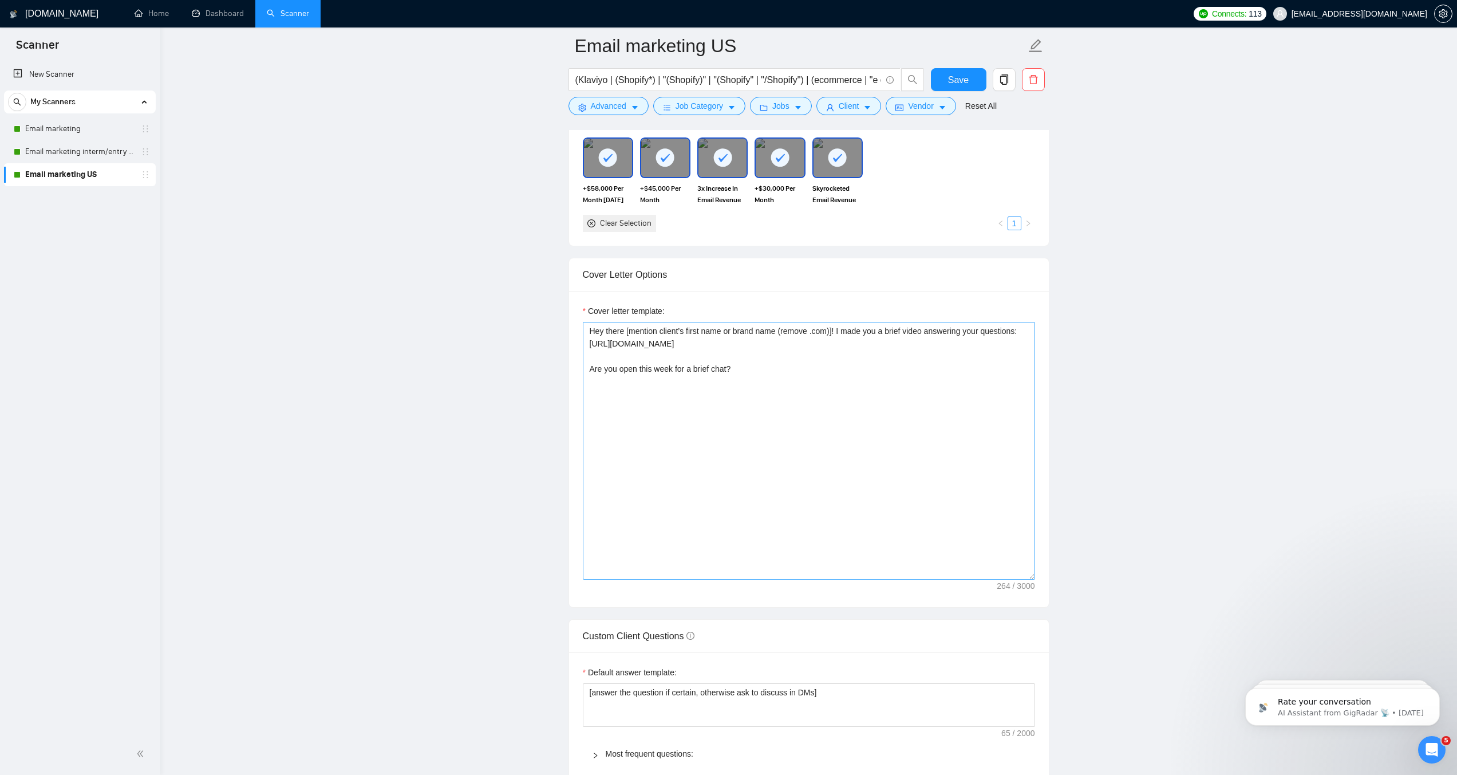
scroll to position [1116, 0]
click at [771, 390] on textarea "Hey there [mention client’s first name or brand name (remove .com)]! I made you…" at bounding box center [809, 454] width 452 height 258
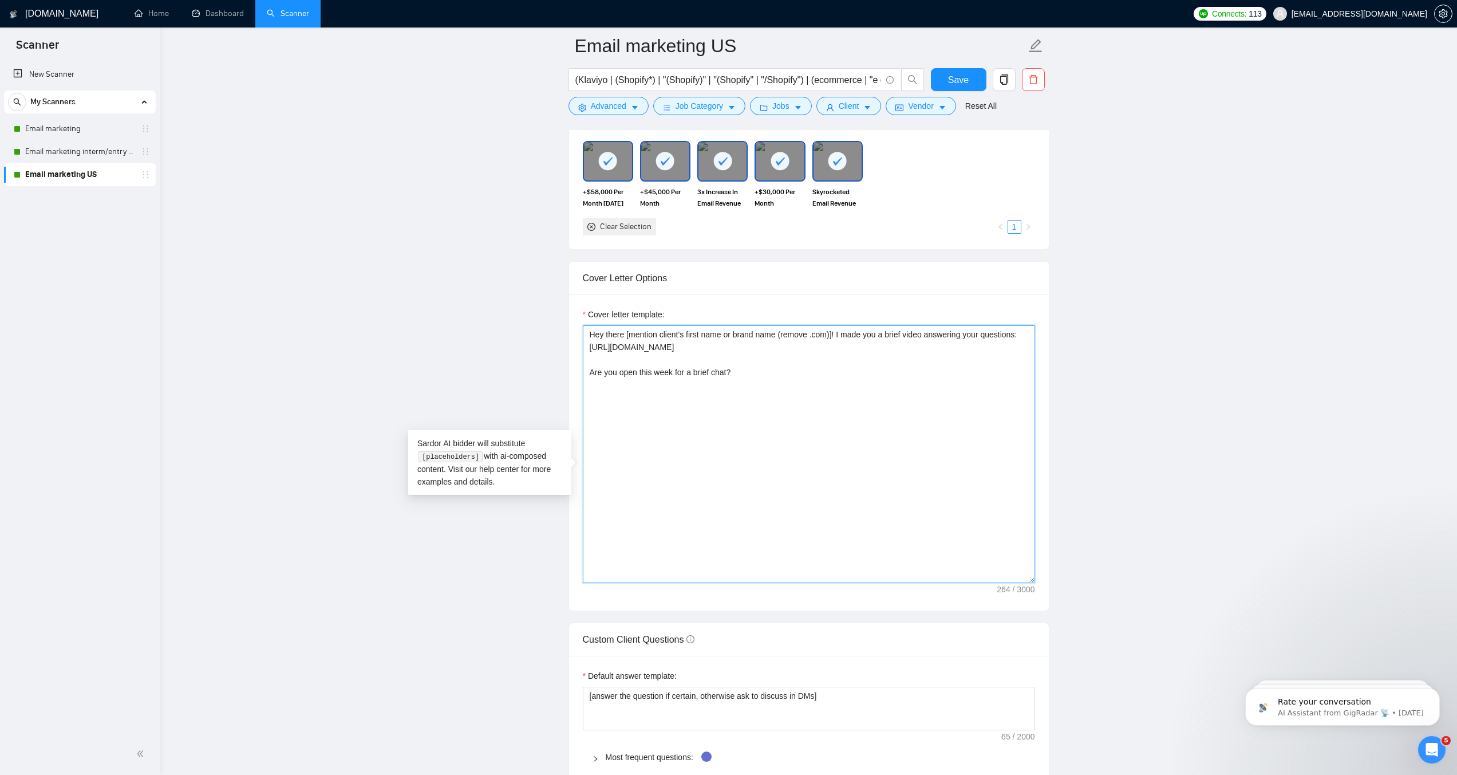
paste textarea "https://yearsbeer.com/"
click at [93, 152] on link "Email marketing interm/entry level" at bounding box center [79, 151] width 109 height 23
click at [779, 396] on textarea "Hey there [mention client’s first name or brand name (remove .com)]! I made you…" at bounding box center [809, 454] width 452 height 258
paste textarea "[Name]! I work with brands like New York Pilates, Beardbrand, and John Mulaney'…"
type textarea "Hey [Name]! I work with brands like New York Pilates, Beardbrand, and John Mula…"
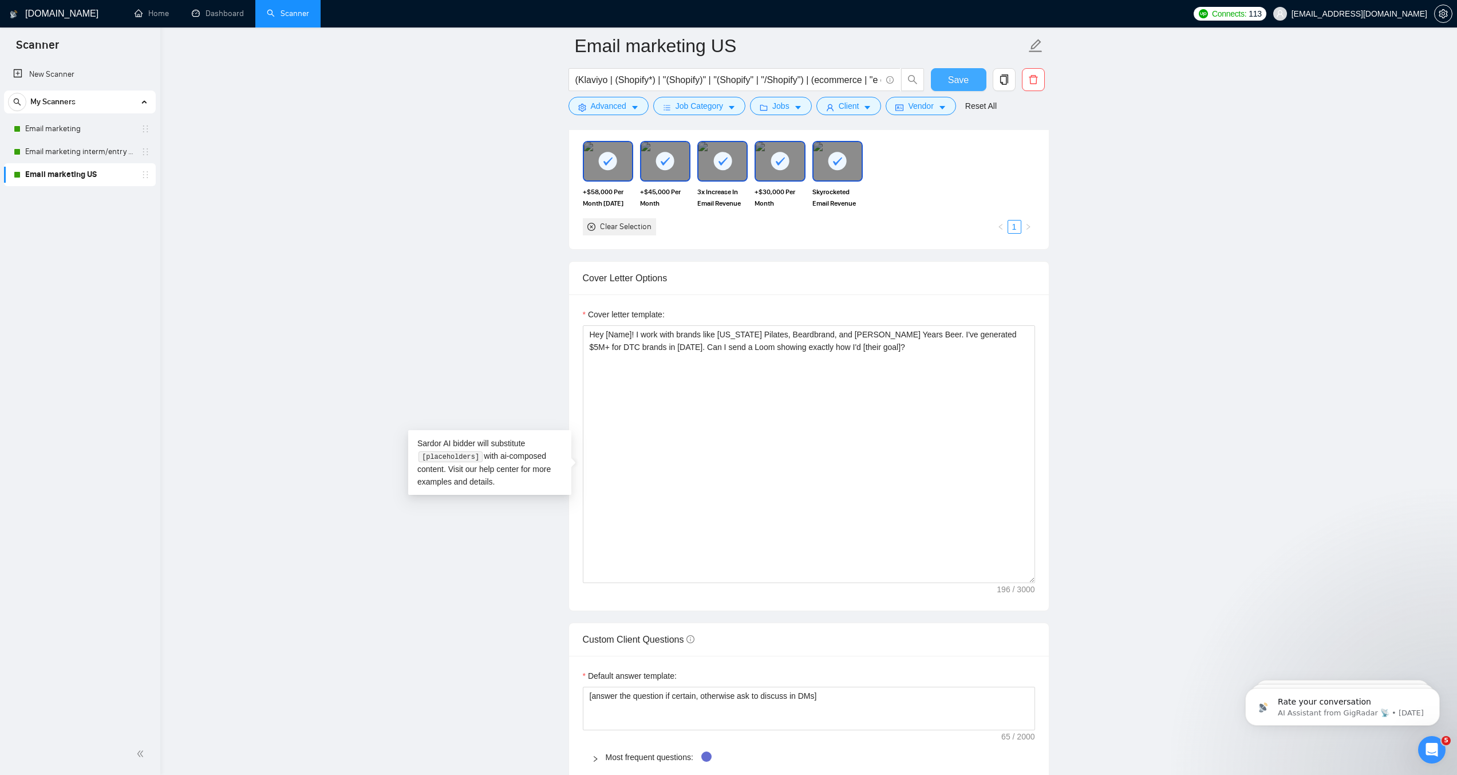
click at [955, 87] on button "Save" at bounding box center [959, 79] width 56 height 23
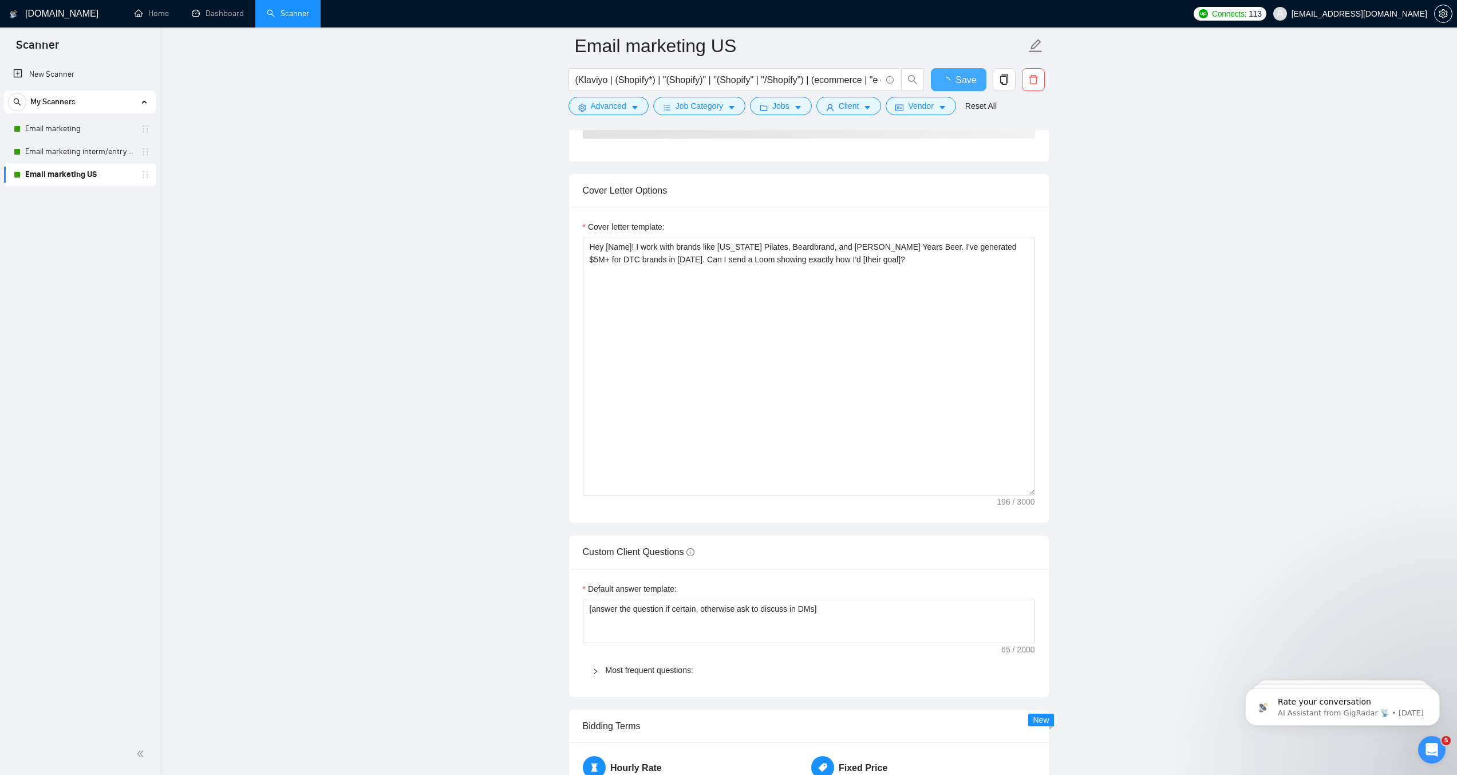
checkbox input "true"
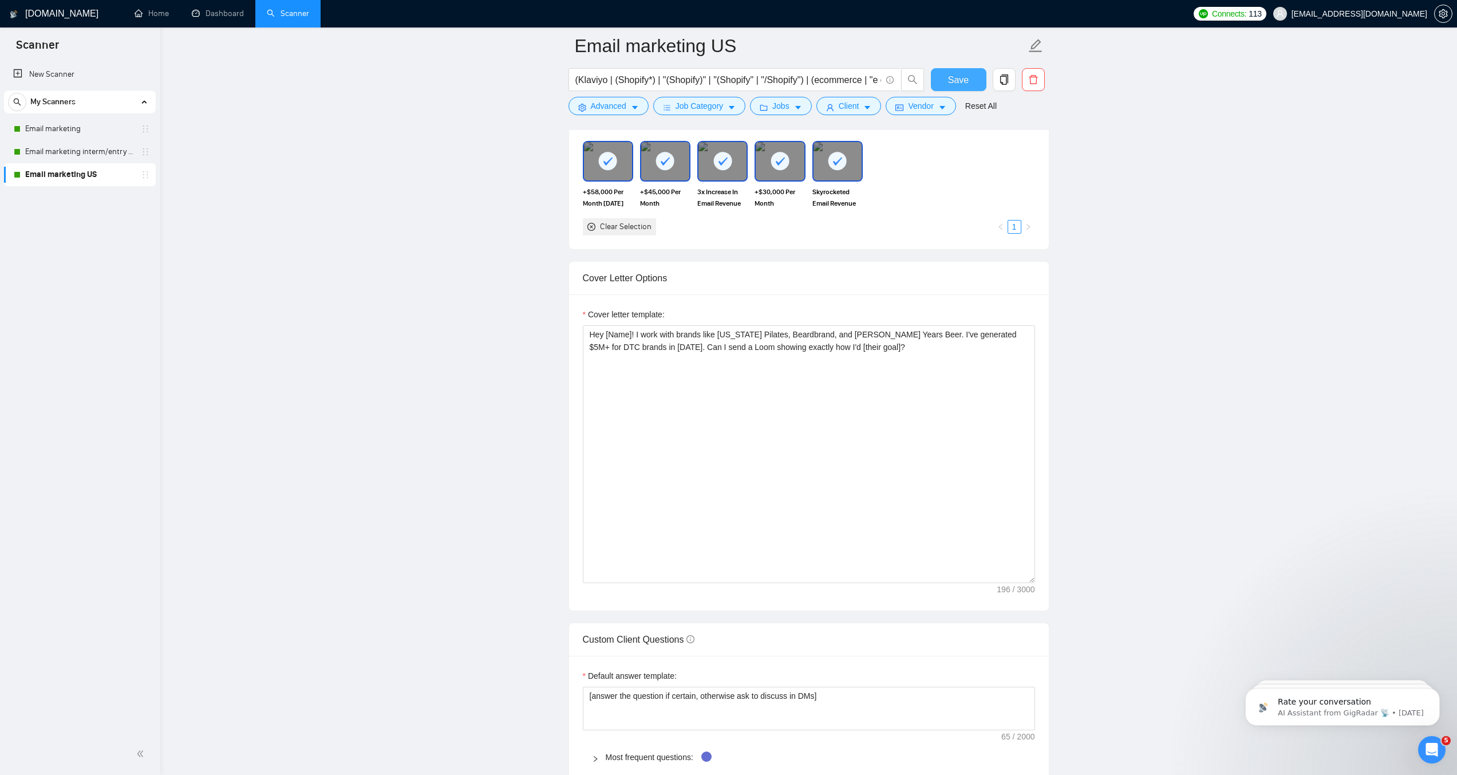
click at [968, 84] on span "Save" at bounding box center [958, 80] width 21 height 14
click at [50, 158] on link "Email marketing interm/entry level" at bounding box center [79, 151] width 109 height 23
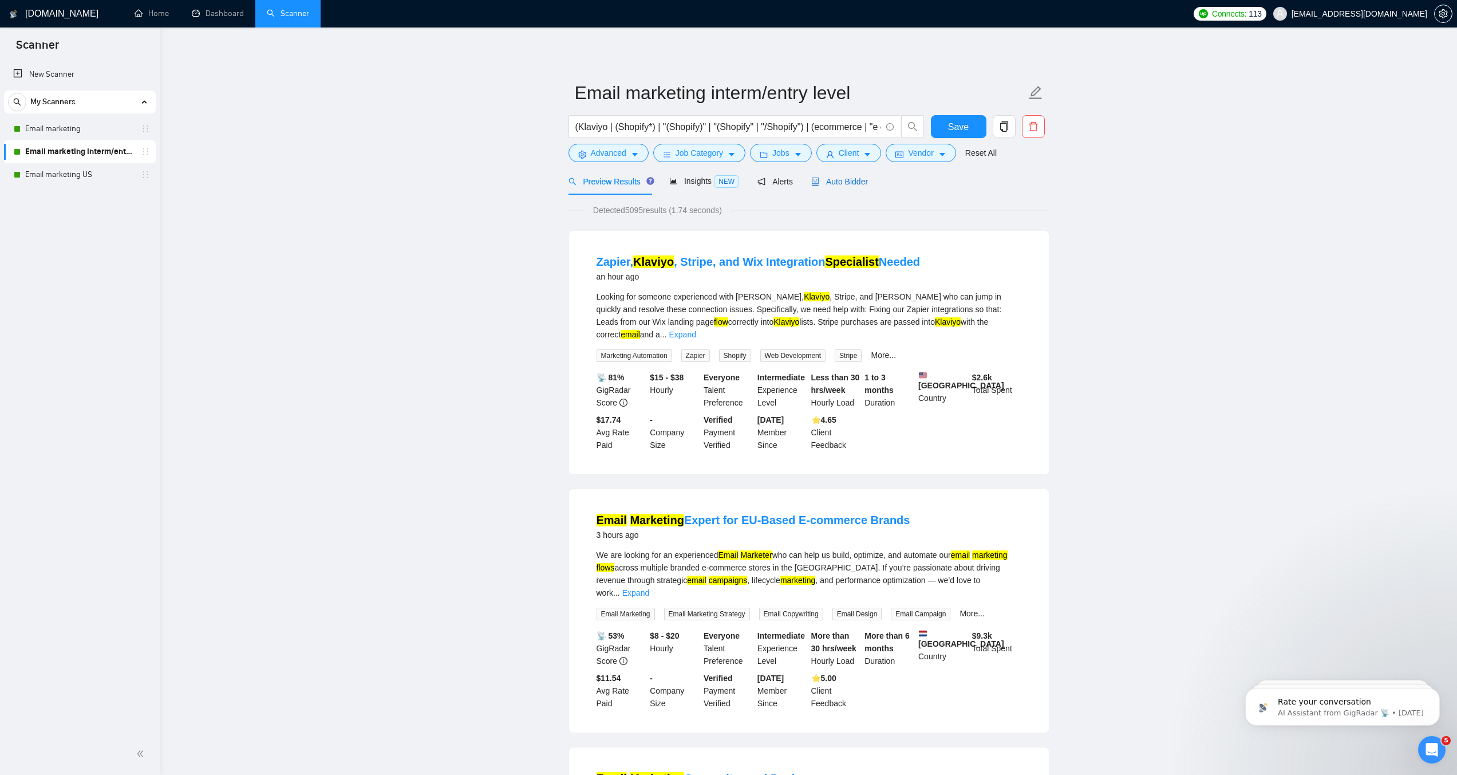
click at [843, 186] on span "Auto Bidder" at bounding box center [839, 181] width 57 height 9
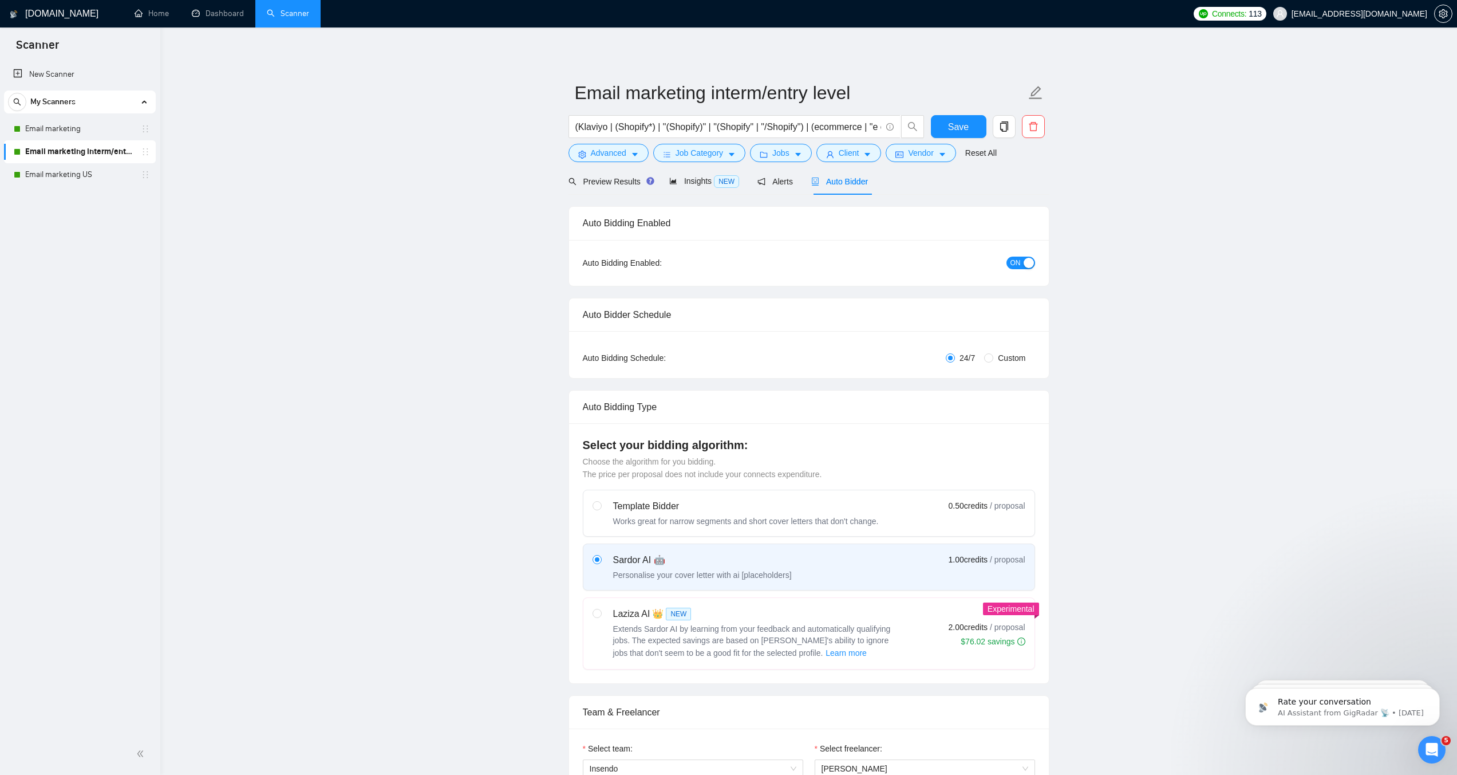
checkbox input "true"
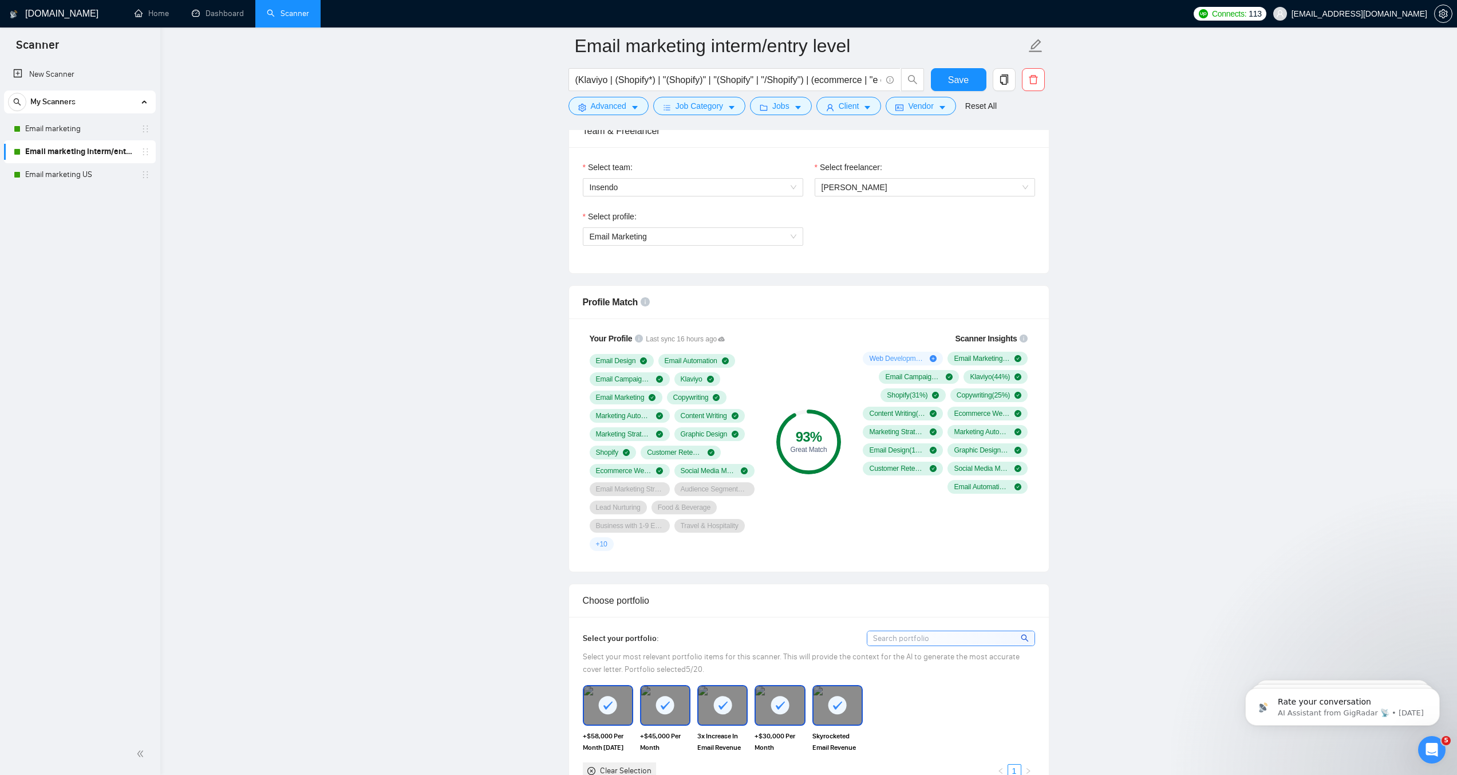
scroll to position [589, 0]
click at [49, 121] on link "Email marketing" at bounding box center [79, 128] width 109 height 23
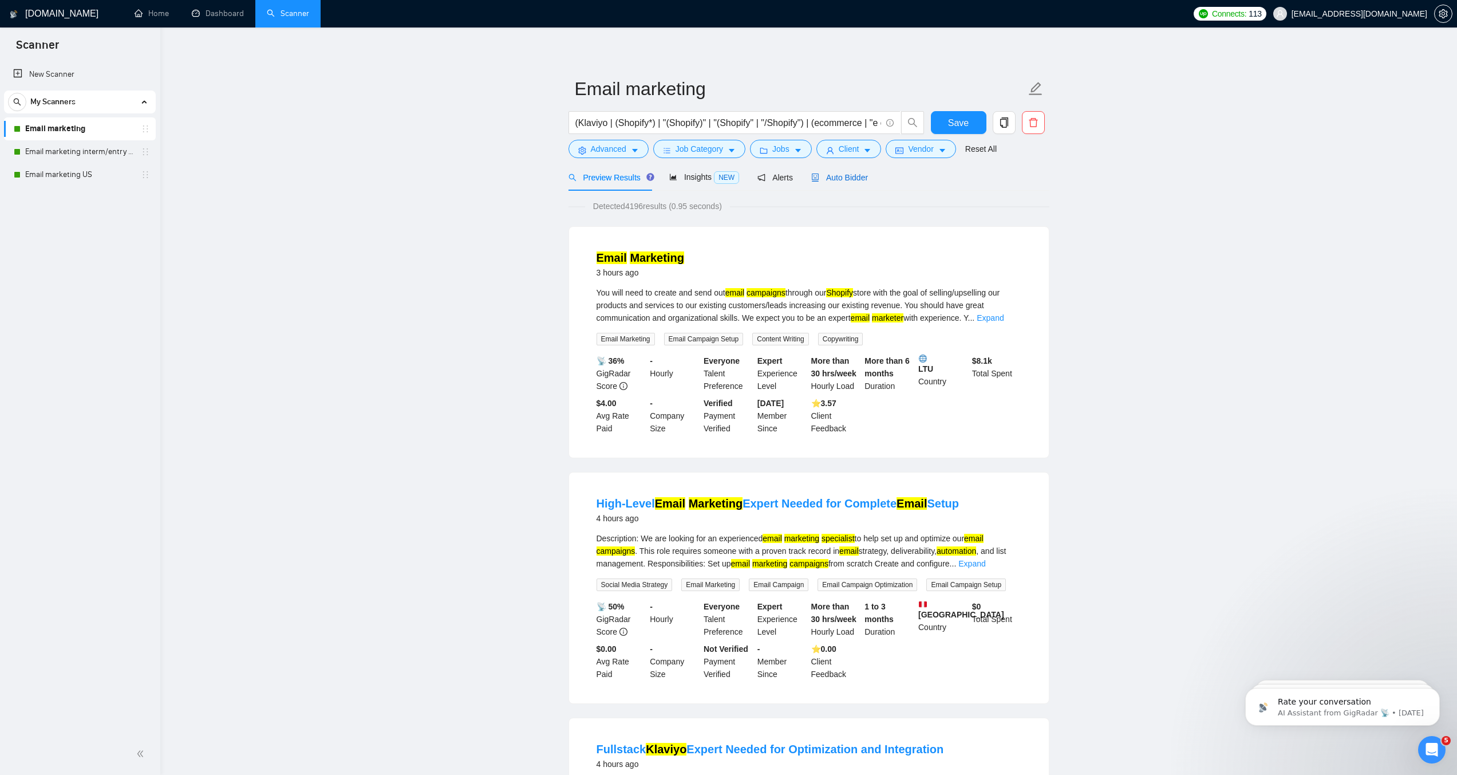
click at [860, 182] on span "Auto Bidder" at bounding box center [839, 177] width 57 height 9
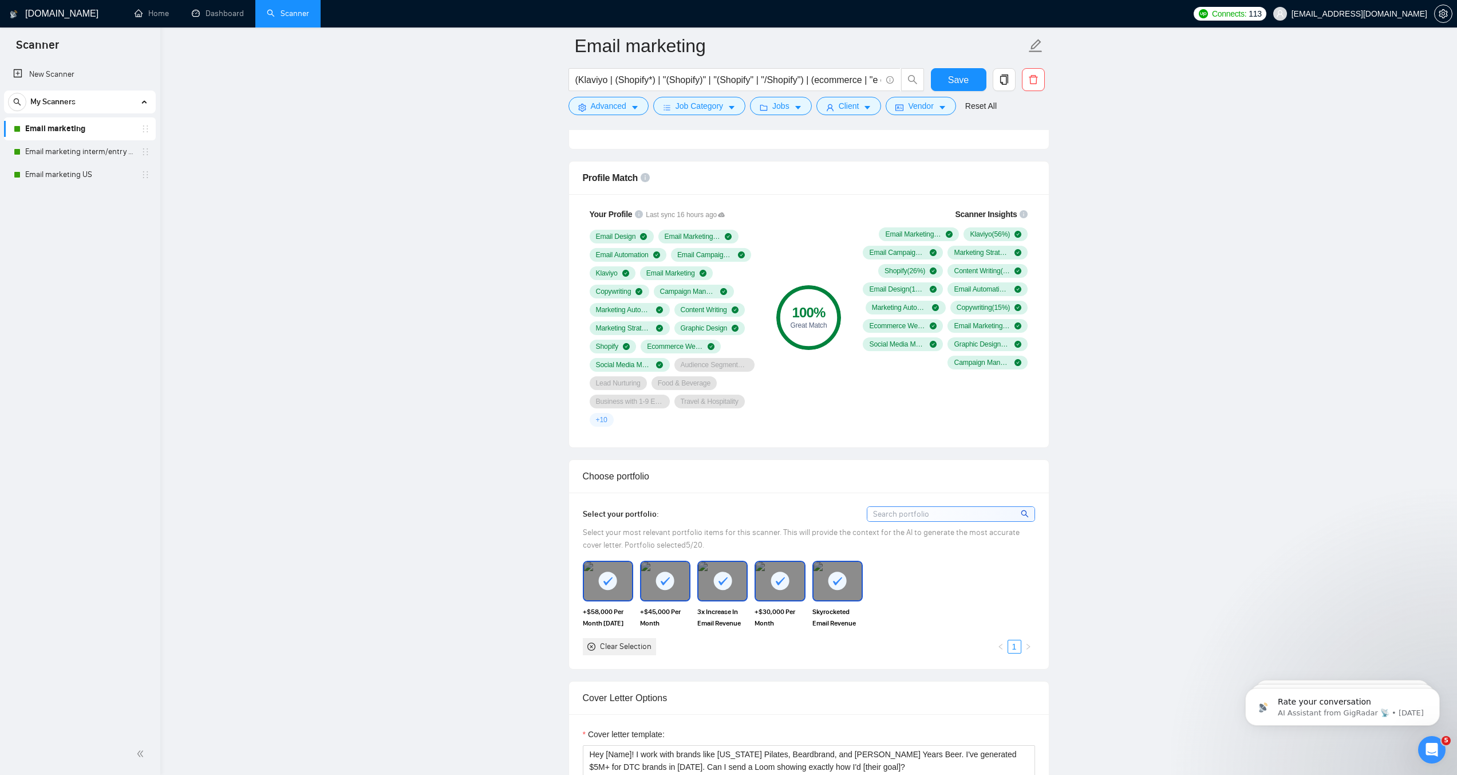
scroll to position [893, 0]
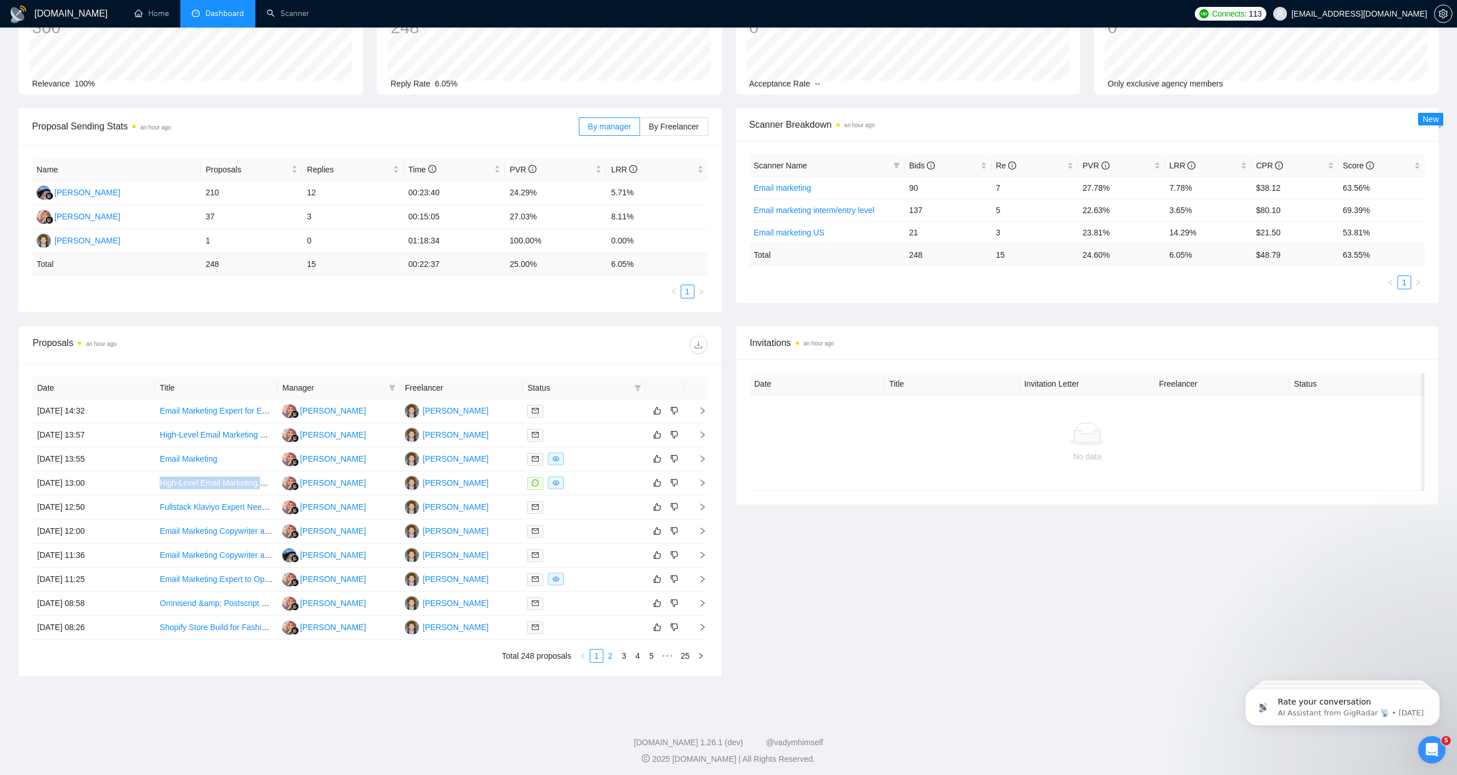
click at [607, 657] on link "2" at bounding box center [610, 655] width 13 height 13
click at [622, 655] on link "3" at bounding box center [624, 655] width 13 height 13
click at [635, 655] on link "4" at bounding box center [637, 655] width 13 height 13
click at [597, 657] on link "2" at bounding box center [596, 655] width 13 height 13
click at [591, 653] on link "1" at bounding box center [596, 655] width 13 height 13
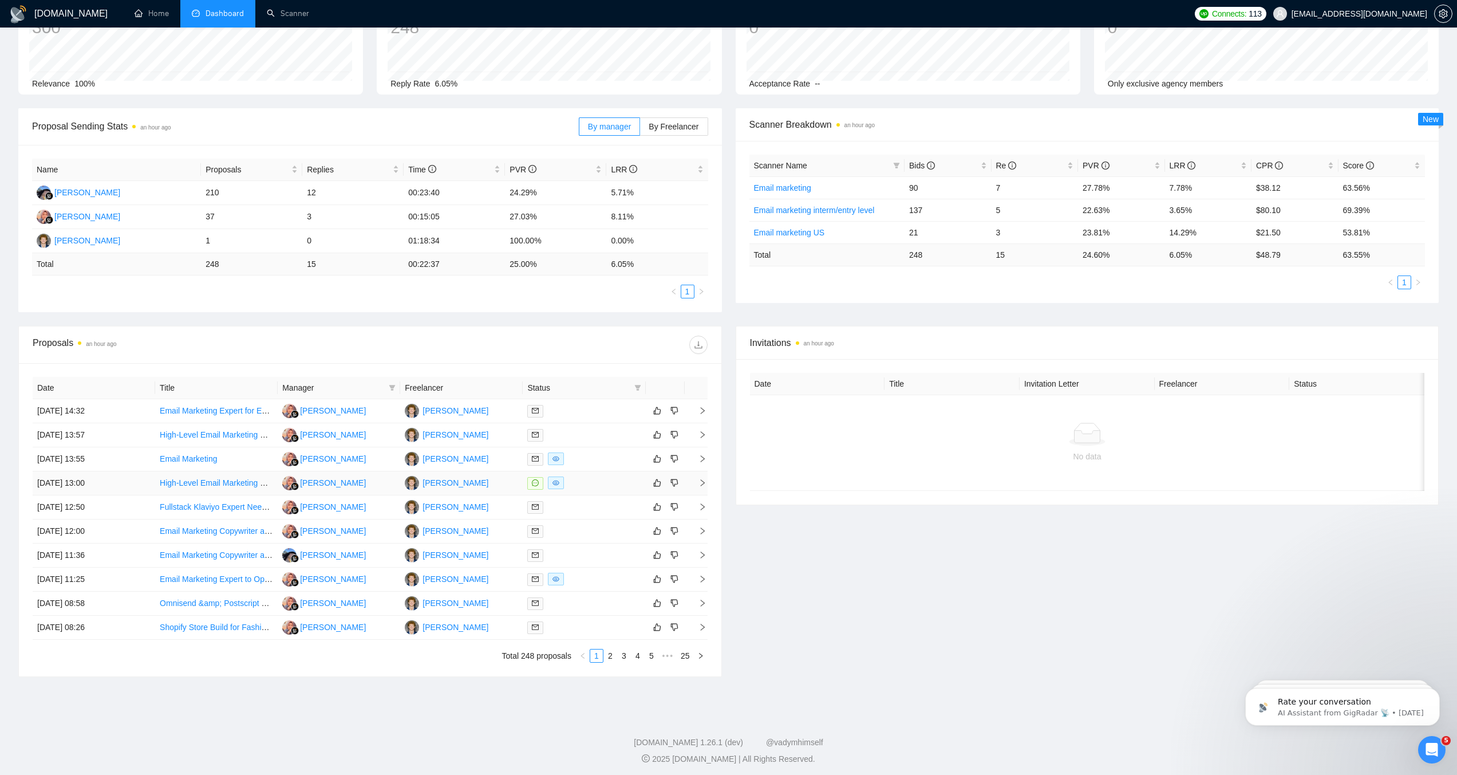
click at [589, 480] on div at bounding box center [583, 482] width 113 height 13
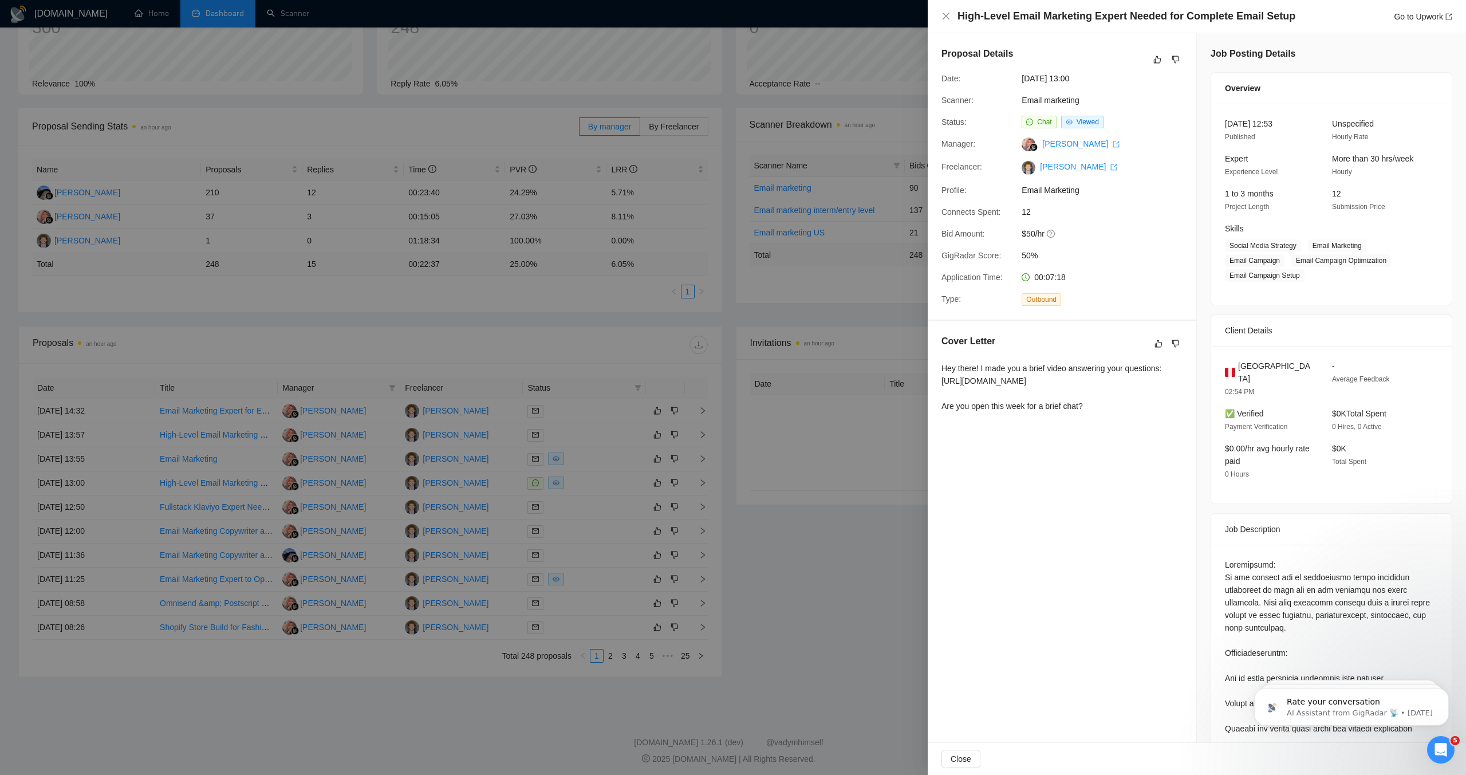
drag, startPoint x: 886, startPoint y: 457, endPoint x: 862, endPoint y: 468, distance: 26.4
click at [886, 457] on div at bounding box center [733, 387] width 1466 height 775
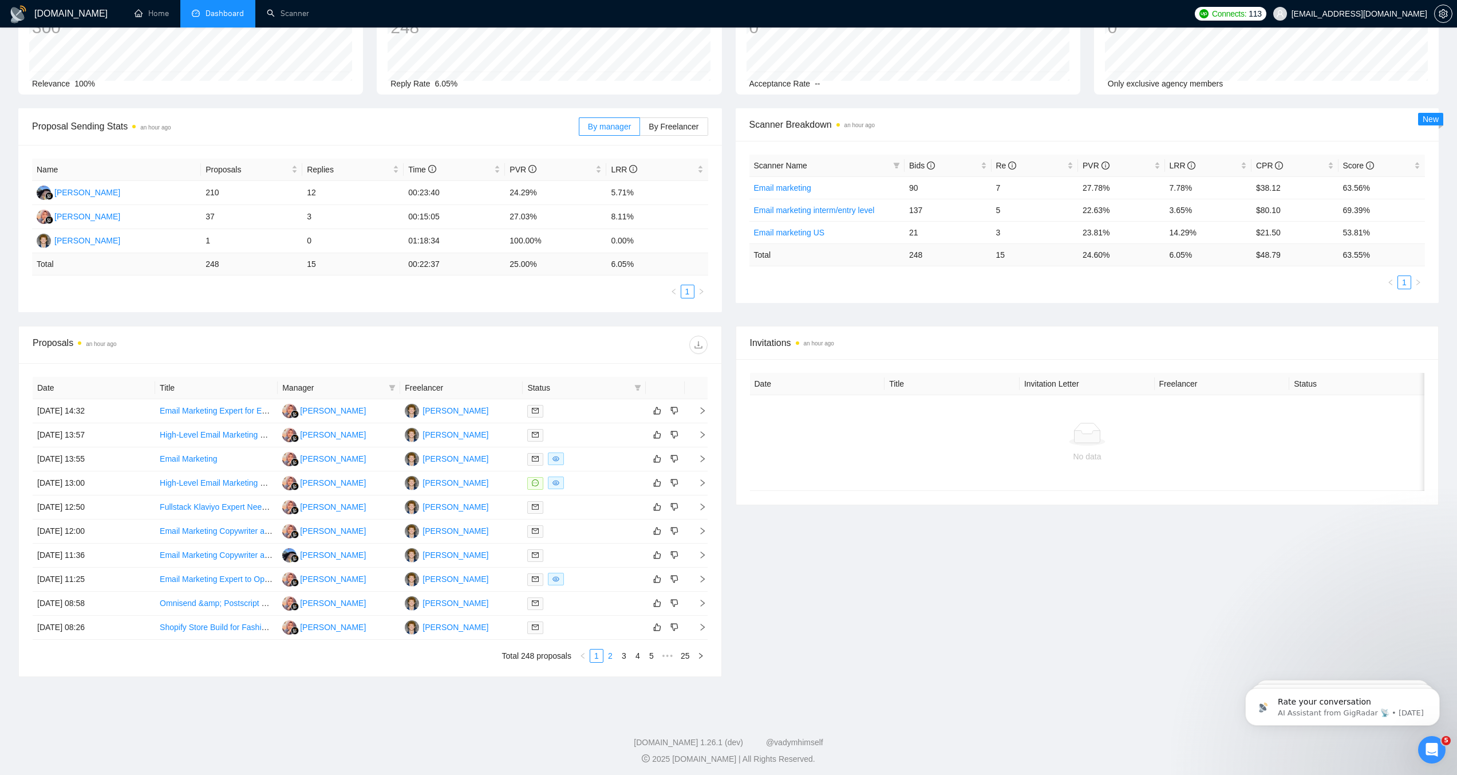
click at [611, 649] on li "2" at bounding box center [610, 656] width 14 height 14
click at [623, 655] on link "3" at bounding box center [624, 655] width 13 height 13
click at [636, 653] on link "4" at bounding box center [637, 655] width 13 height 13
click at [579, 579] on div at bounding box center [583, 579] width 113 height 13
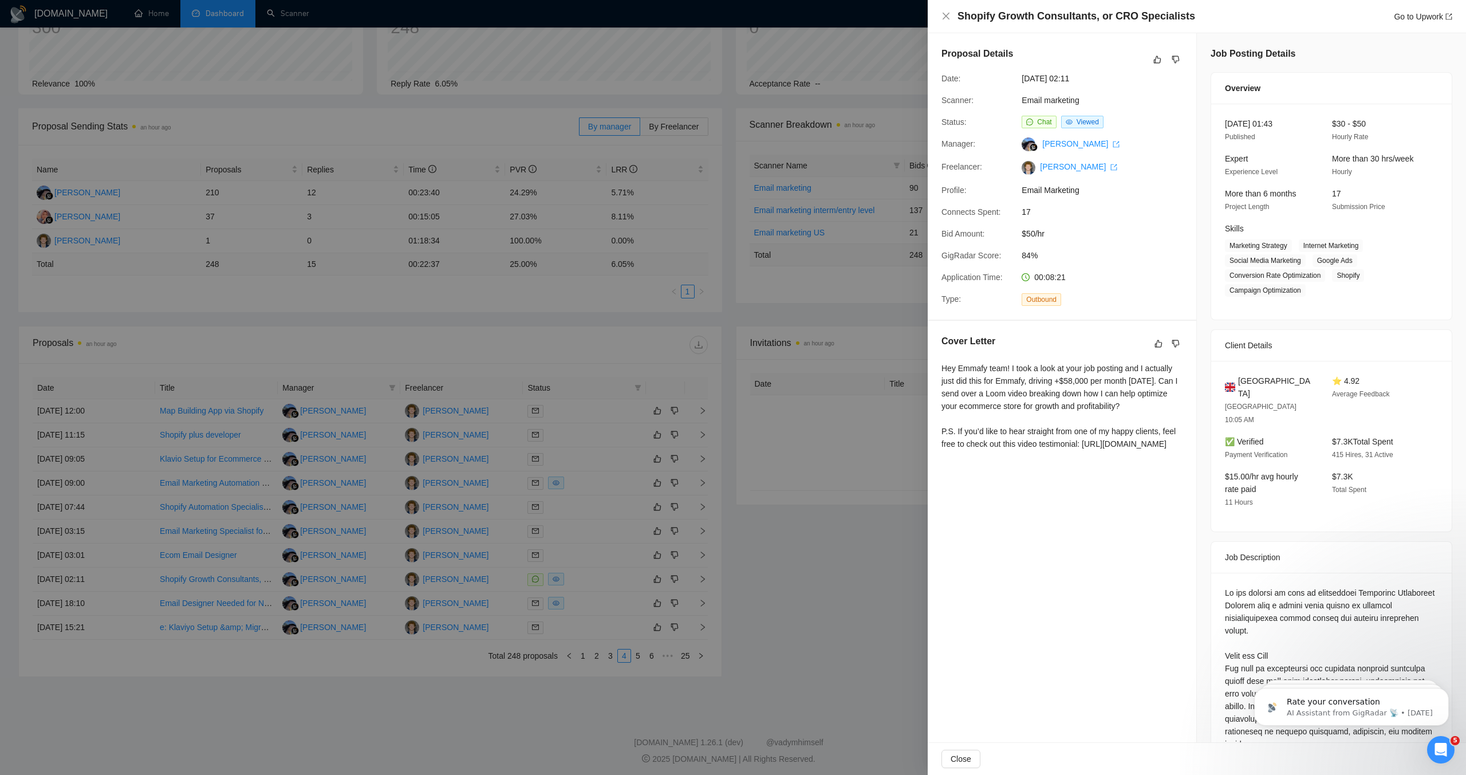
scroll to position [149, 0]
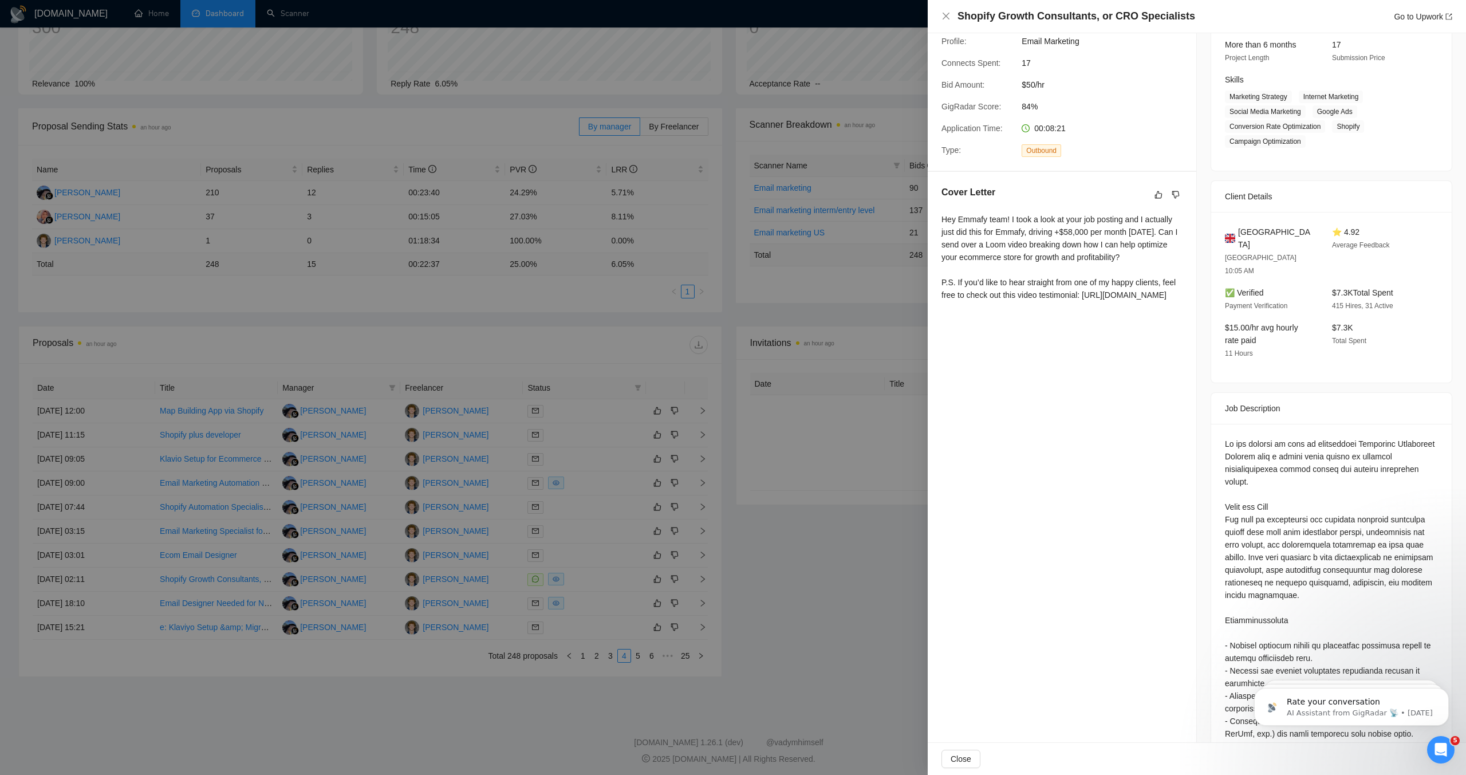
click at [676, 277] on div at bounding box center [733, 387] width 1466 height 775
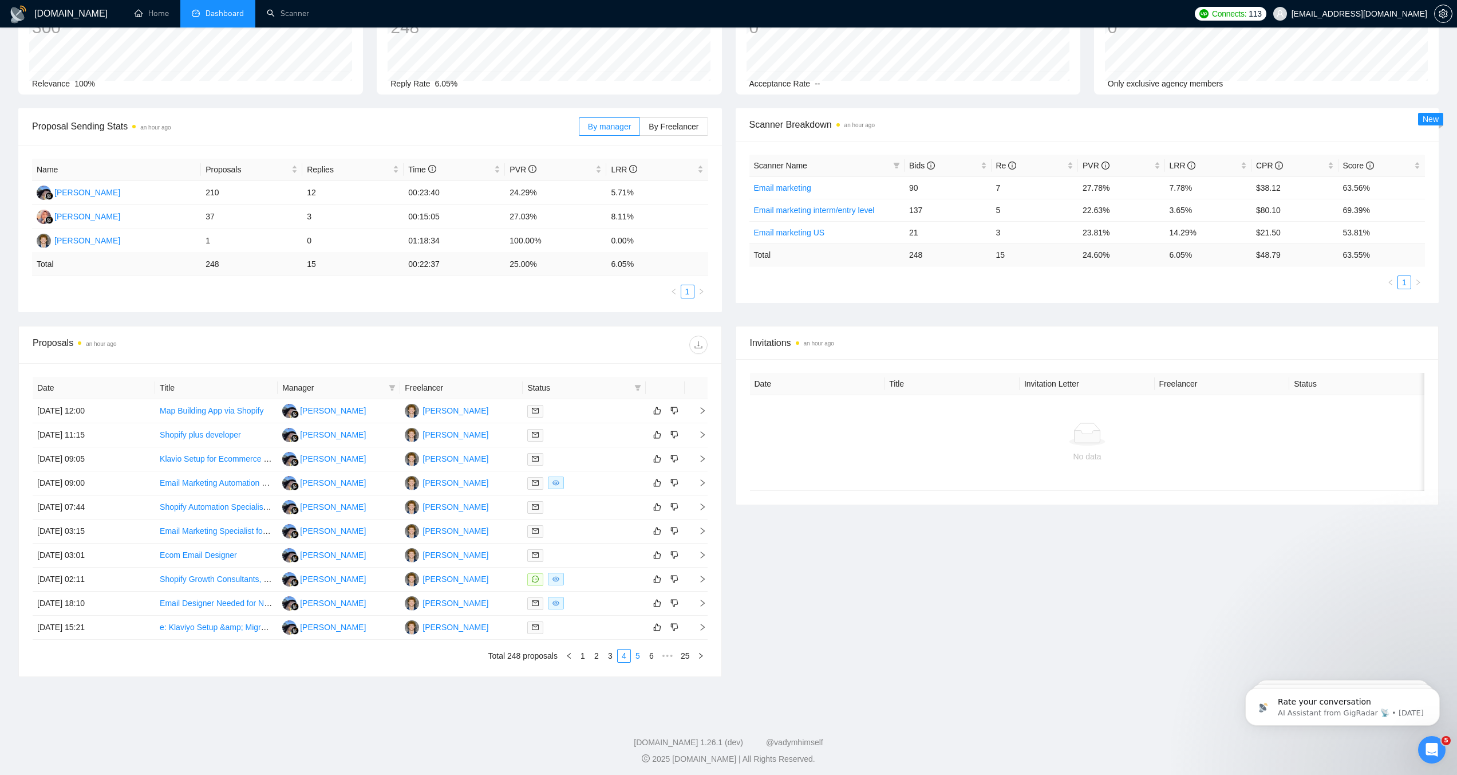
click at [635, 658] on link "5" at bounding box center [637, 655] width 13 height 13
click at [637, 656] on link "6" at bounding box center [637, 655] width 13 height 13
click at [598, 623] on div at bounding box center [583, 627] width 113 height 13
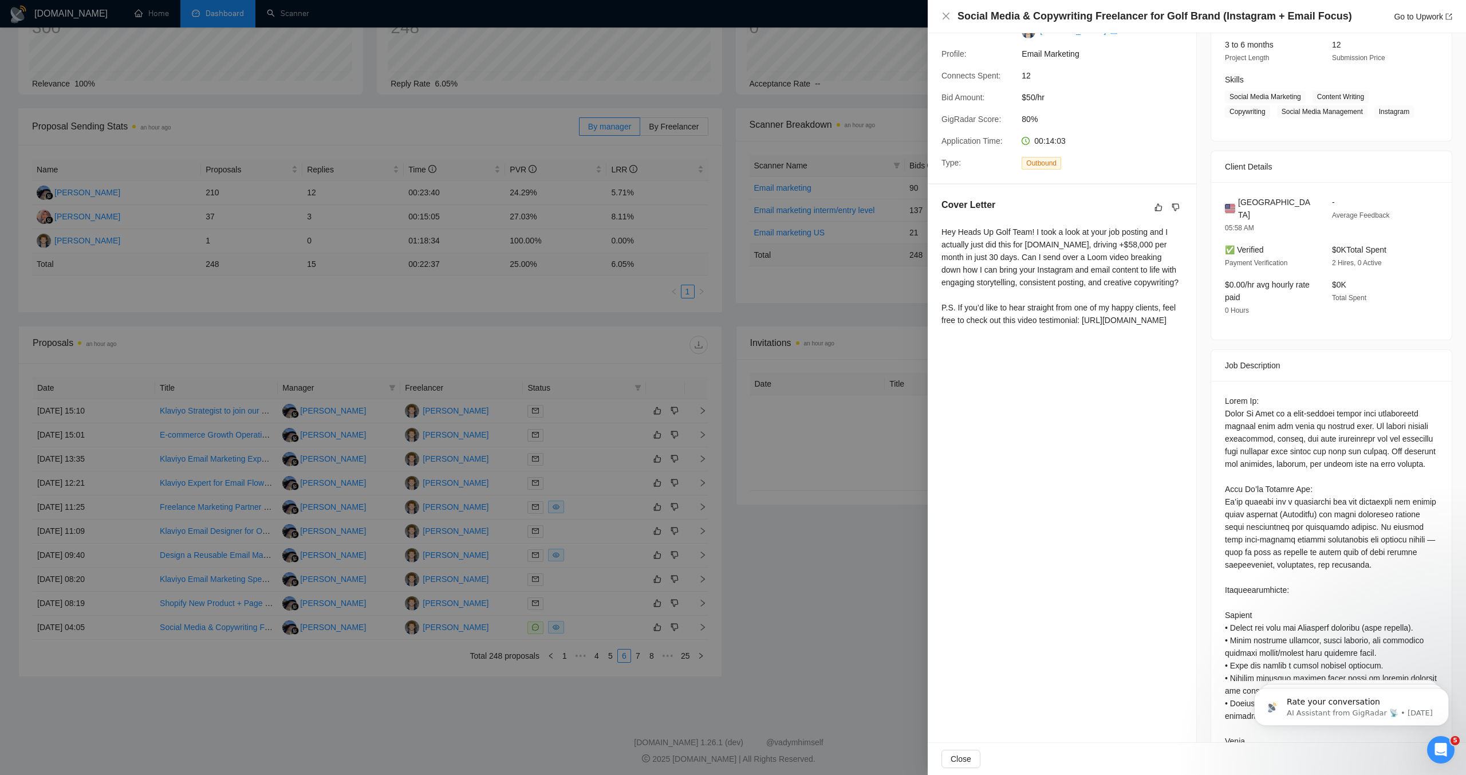
click at [603, 648] on div at bounding box center [733, 387] width 1466 height 775
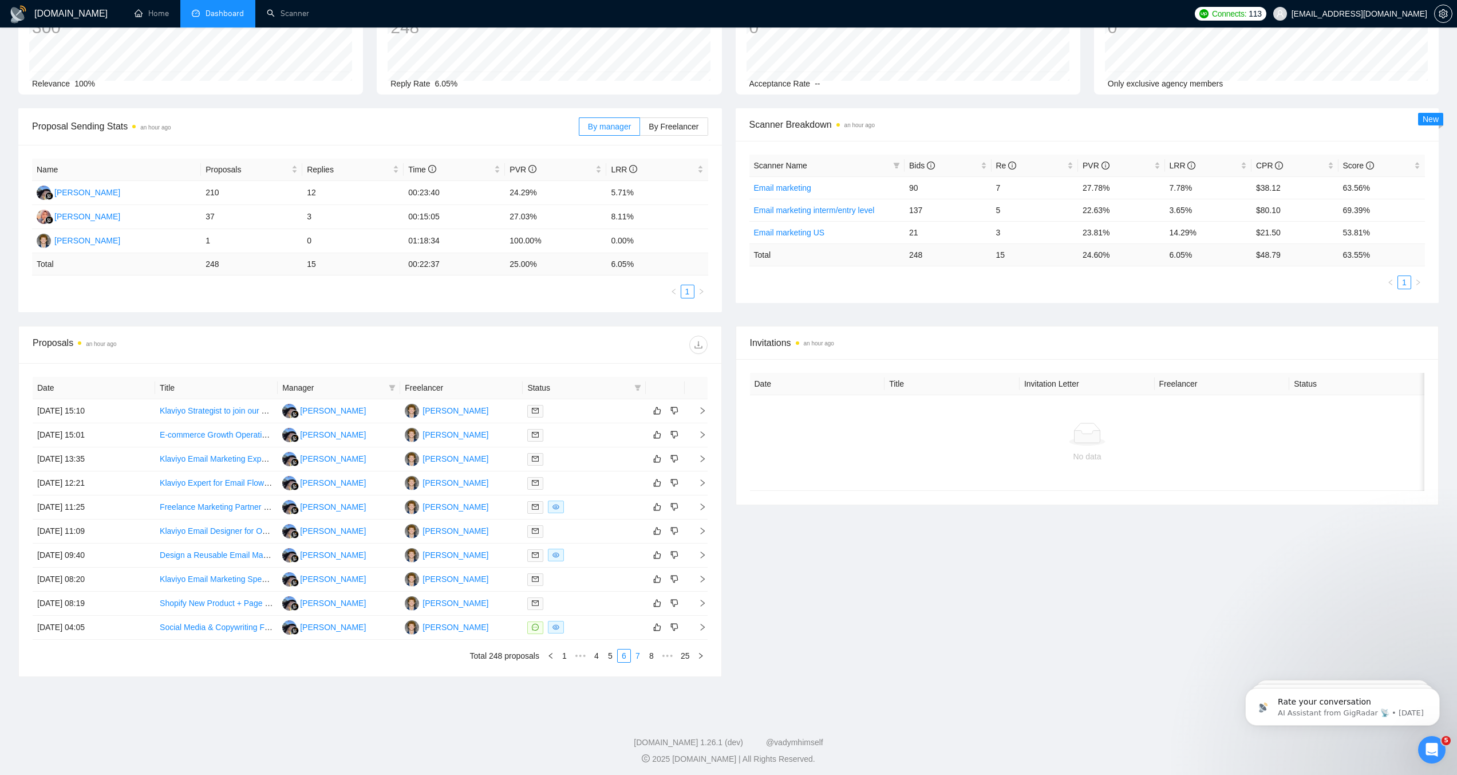
click at [634, 657] on link "7" at bounding box center [637, 655] width 13 height 13
click at [636, 656] on link "8" at bounding box center [637, 655] width 13 height 13
click at [625, 633] on div at bounding box center [583, 627] width 113 height 13
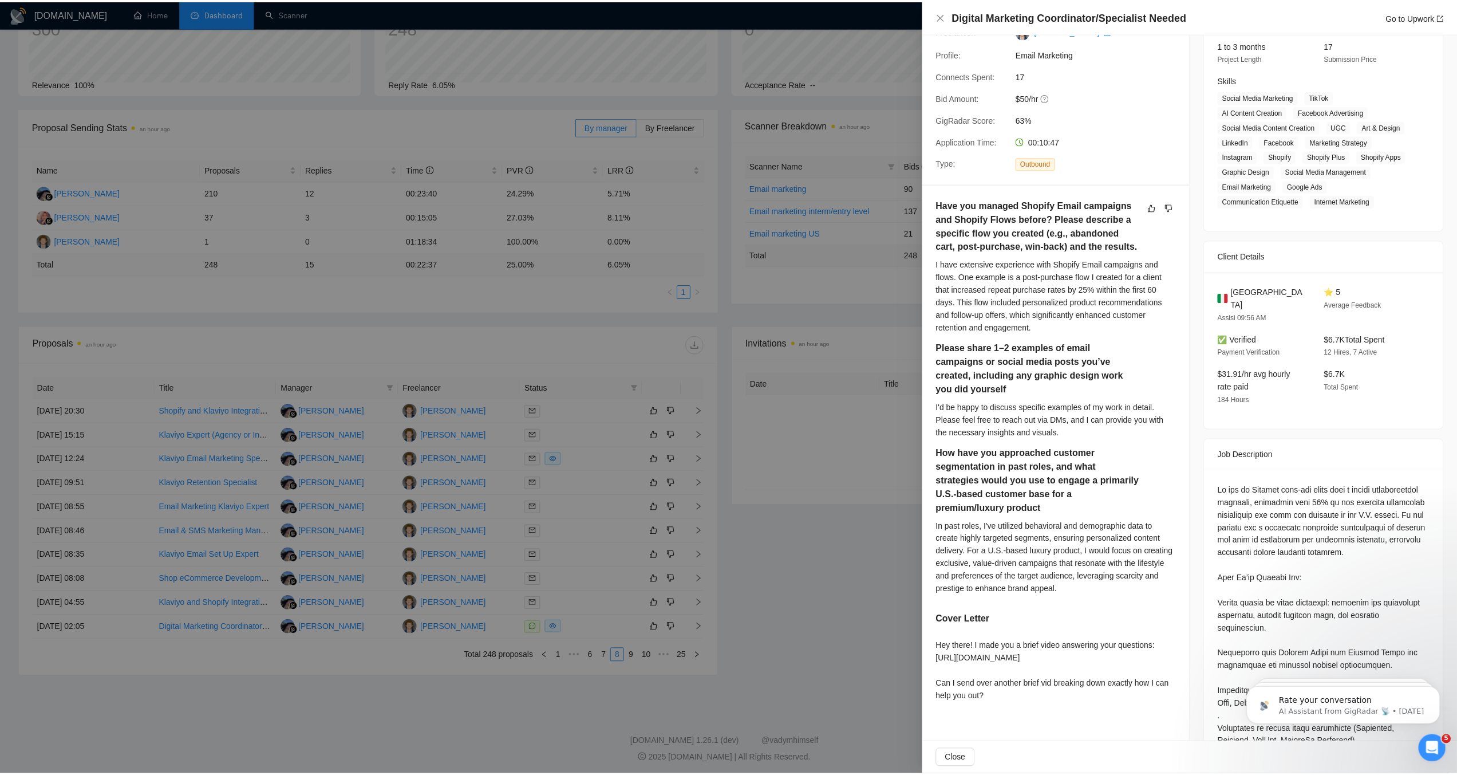
scroll to position [374, 0]
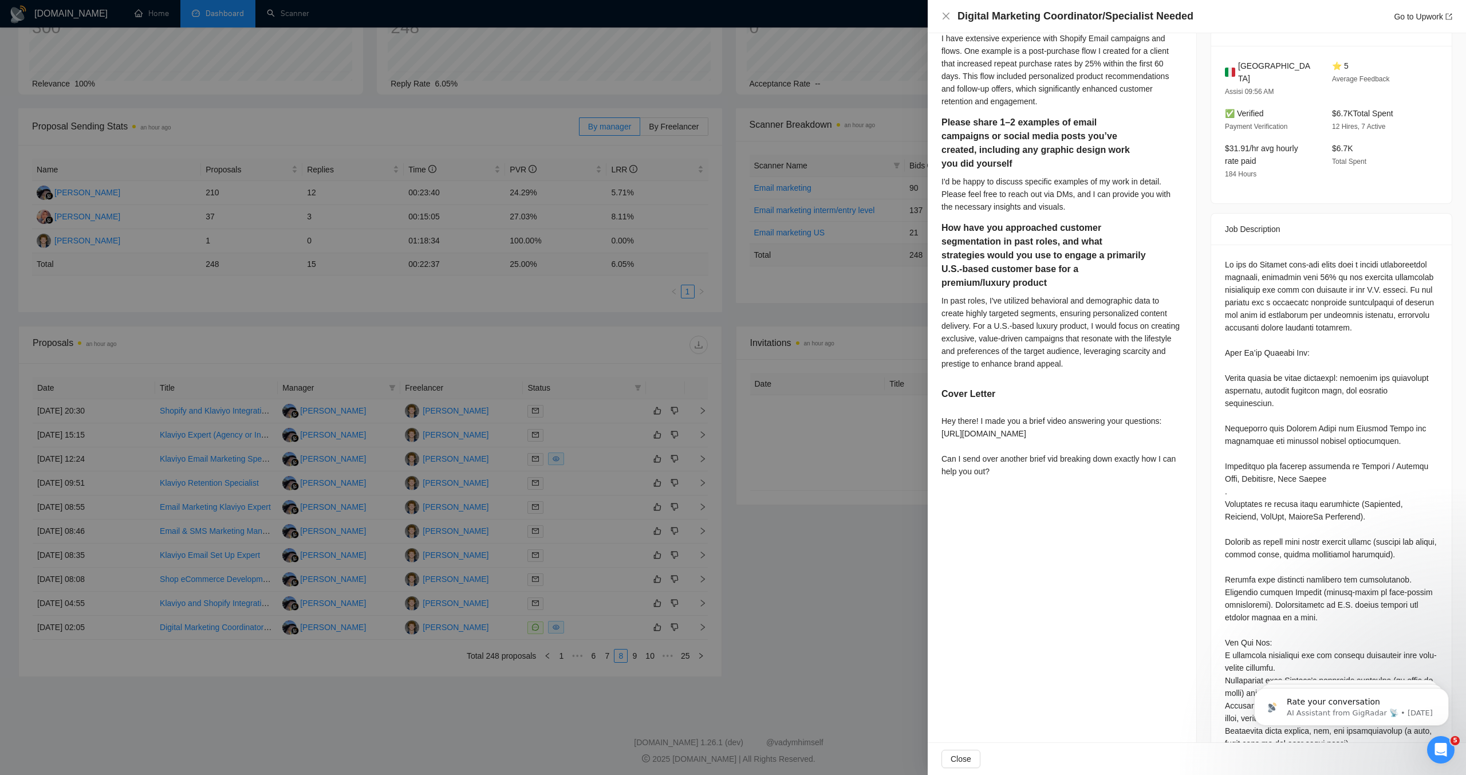
click at [814, 502] on div at bounding box center [733, 387] width 1466 height 775
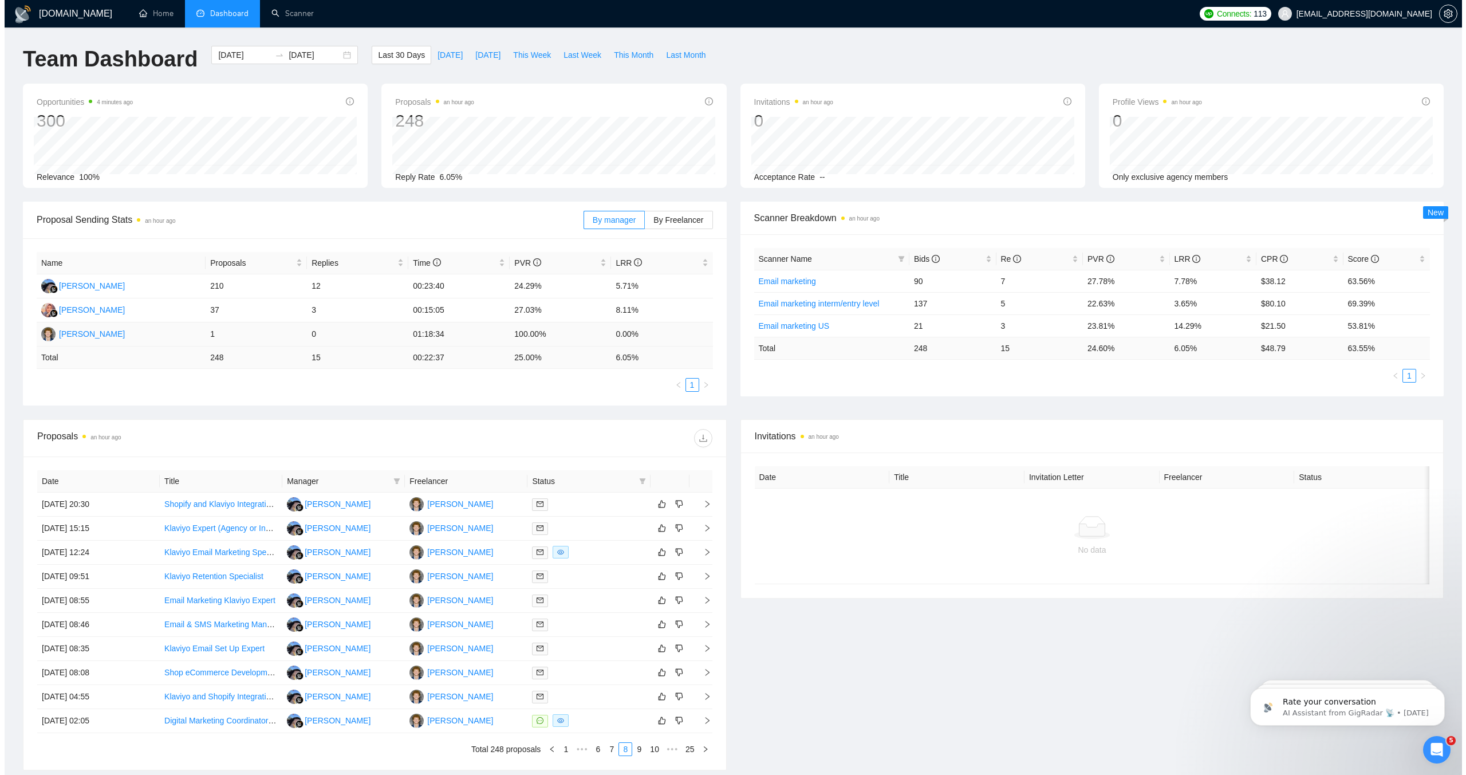
scroll to position [6, 0]
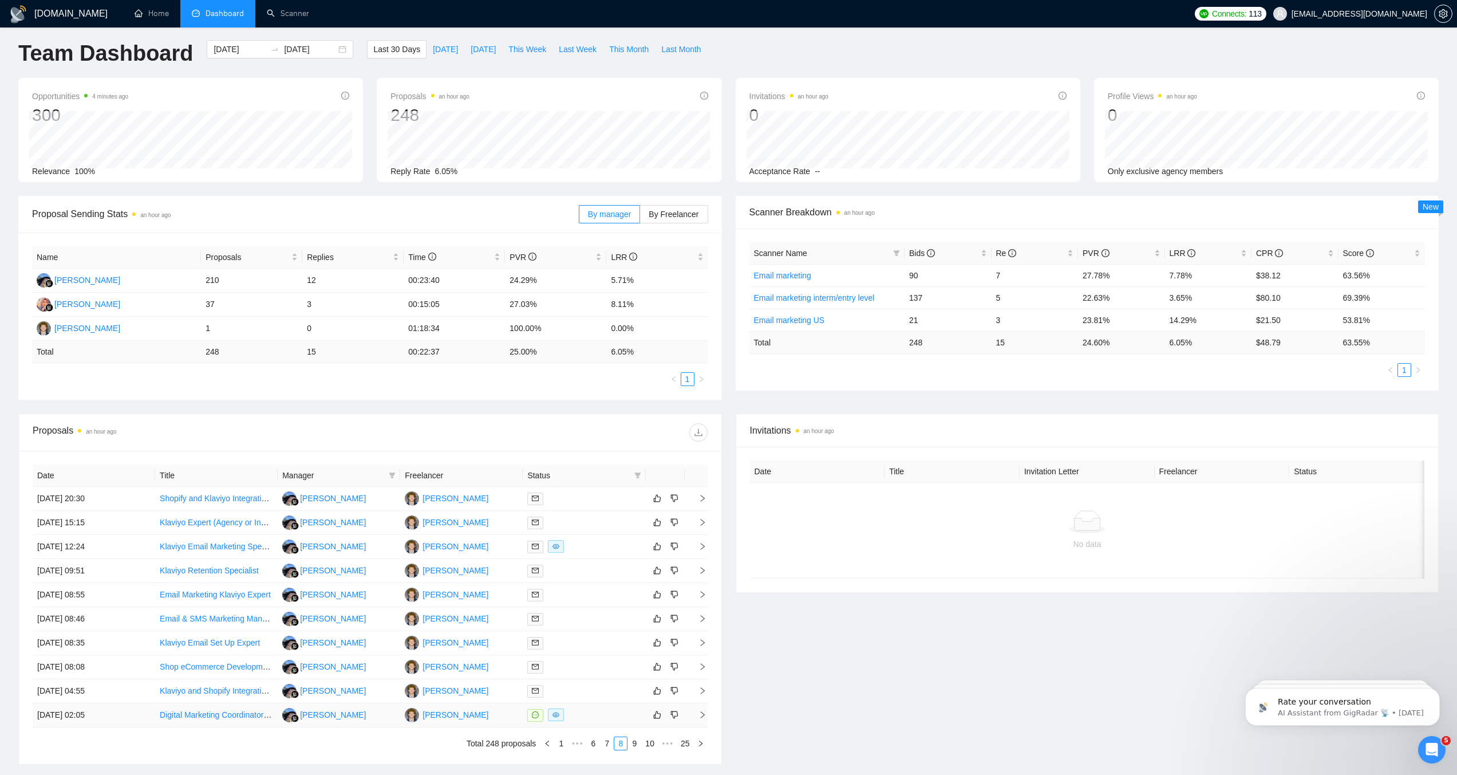
click at [494, 707] on td "[PERSON_NAME]" at bounding box center [461, 715] width 123 height 24
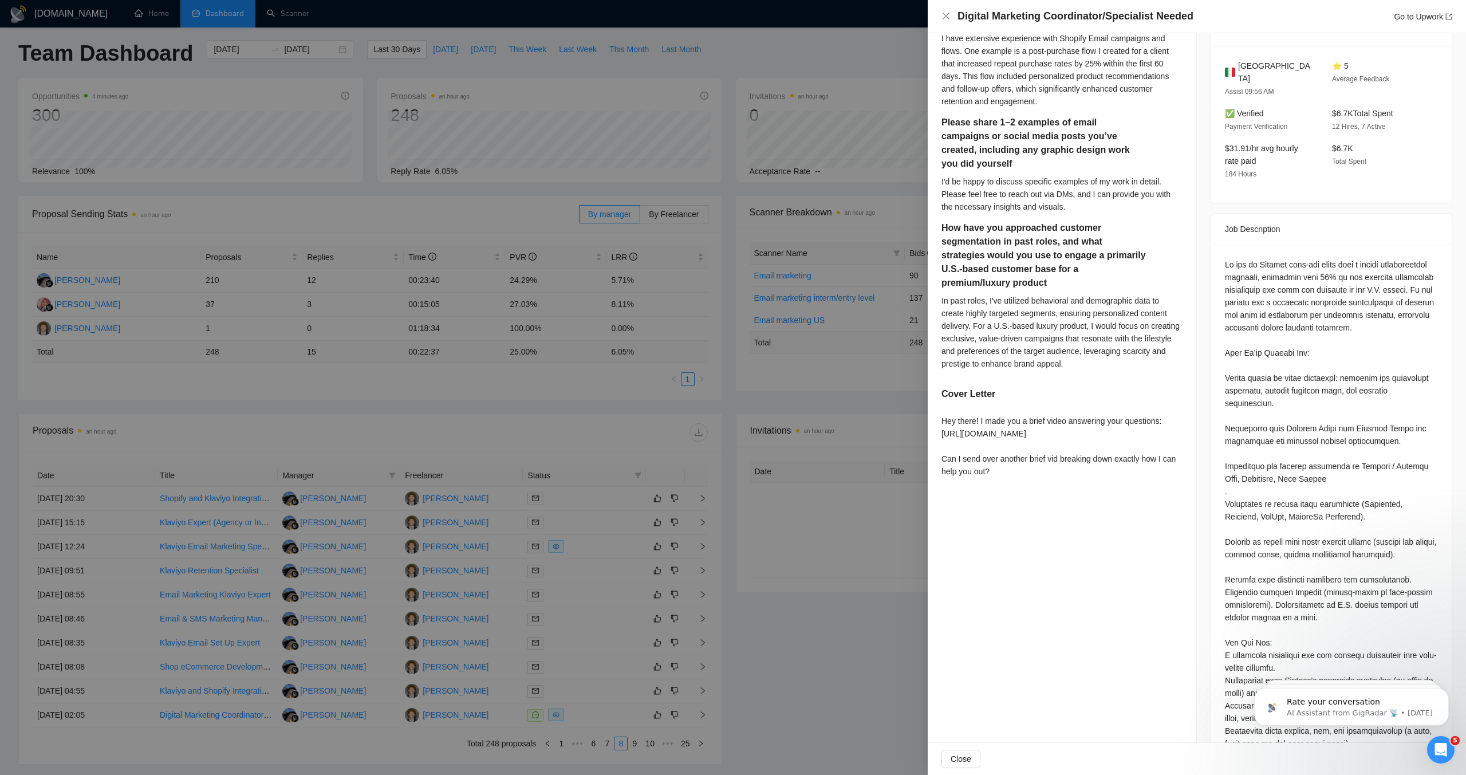
click at [830, 563] on div at bounding box center [733, 387] width 1466 height 775
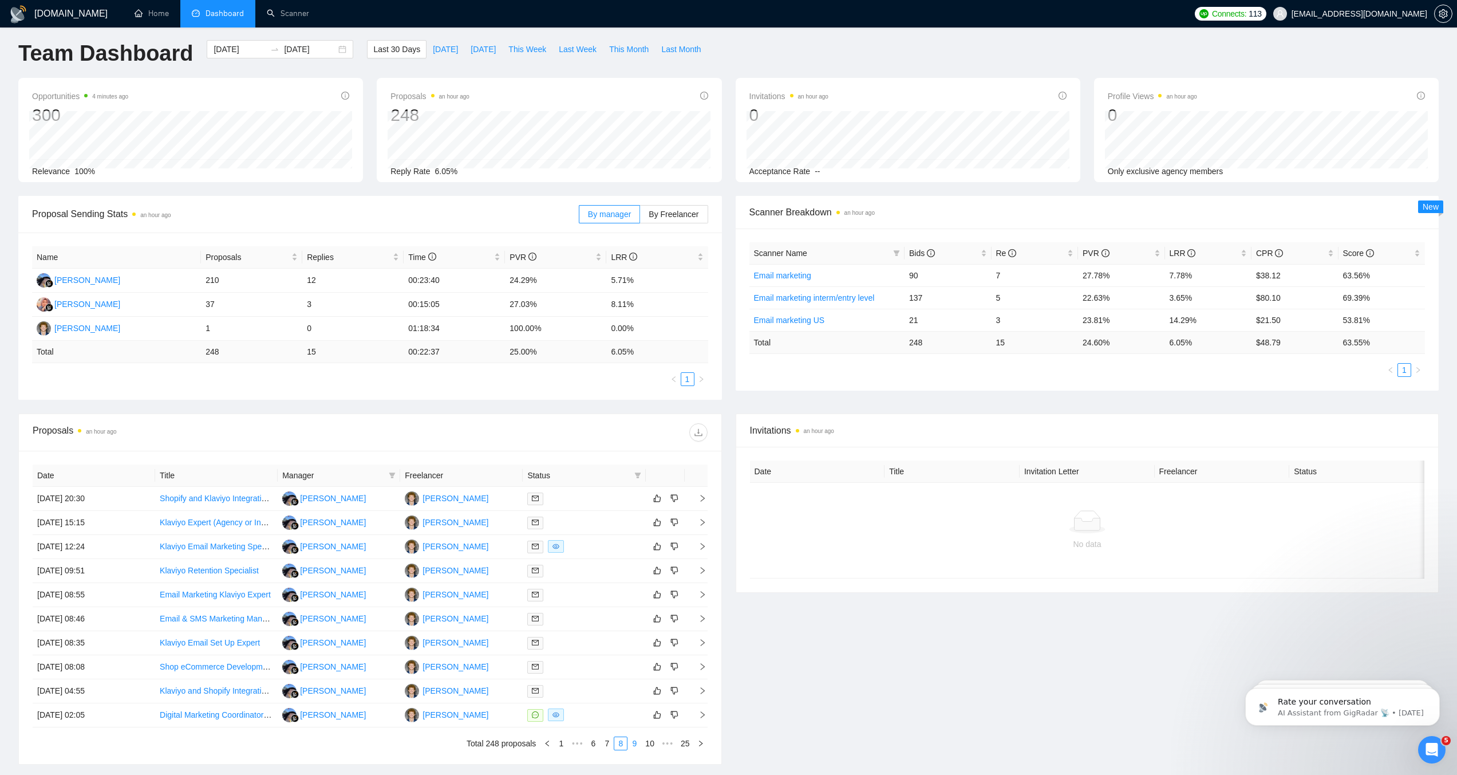
click at [635, 742] on link "9" at bounding box center [634, 743] width 13 height 13
click at [634, 741] on link "10" at bounding box center [633, 743] width 16 height 13
click at [628, 742] on link "11" at bounding box center [633, 743] width 16 height 13
click at [601, 571] on div at bounding box center [583, 570] width 113 height 13
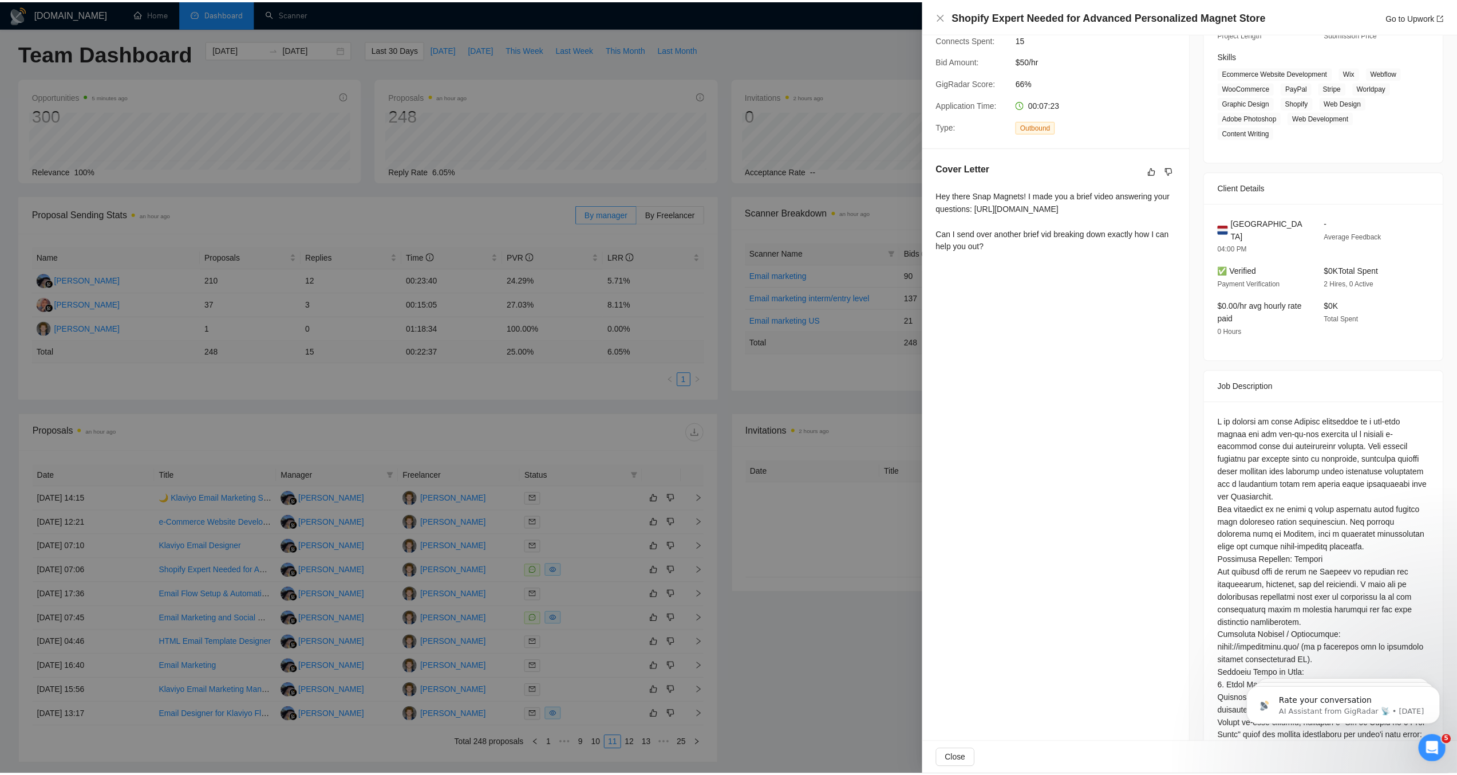
scroll to position [174, 0]
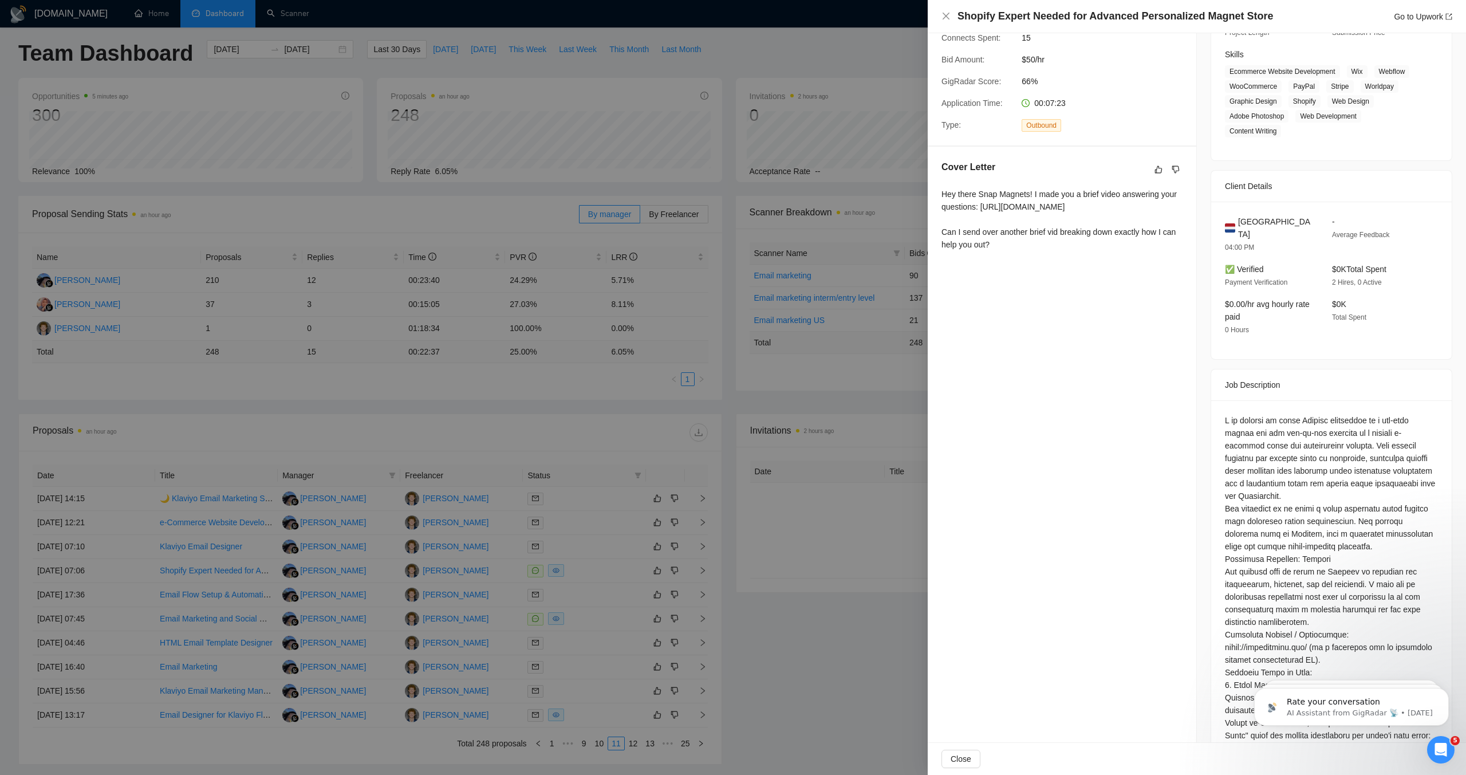
click at [688, 575] on div at bounding box center [733, 387] width 1466 height 775
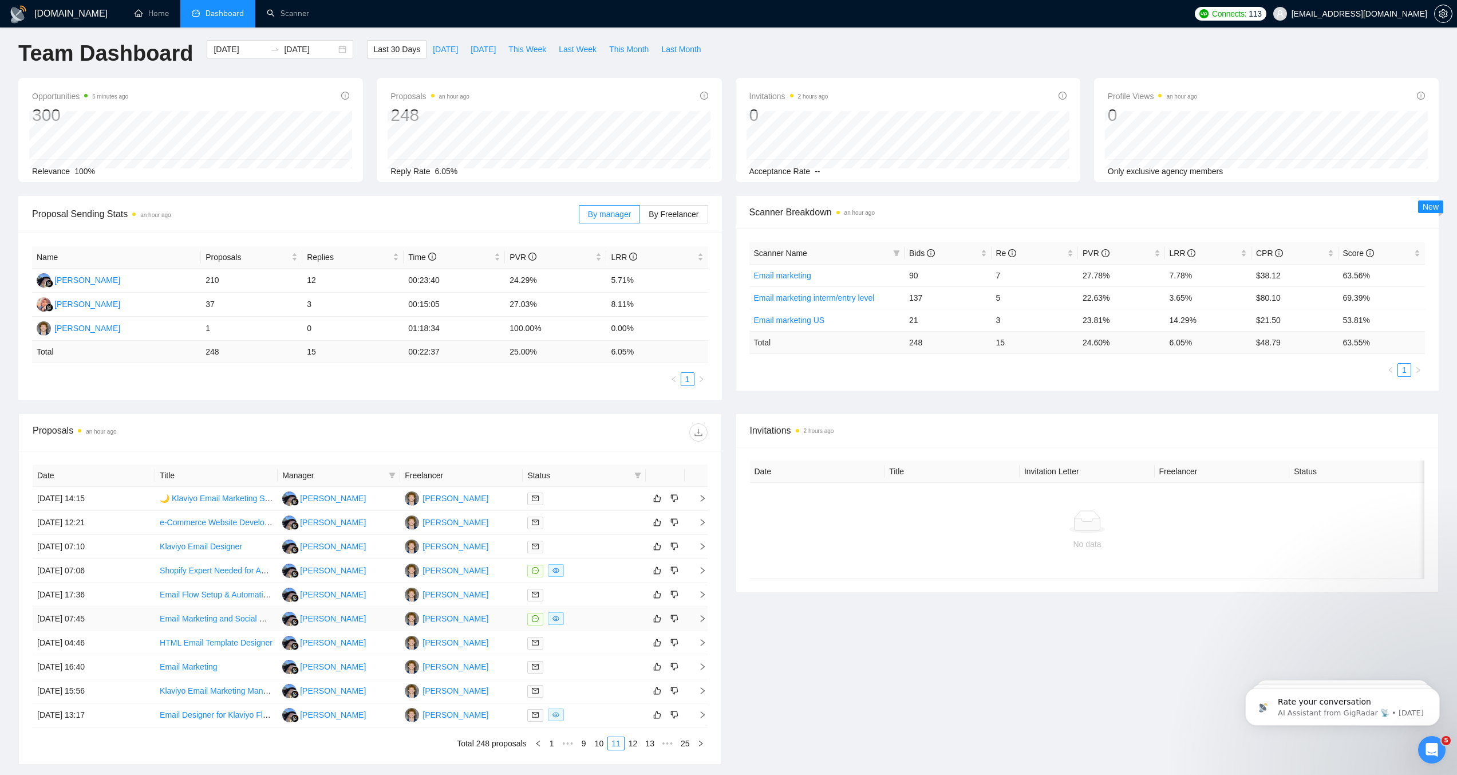
click at [606, 620] on div at bounding box center [583, 618] width 113 height 13
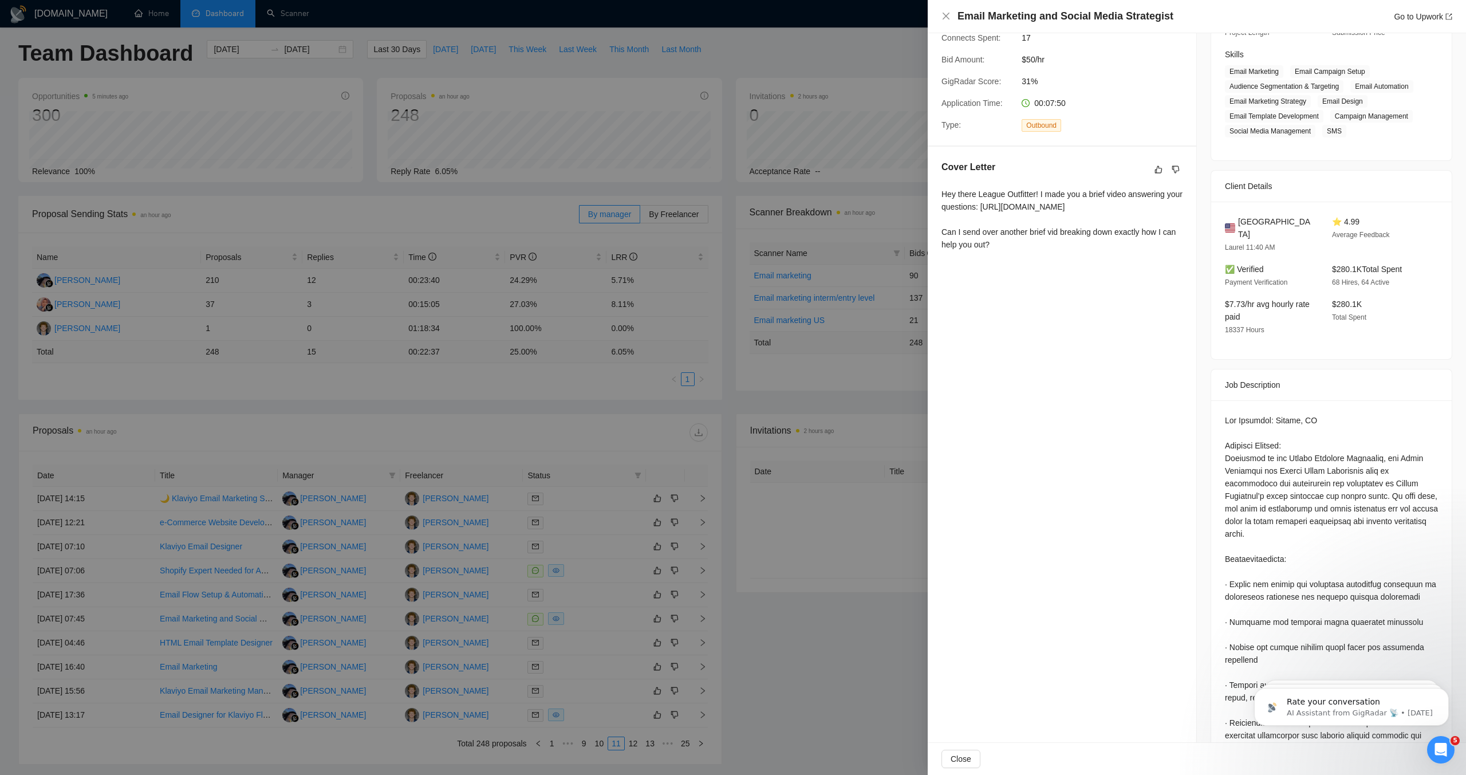
click at [650, 566] on div at bounding box center [733, 387] width 1466 height 775
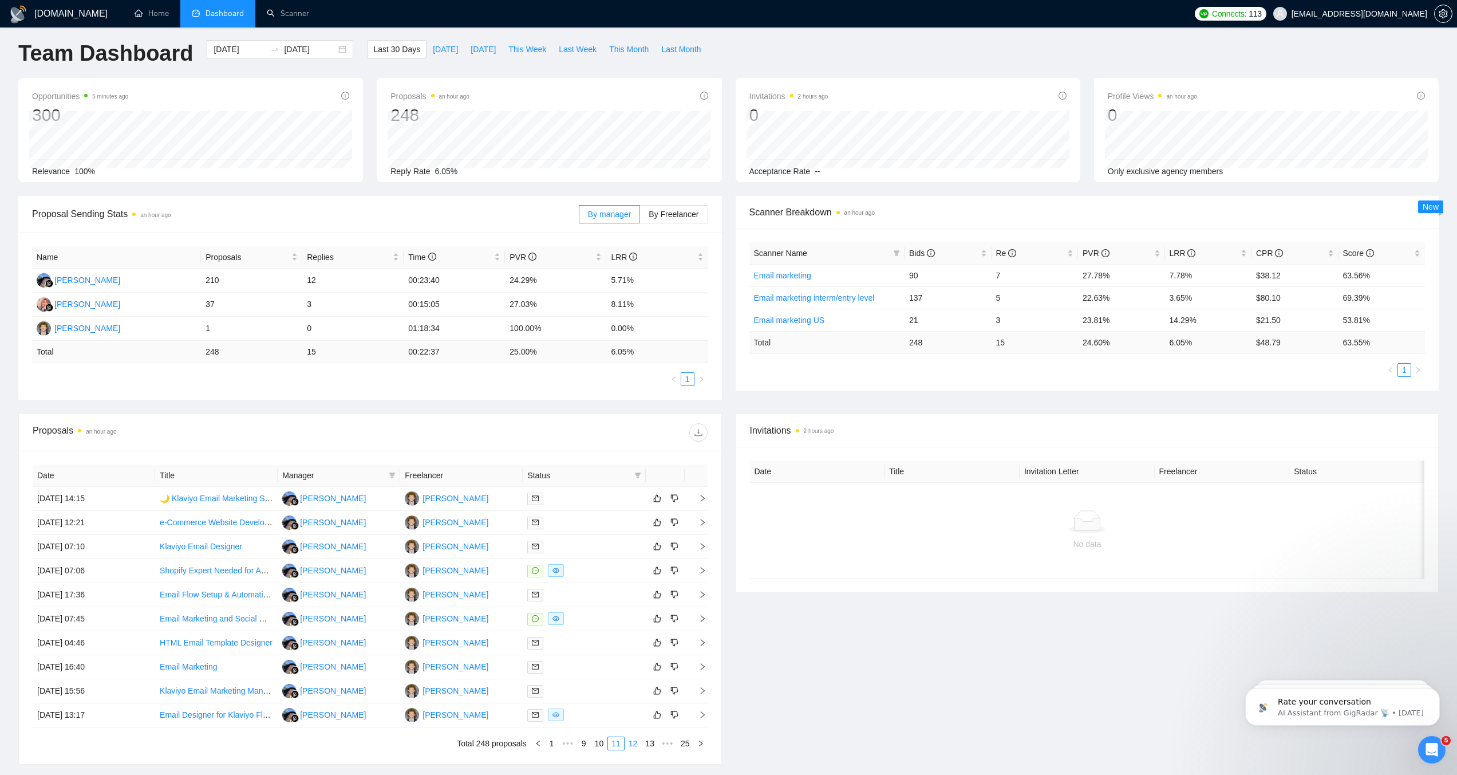
click at [634, 743] on link "12" at bounding box center [633, 743] width 16 height 13
click at [634, 742] on link "13" at bounding box center [633, 743] width 16 height 13
click at [594, 570] on div at bounding box center [583, 570] width 113 height 13
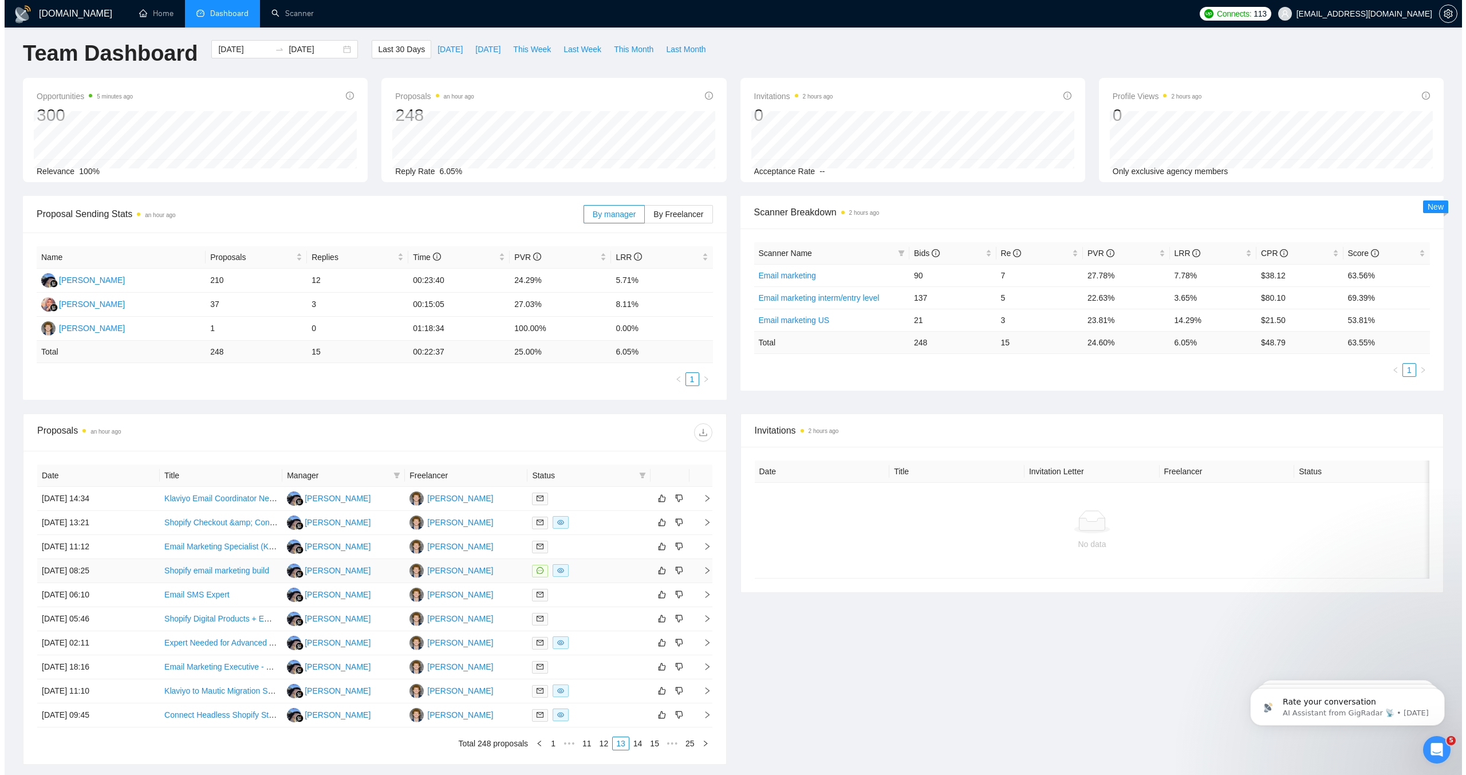
scroll to position [20, 0]
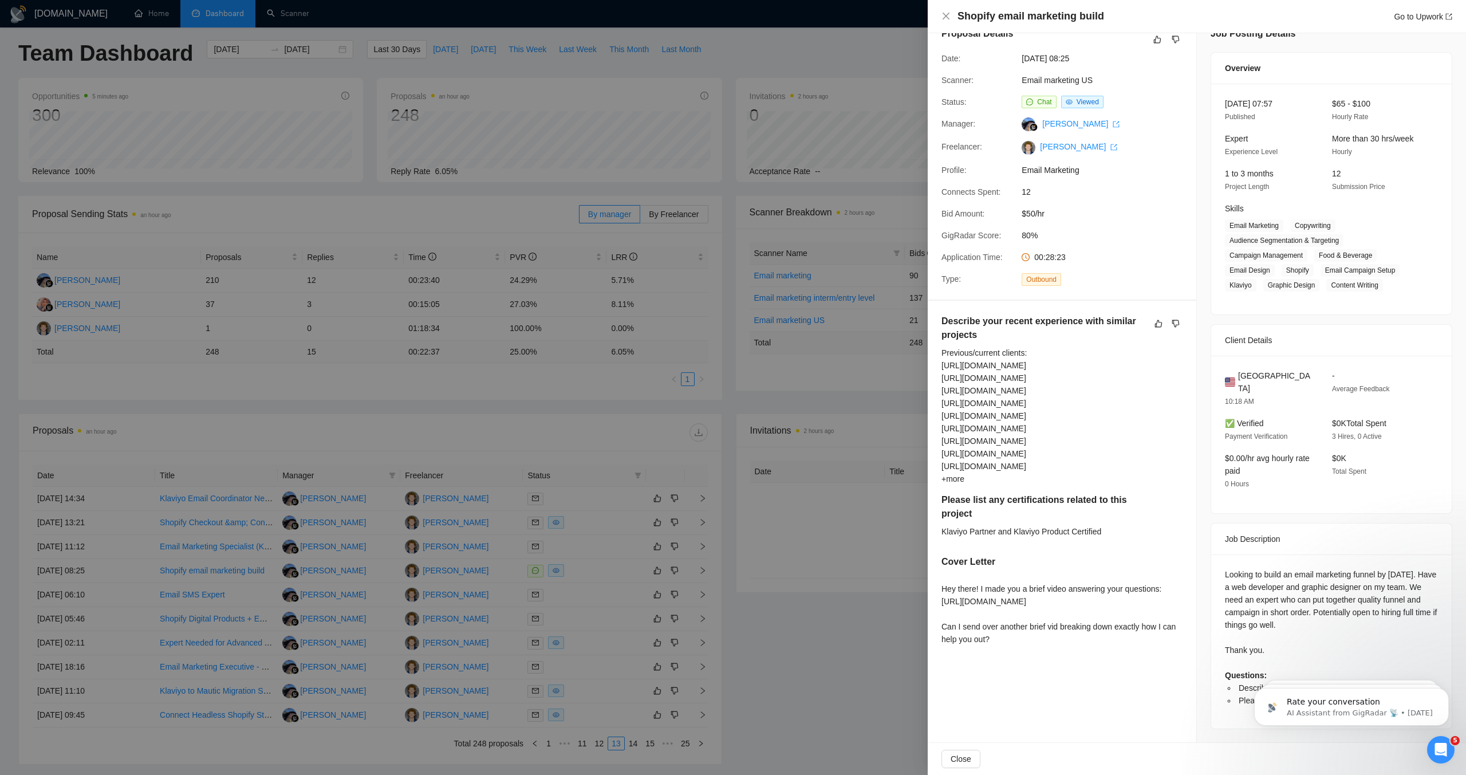
click at [612, 552] on div at bounding box center [733, 387] width 1466 height 775
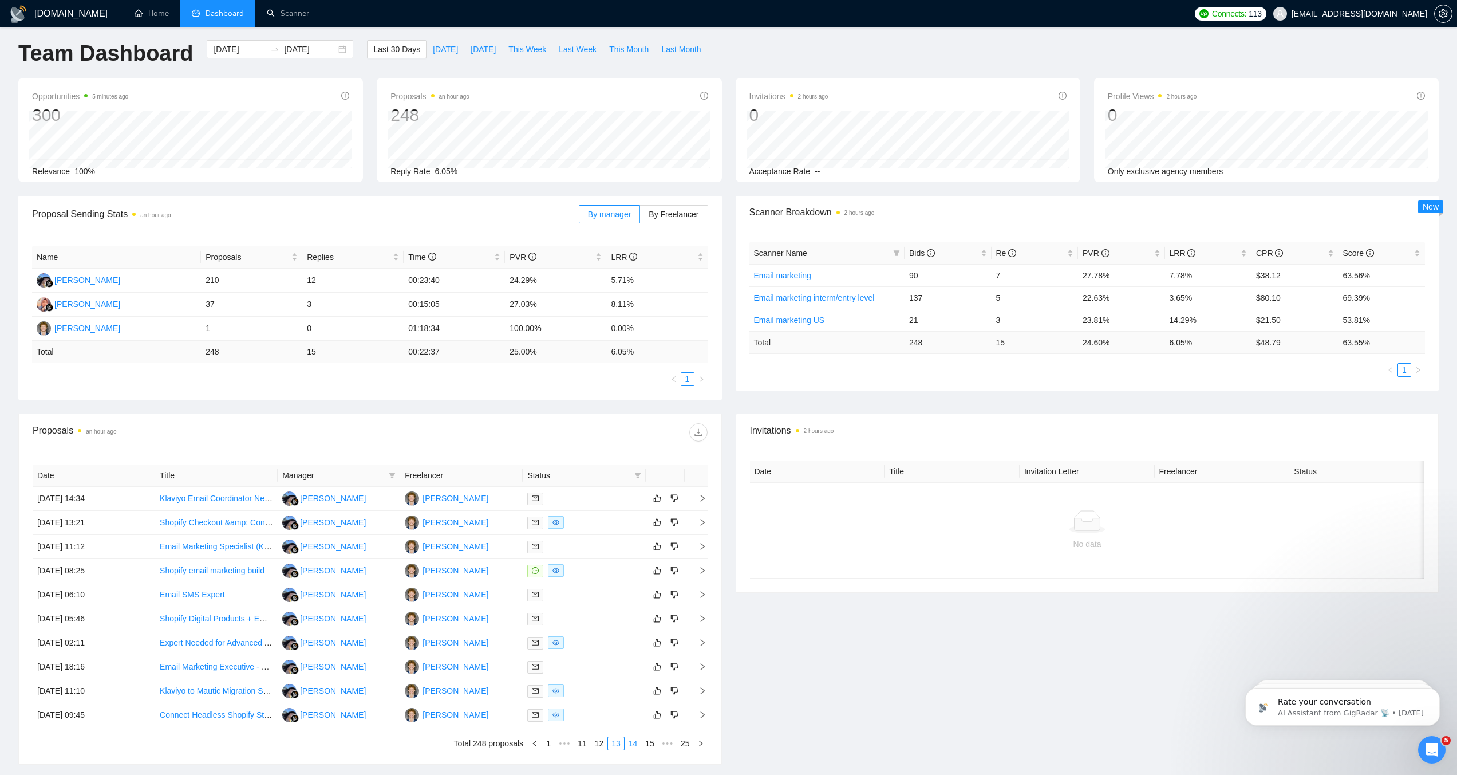
click at [636, 738] on link "14" at bounding box center [633, 743] width 16 height 13
click at [633, 741] on link "15" at bounding box center [633, 743] width 16 height 13
click at [630, 740] on link "16" at bounding box center [633, 743] width 16 height 13
click at [618, 717] on div at bounding box center [583, 714] width 113 height 13
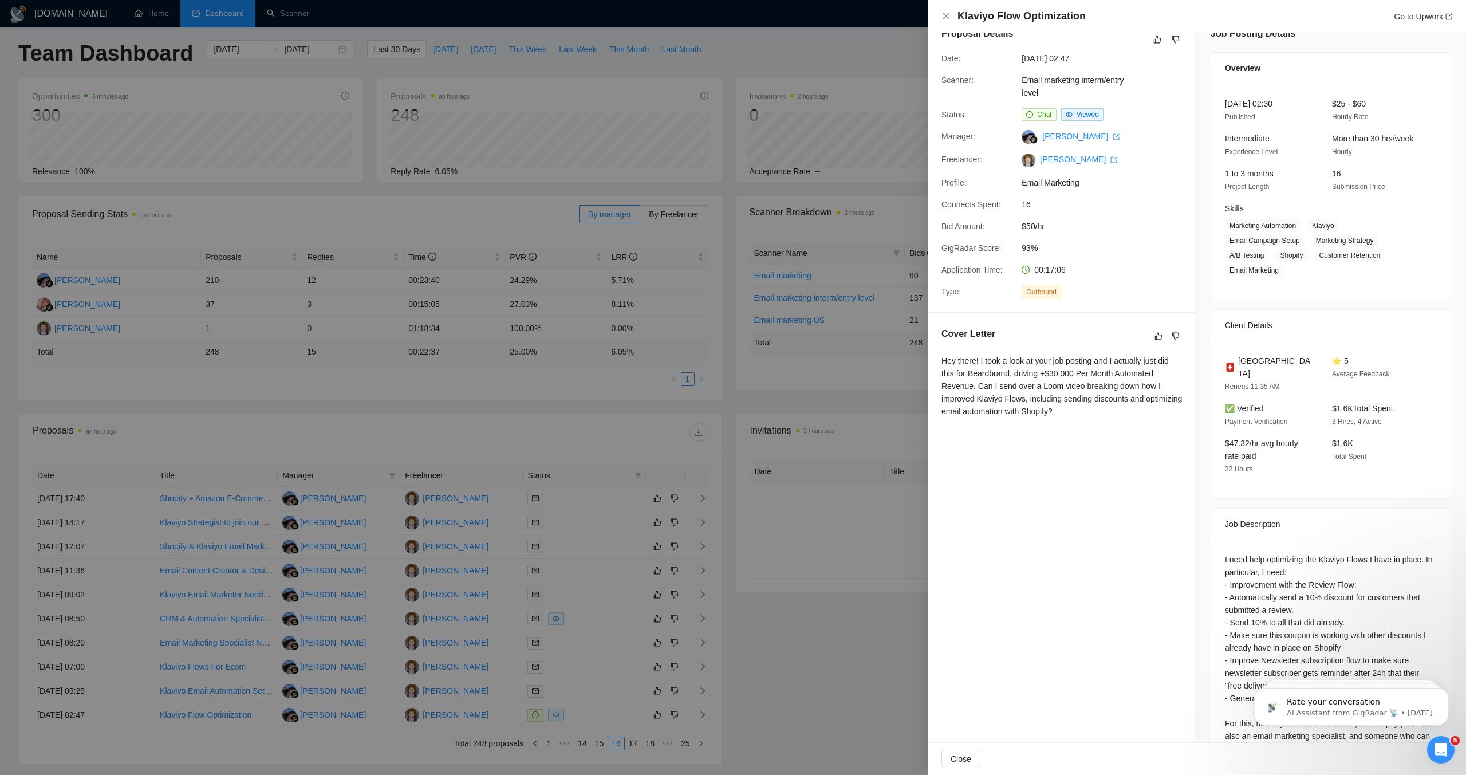
click at [637, 538] on div at bounding box center [733, 387] width 1466 height 775
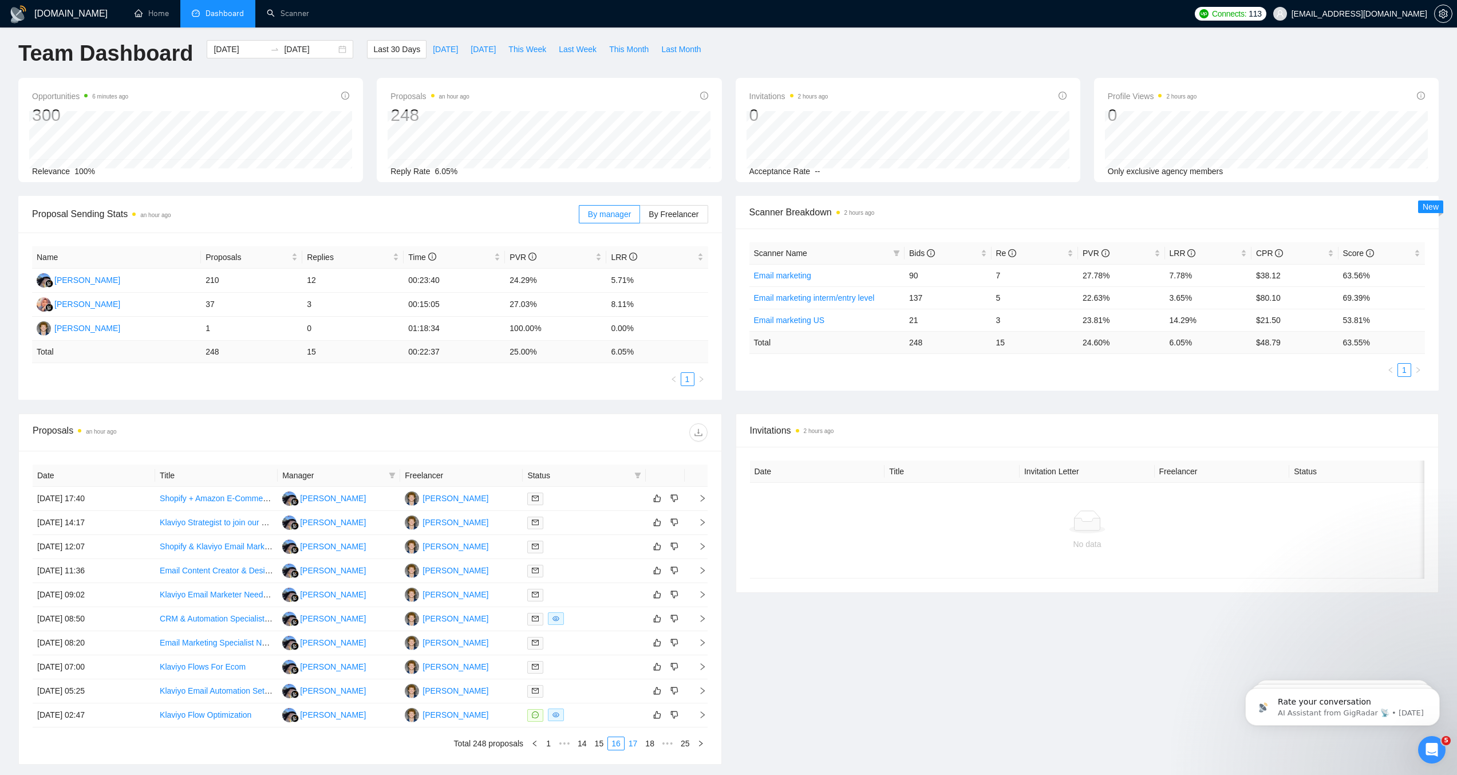
click at [628, 748] on link "17" at bounding box center [633, 743] width 16 height 13
click at [586, 711] on div at bounding box center [583, 714] width 113 height 13
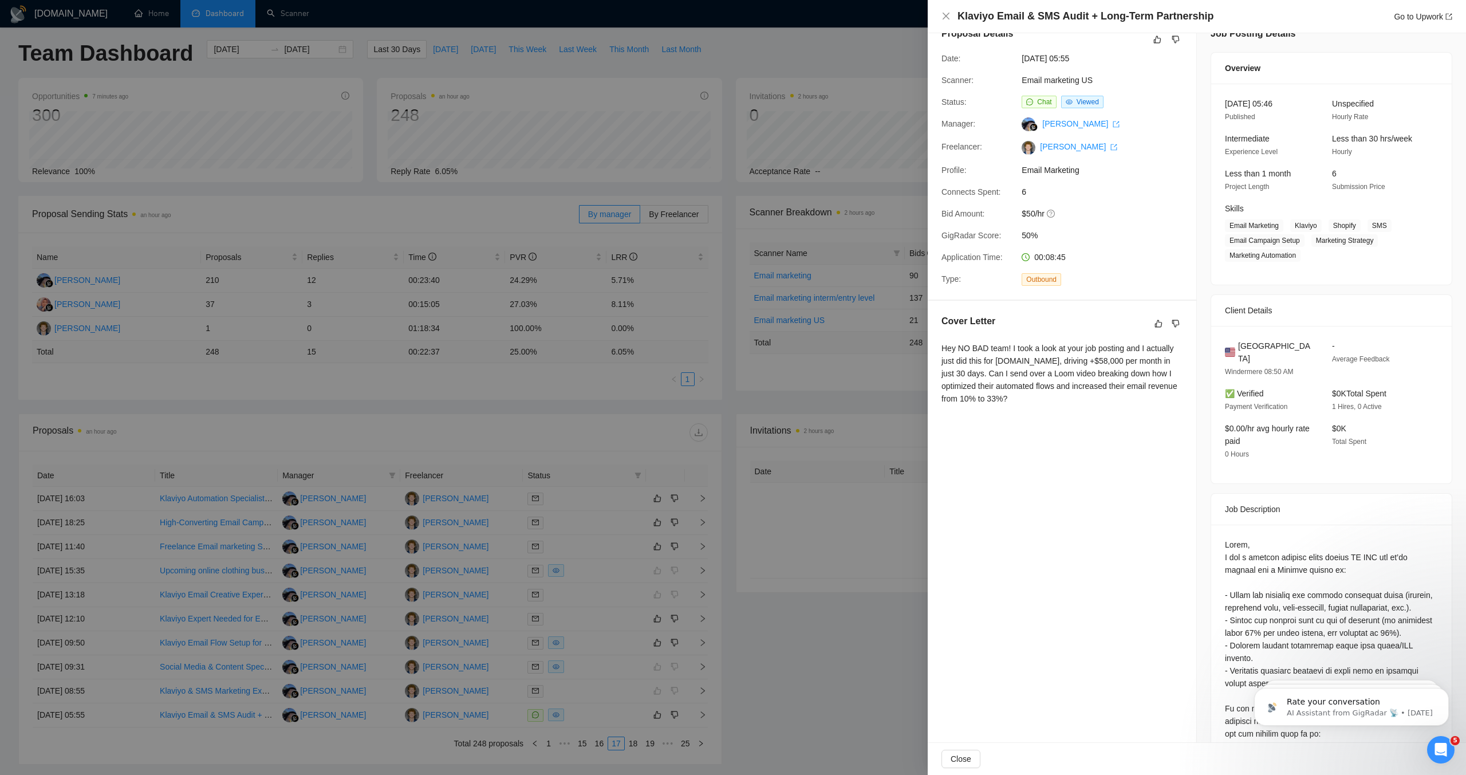
drag, startPoint x: 596, startPoint y: 674, endPoint x: 595, endPoint y: 736, distance: 61.3
click at [596, 674] on div at bounding box center [733, 387] width 1466 height 775
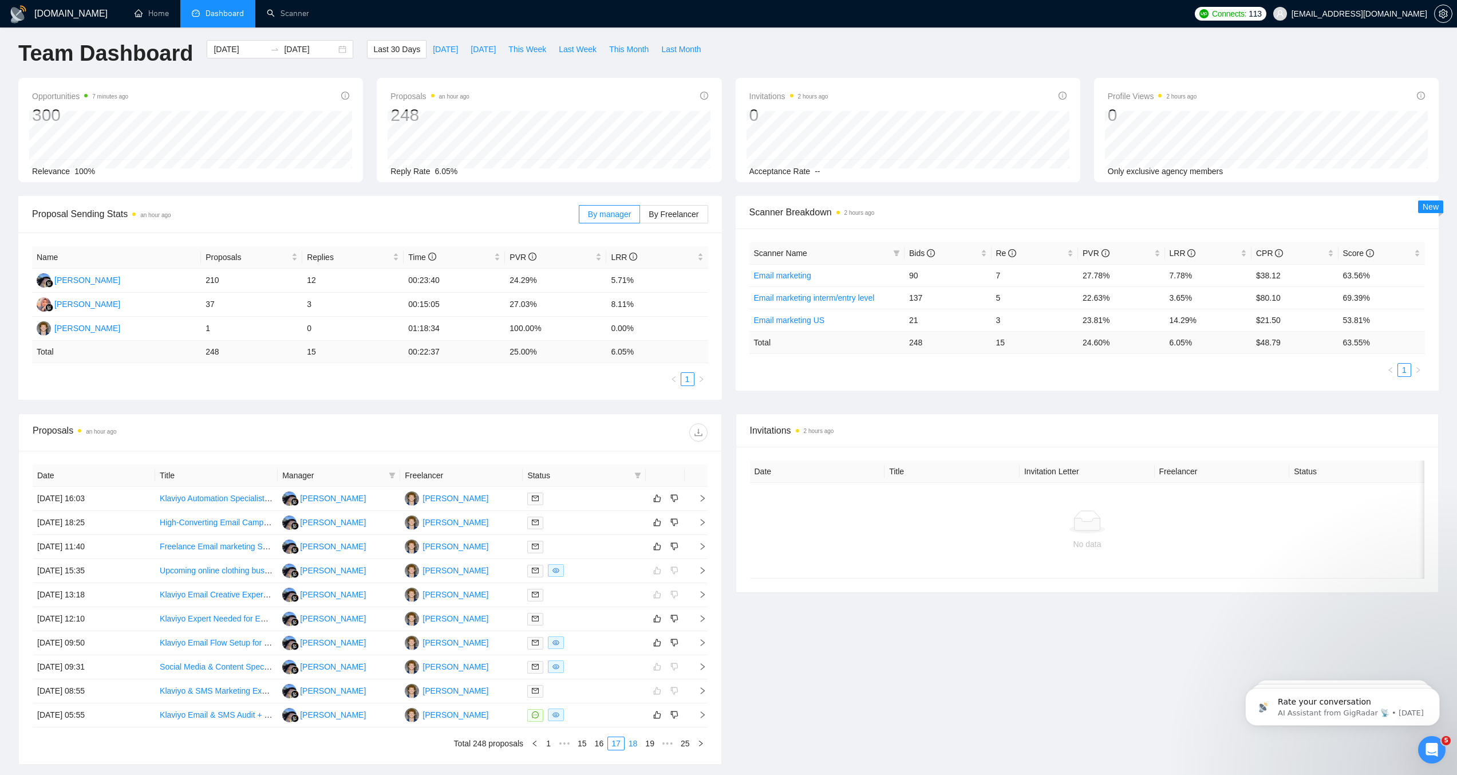
click at [626, 745] on link "18" at bounding box center [633, 743] width 16 height 13
click at [631, 748] on link "19" at bounding box center [633, 743] width 16 height 13
click at [634, 743] on link "20" at bounding box center [633, 743] width 16 height 13
click at [586, 526] on div at bounding box center [583, 522] width 113 height 13
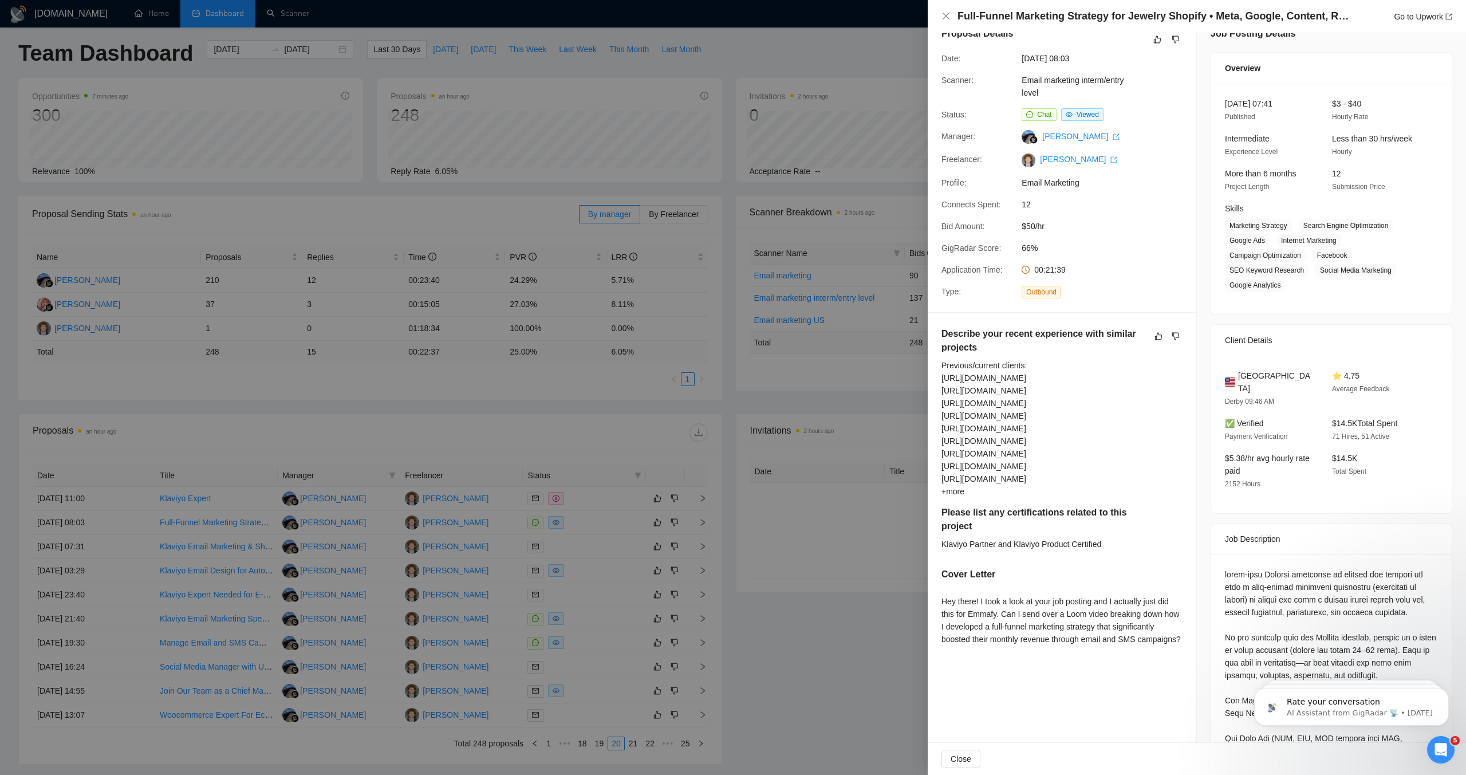
click at [578, 542] on div at bounding box center [733, 387] width 1466 height 775
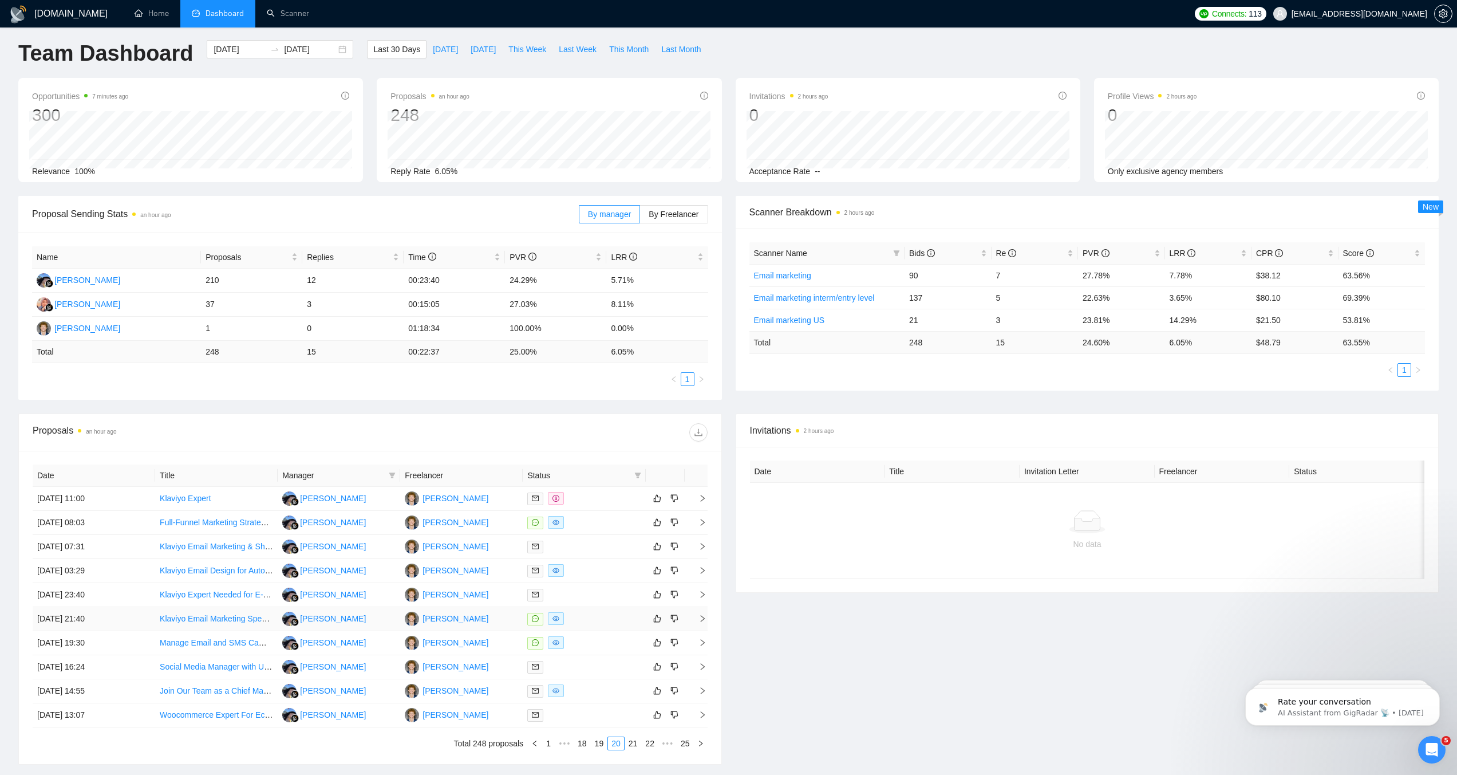
click at [590, 619] on div at bounding box center [583, 618] width 113 height 13
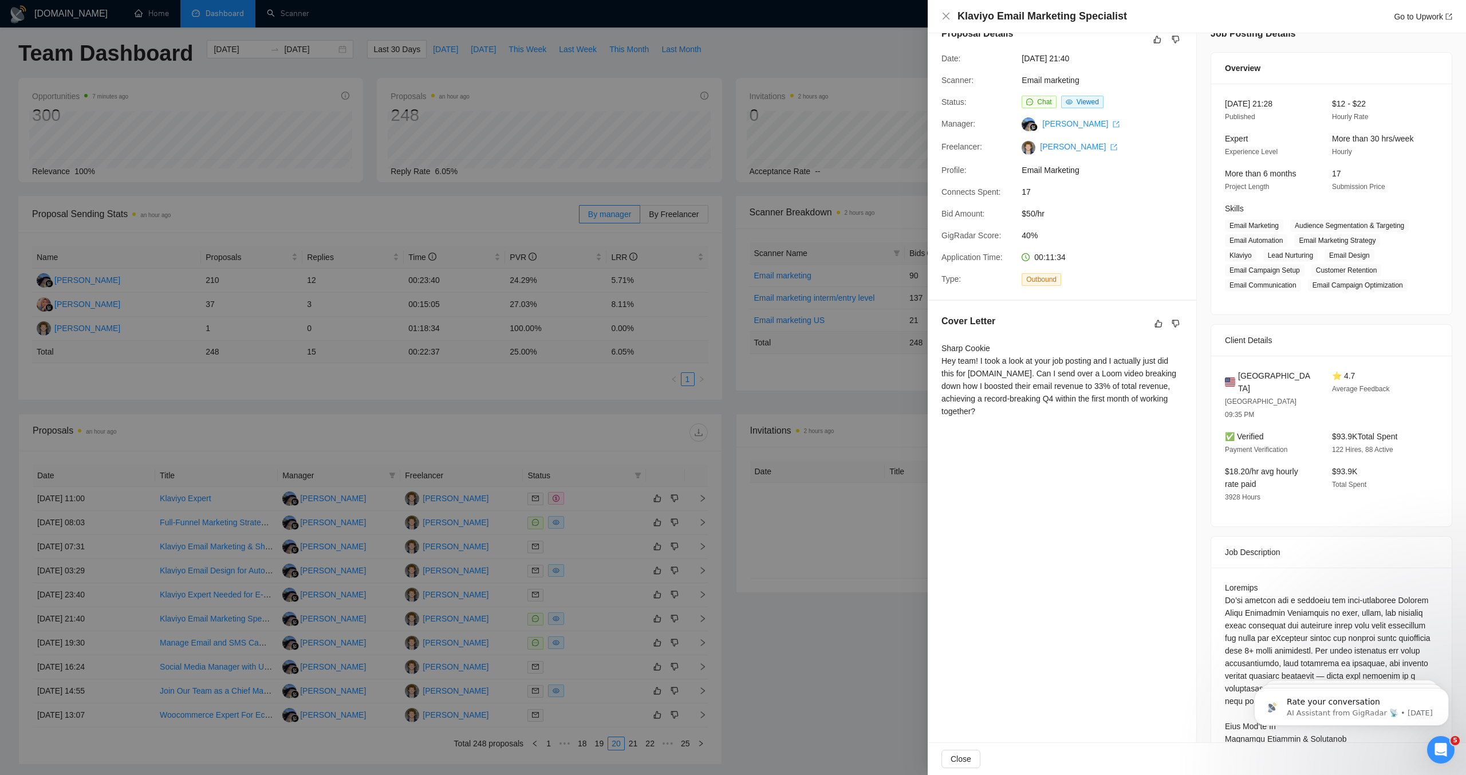
click at [591, 618] on div at bounding box center [733, 387] width 1466 height 775
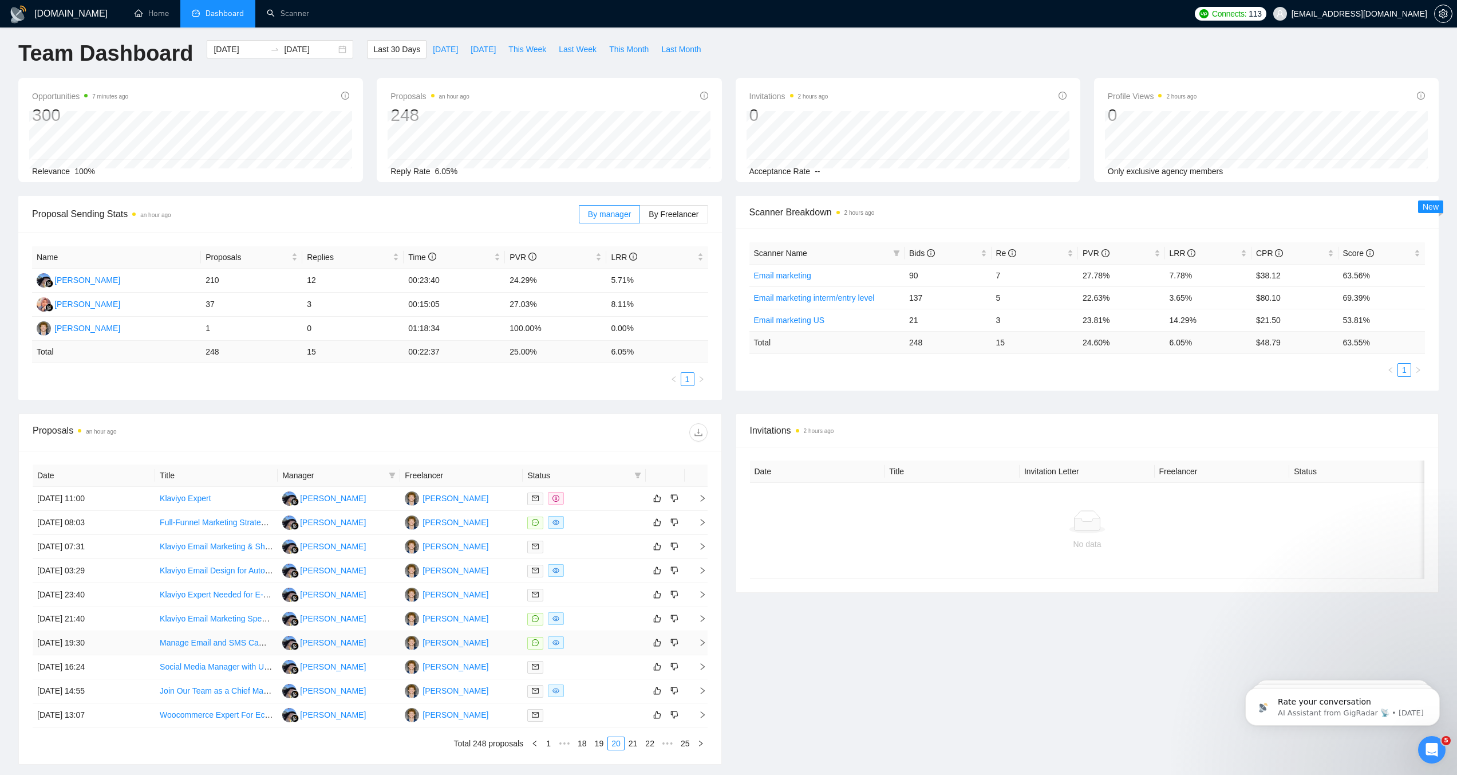
click at [592, 636] on div at bounding box center [583, 642] width 113 height 13
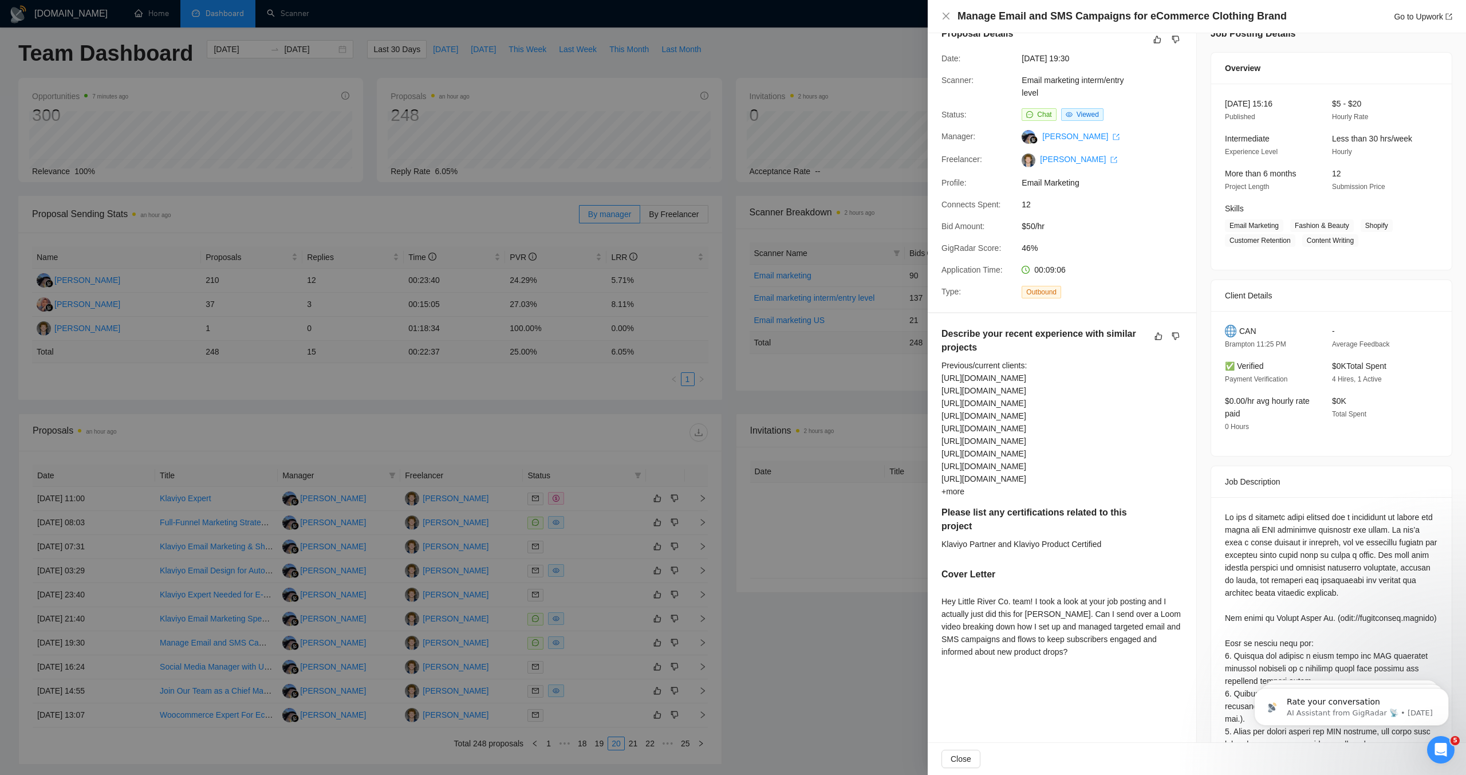
click at [592, 629] on div at bounding box center [733, 387] width 1466 height 775
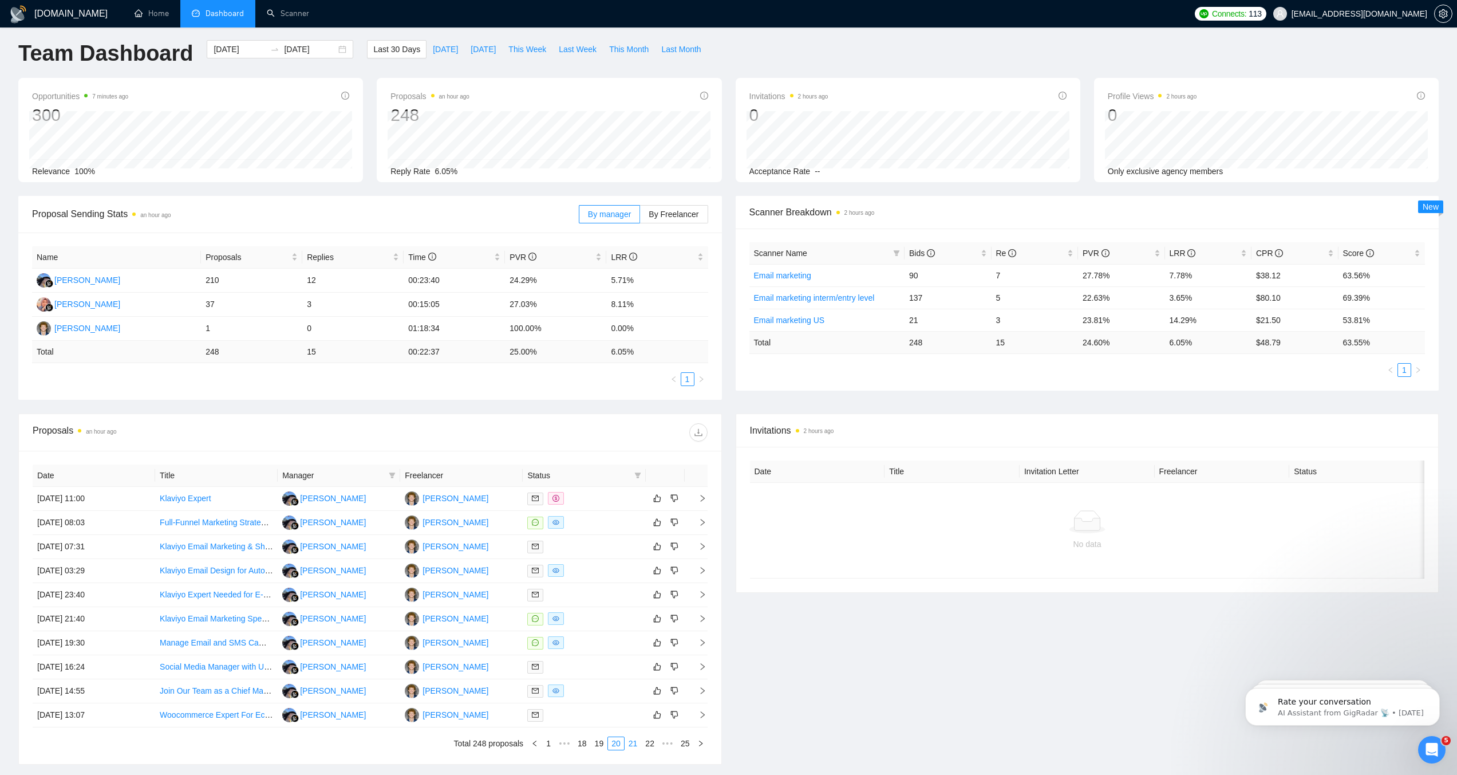
click at [626, 739] on link "21" at bounding box center [633, 743] width 16 height 13
click at [597, 619] on div at bounding box center [583, 618] width 113 height 13
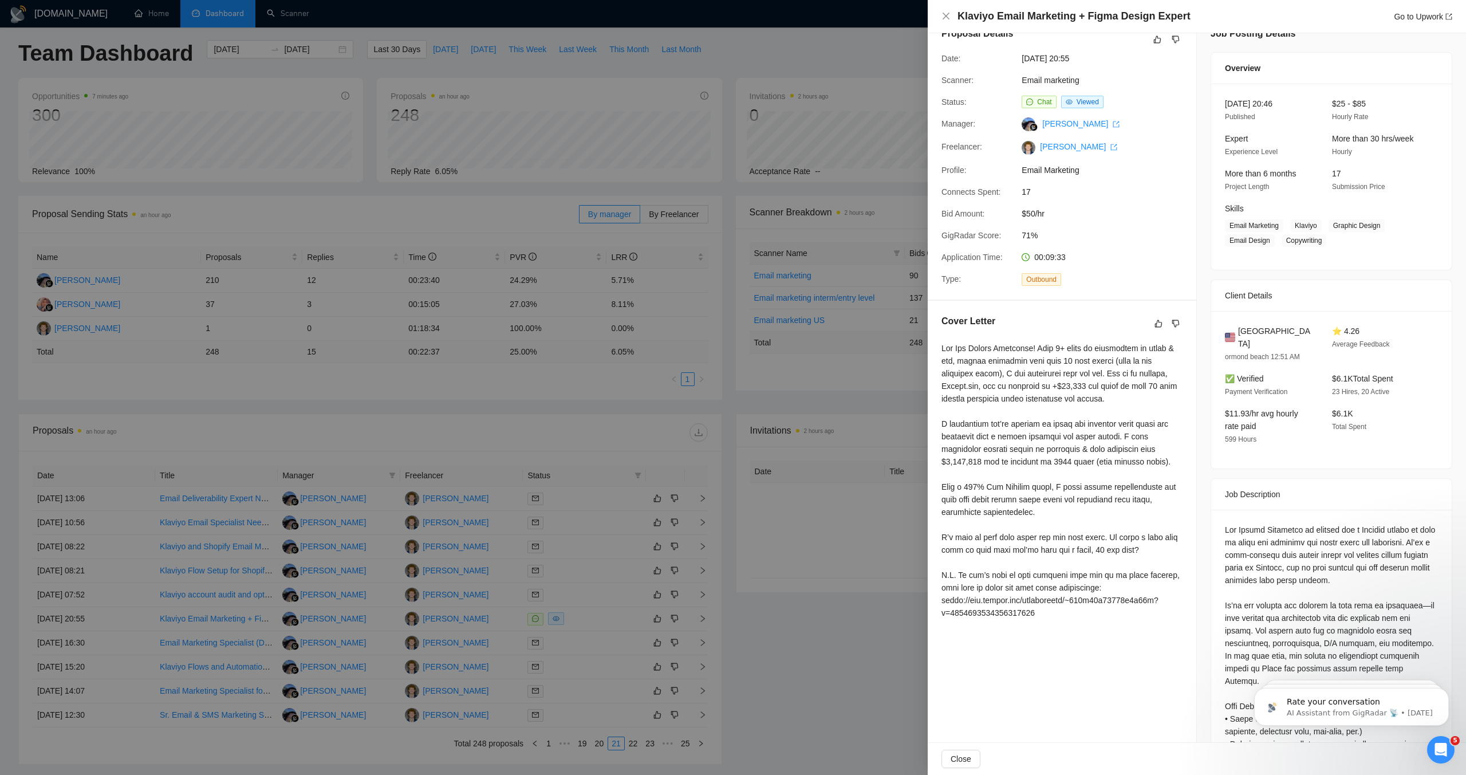
click at [846, 373] on div at bounding box center [733, 387] width 1466 height 775
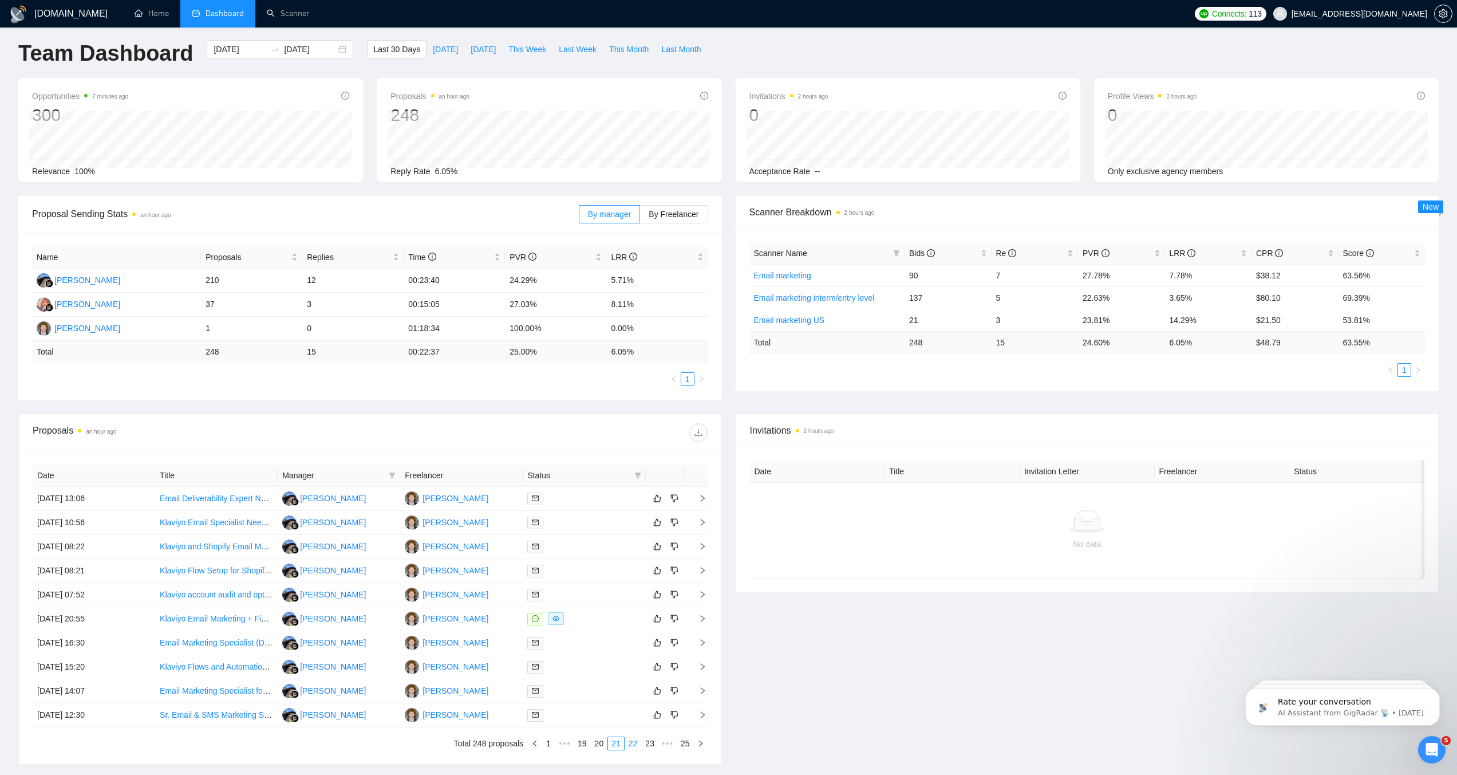
click at [628, 749] on link "22" at bounding box center [633, 743] width 16 height 13
click at [651, 745] on link "23" at bounding box center [651, 743] width 16 height 13
click at [664, 745] on link "24" at bounding box center [668, 743] width 16 height 13
click at [607, 613] on div at bounding box center [583, 618] width 113 height 13
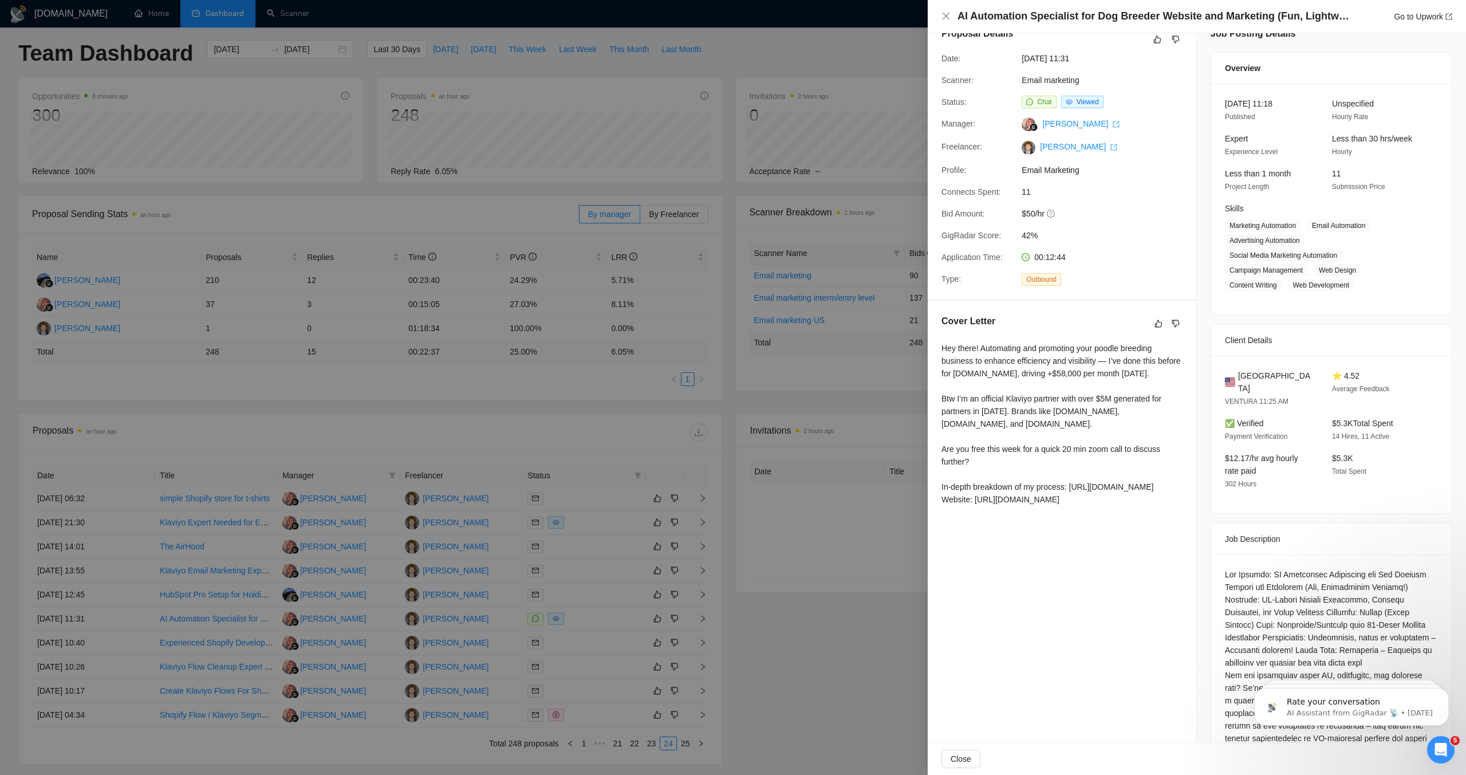
click at [601, 587] on div at bounding box center [733, 387] width 1466 height 775
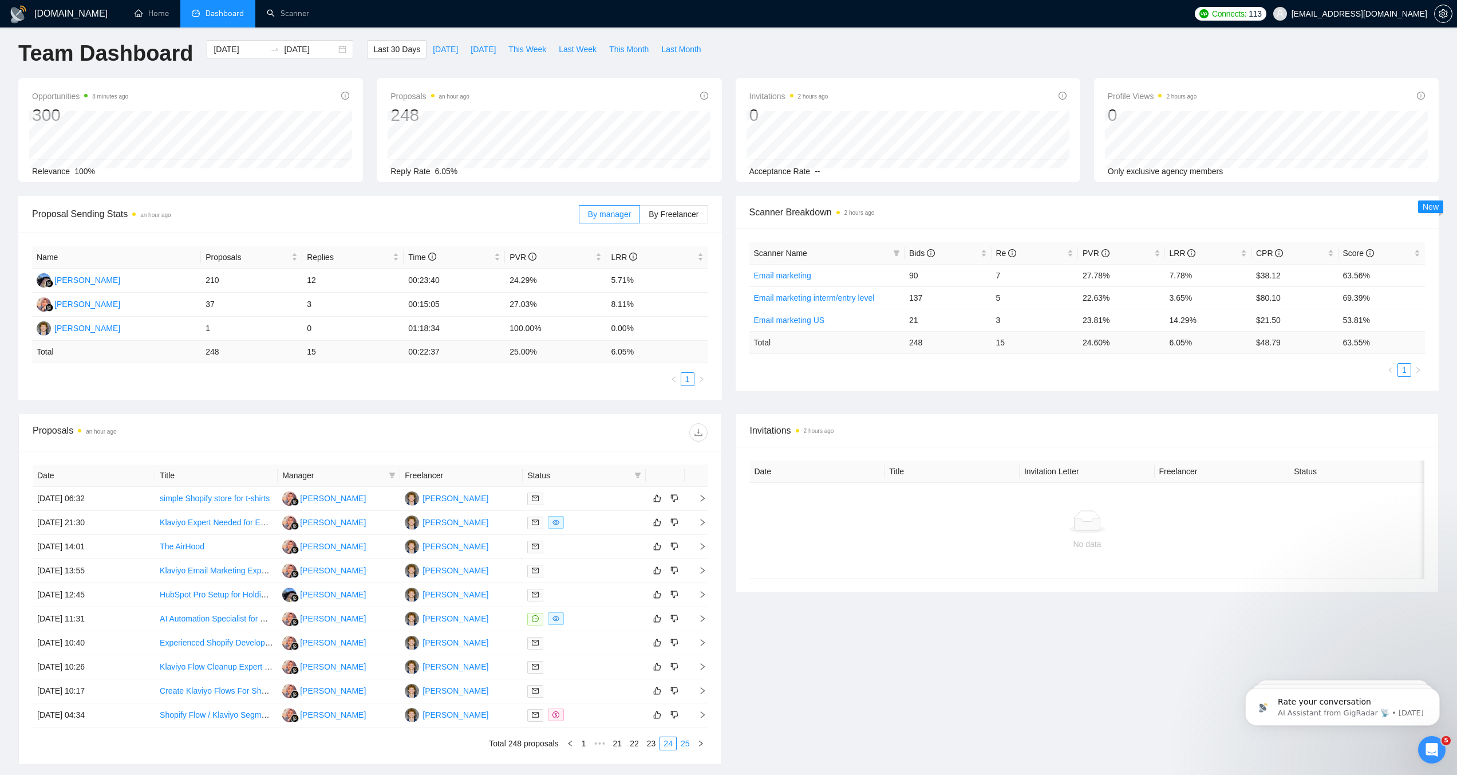
click at [691, 743] on link "25" at bounding box center [685, 743] width 16 height 13
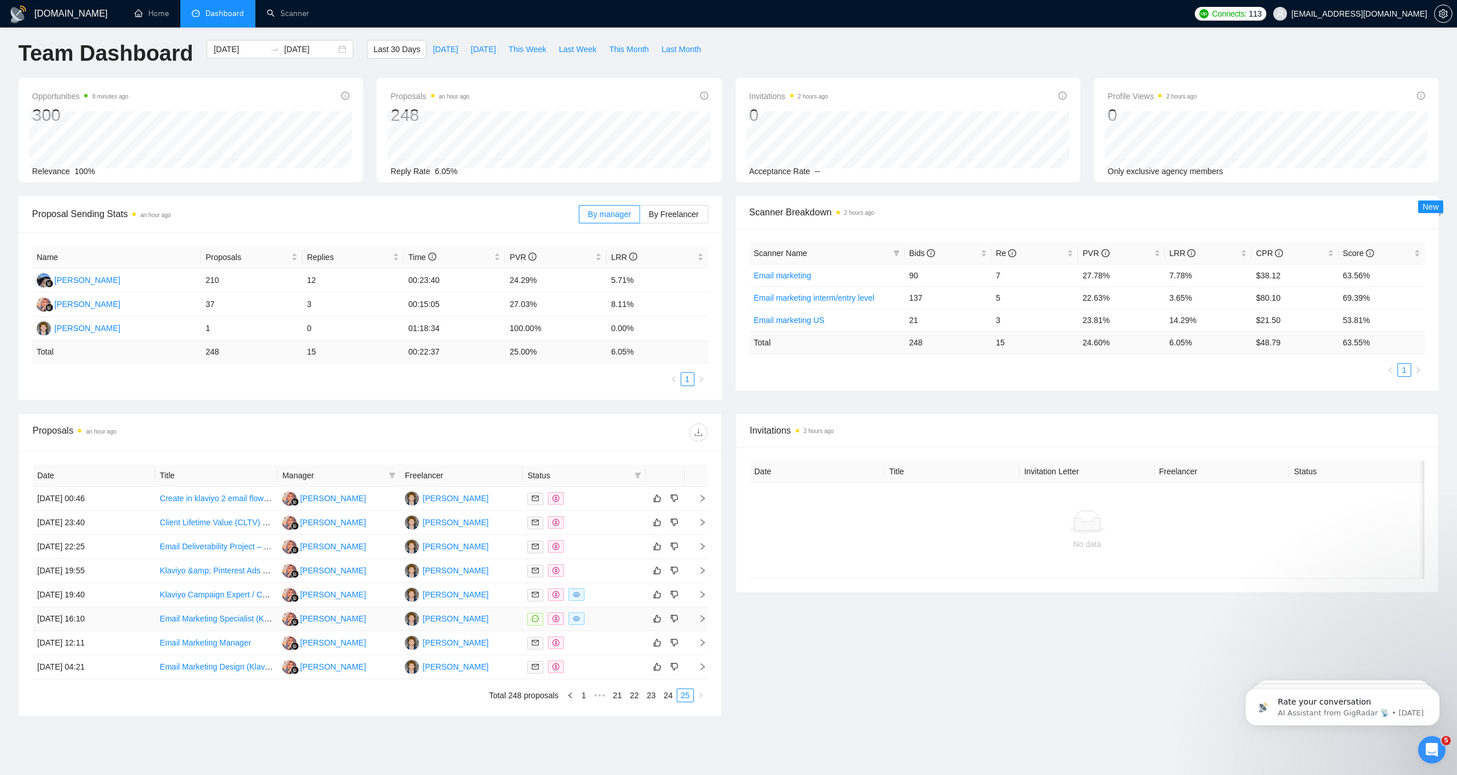
click at [629, 620] on div at bounding box center [583, 618] width 113 height 13
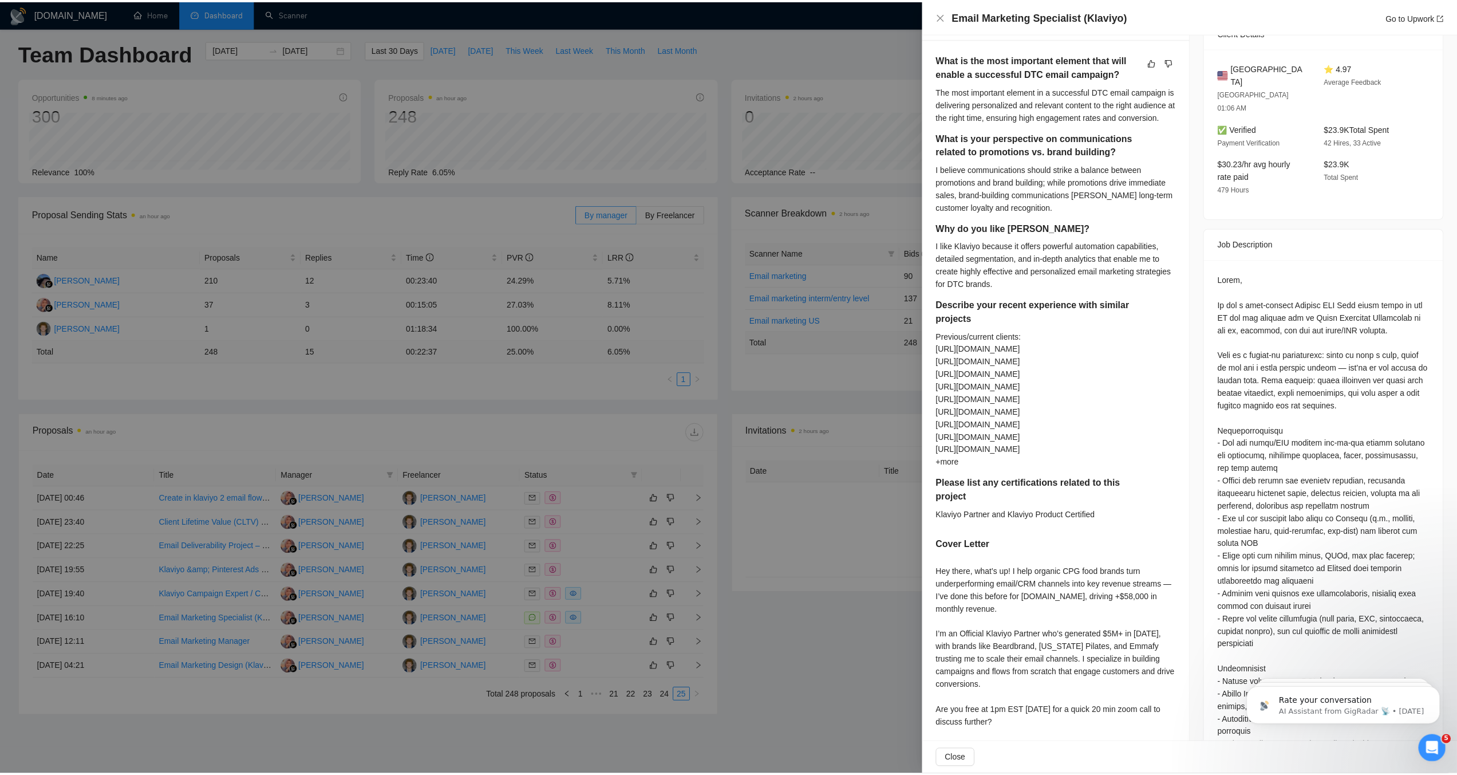
scroll to position [388, 0]
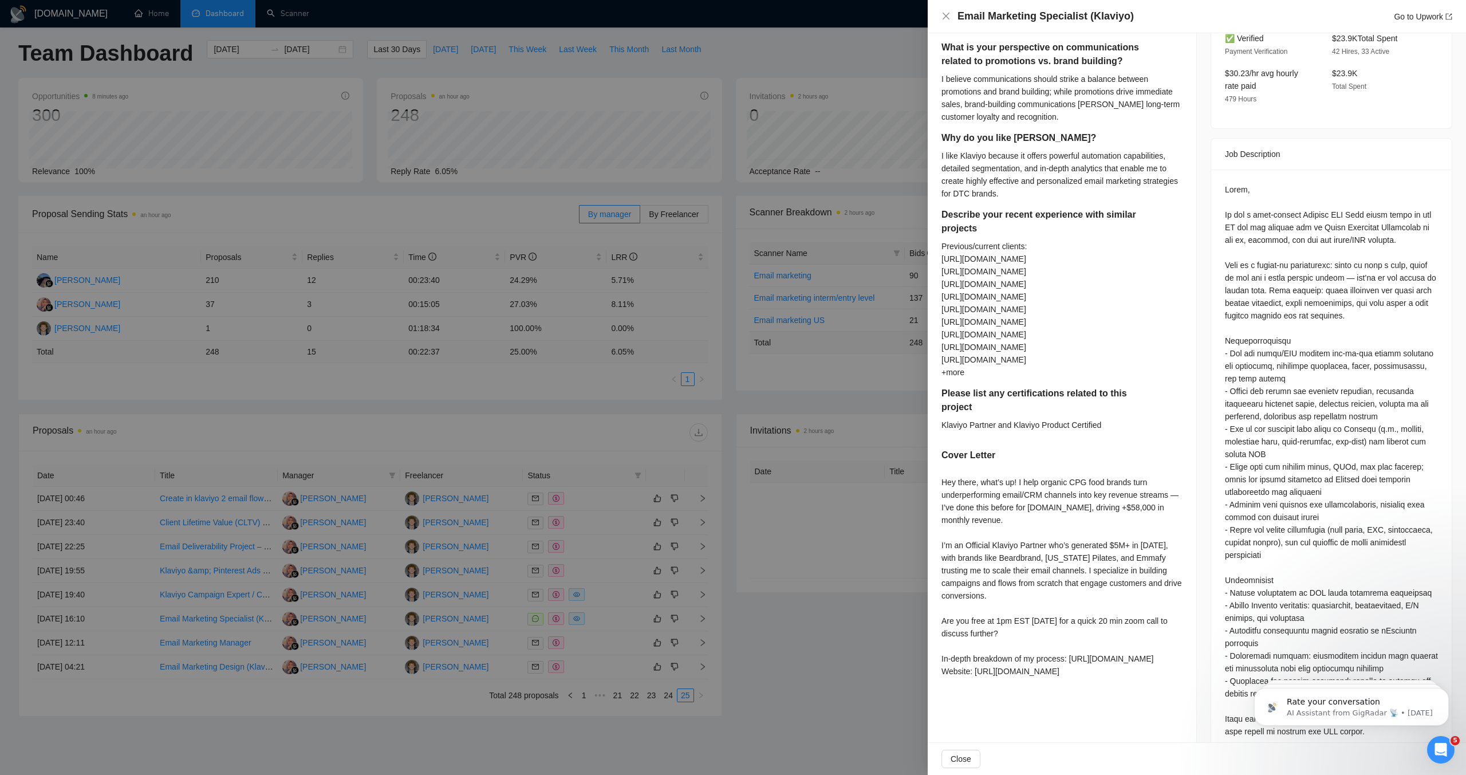
click at [700, 526] on div at bounding box center [733, 387] width 1466 height 775
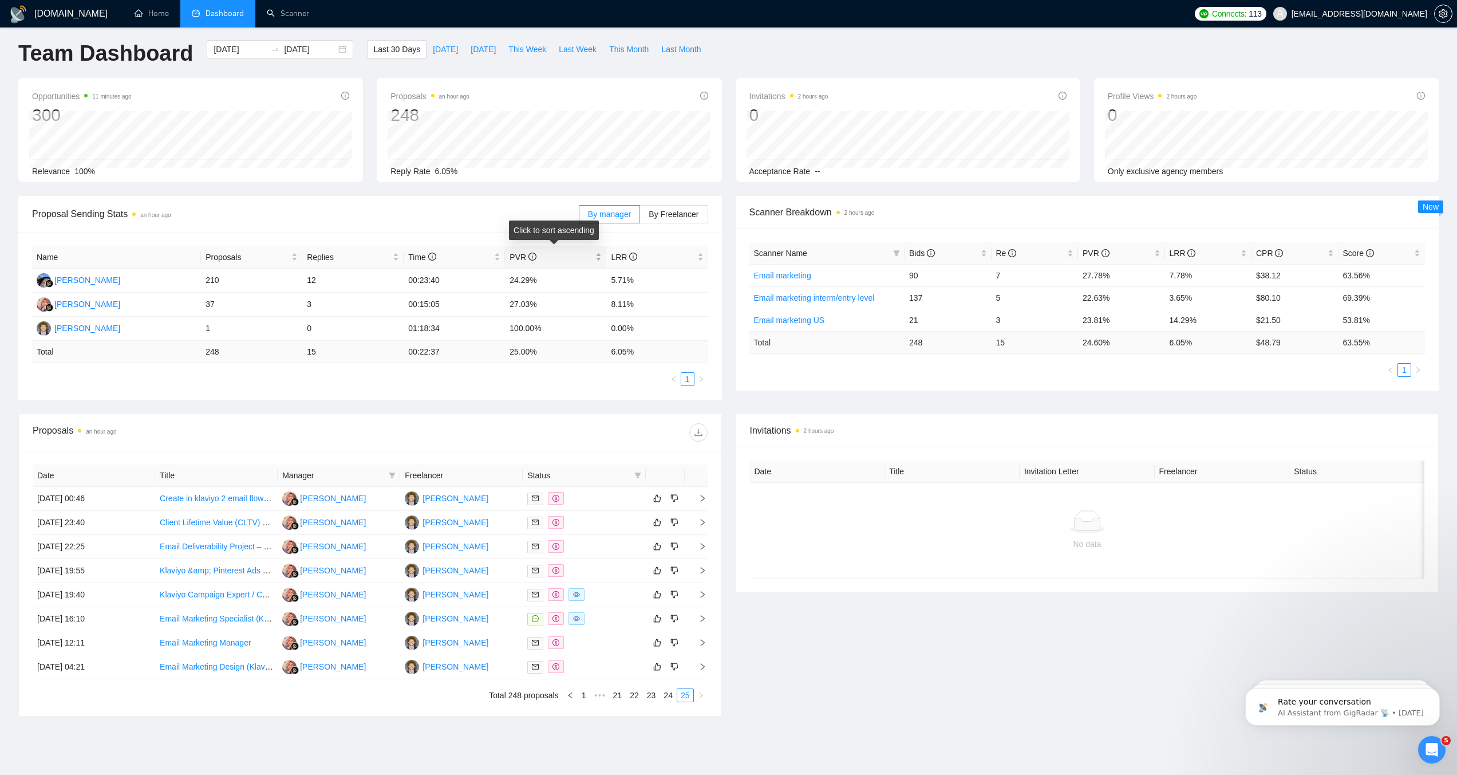
click at [532, 259] on icon "info-circle" at bounding box center [532, 256] width 8 height 8
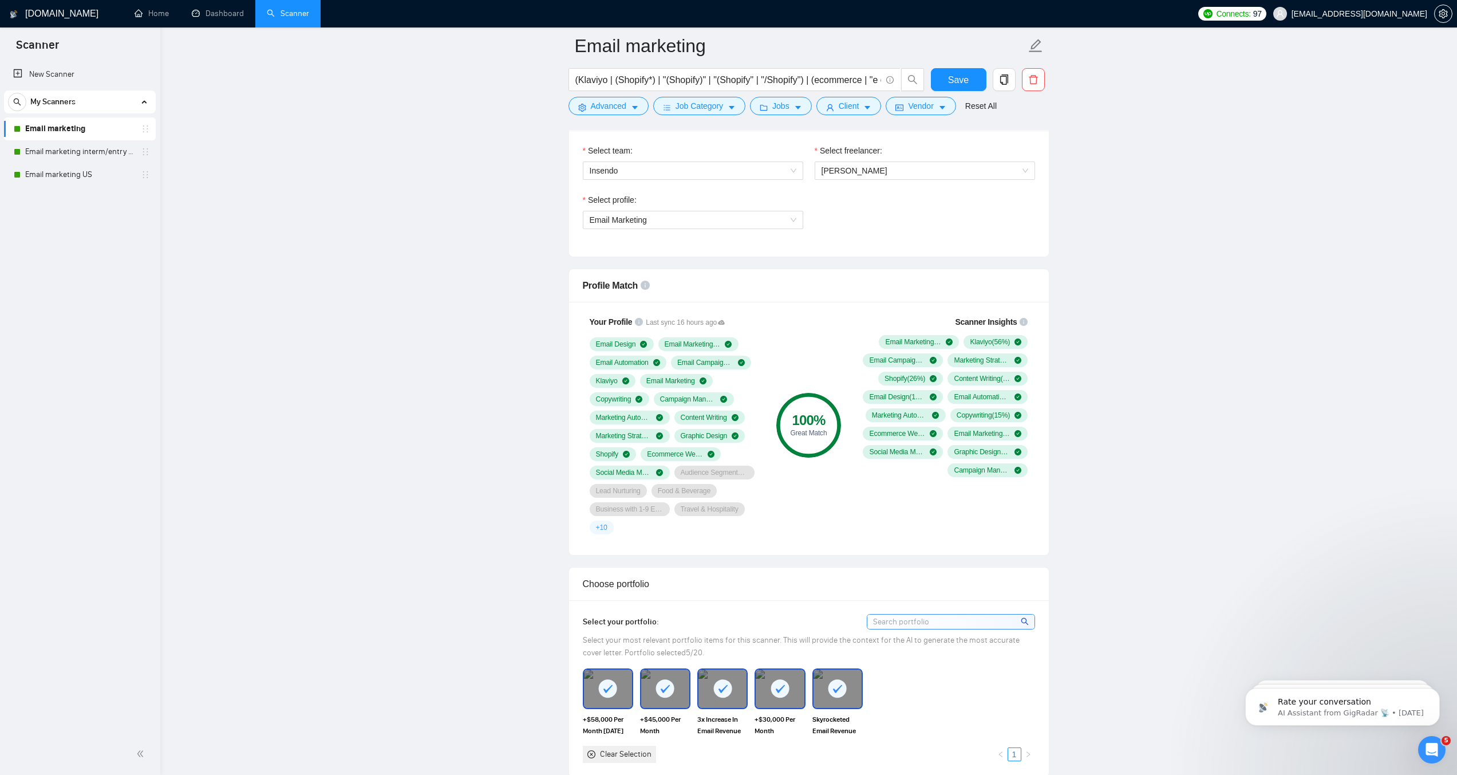
scroll to position [538, 0]
